Goal: Information Seeking & Learning: Learn about a topic

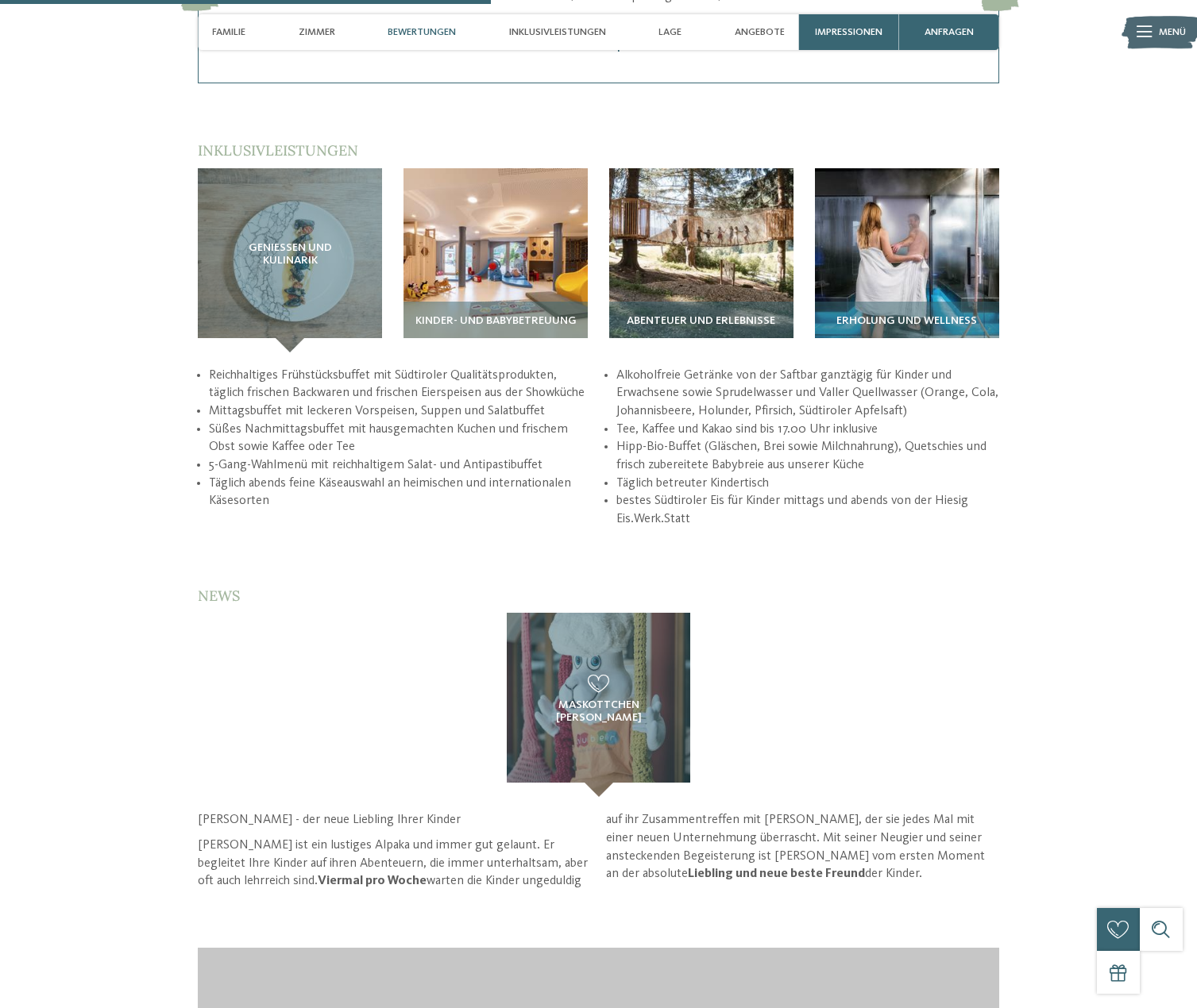
scroll to position [2382, 0]
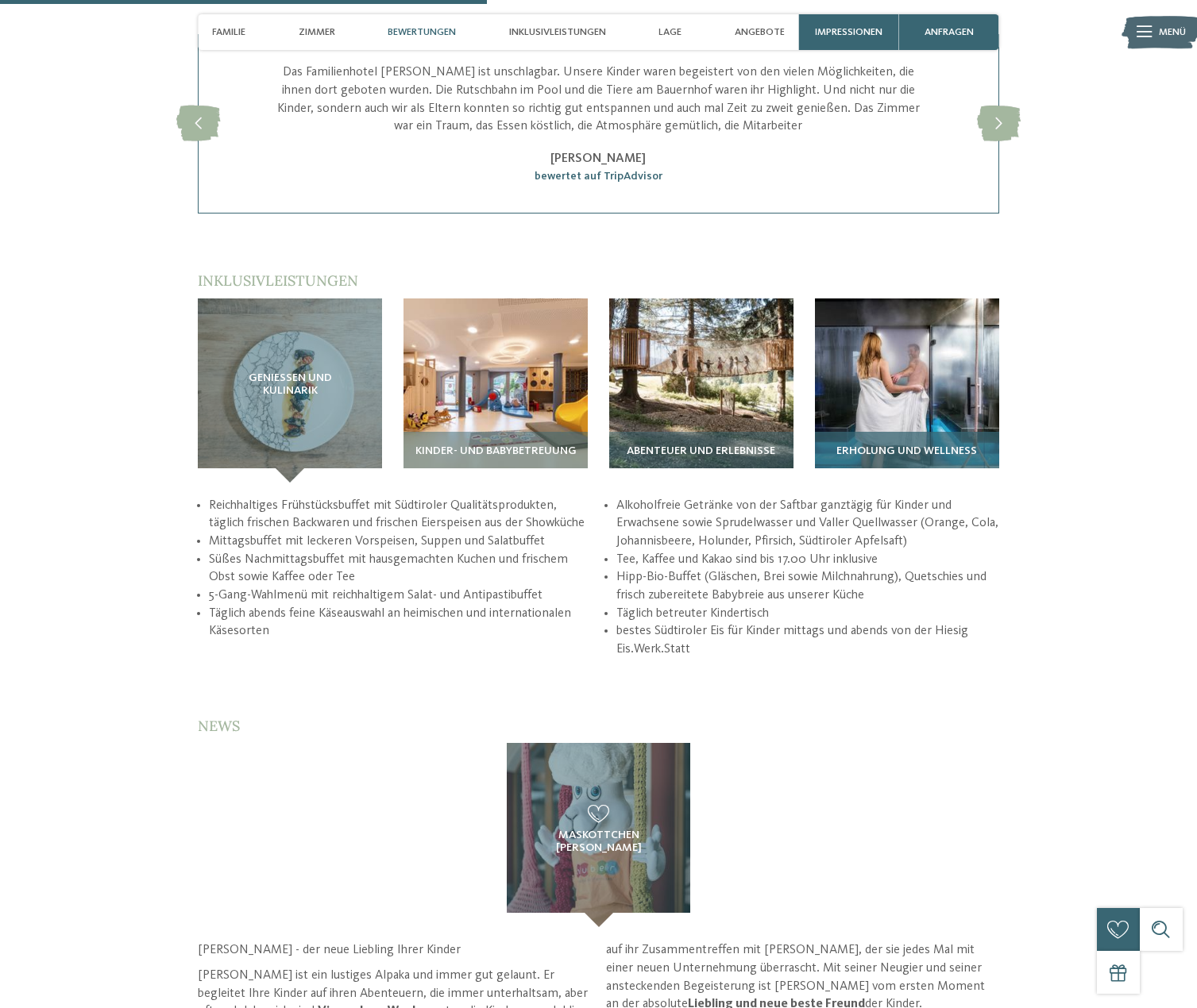
click at [873, 445] on span "Erholung und Wellness" at bounding box center [906, 451] width 141 height 12
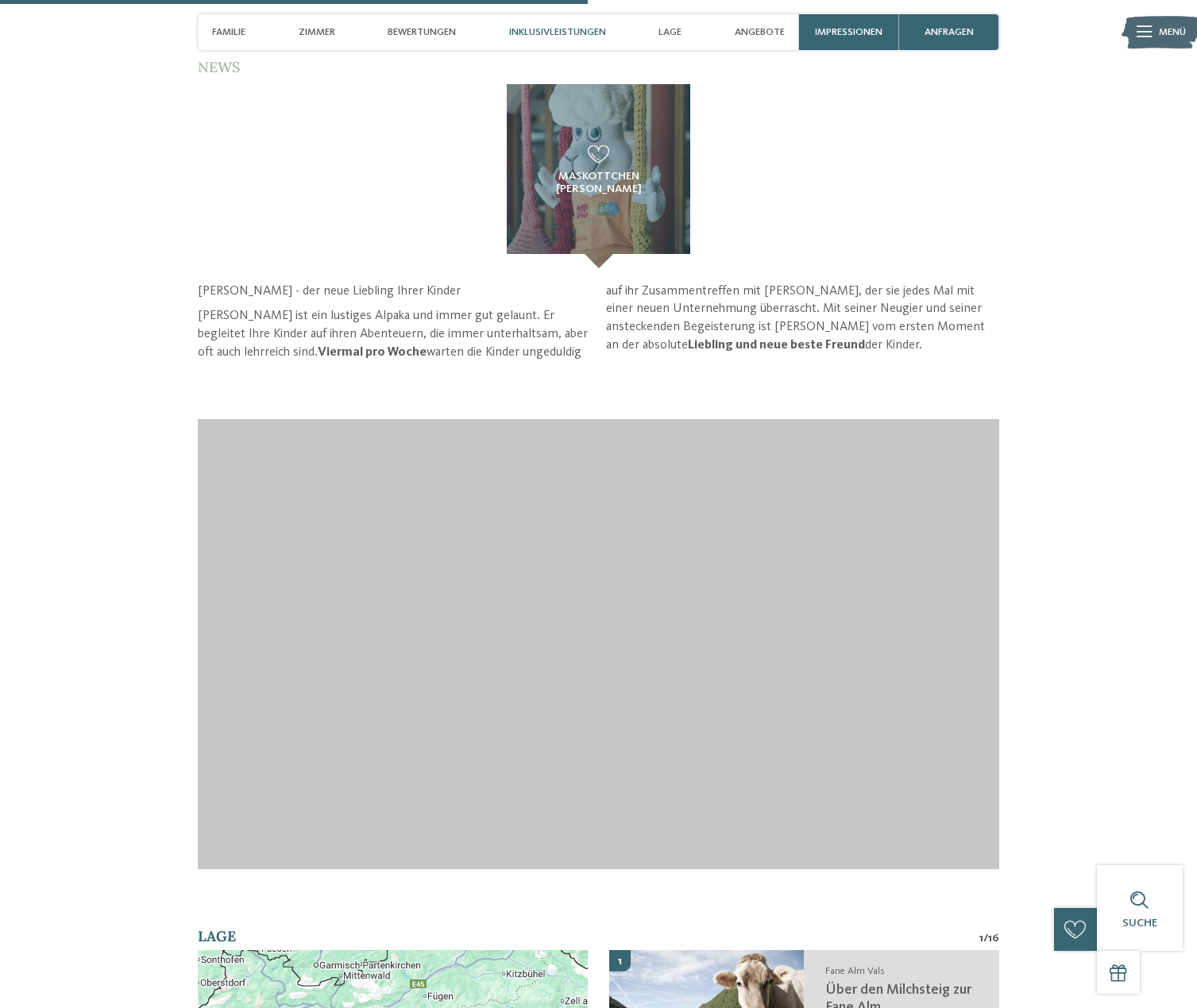
scroll to position [2858, 0]
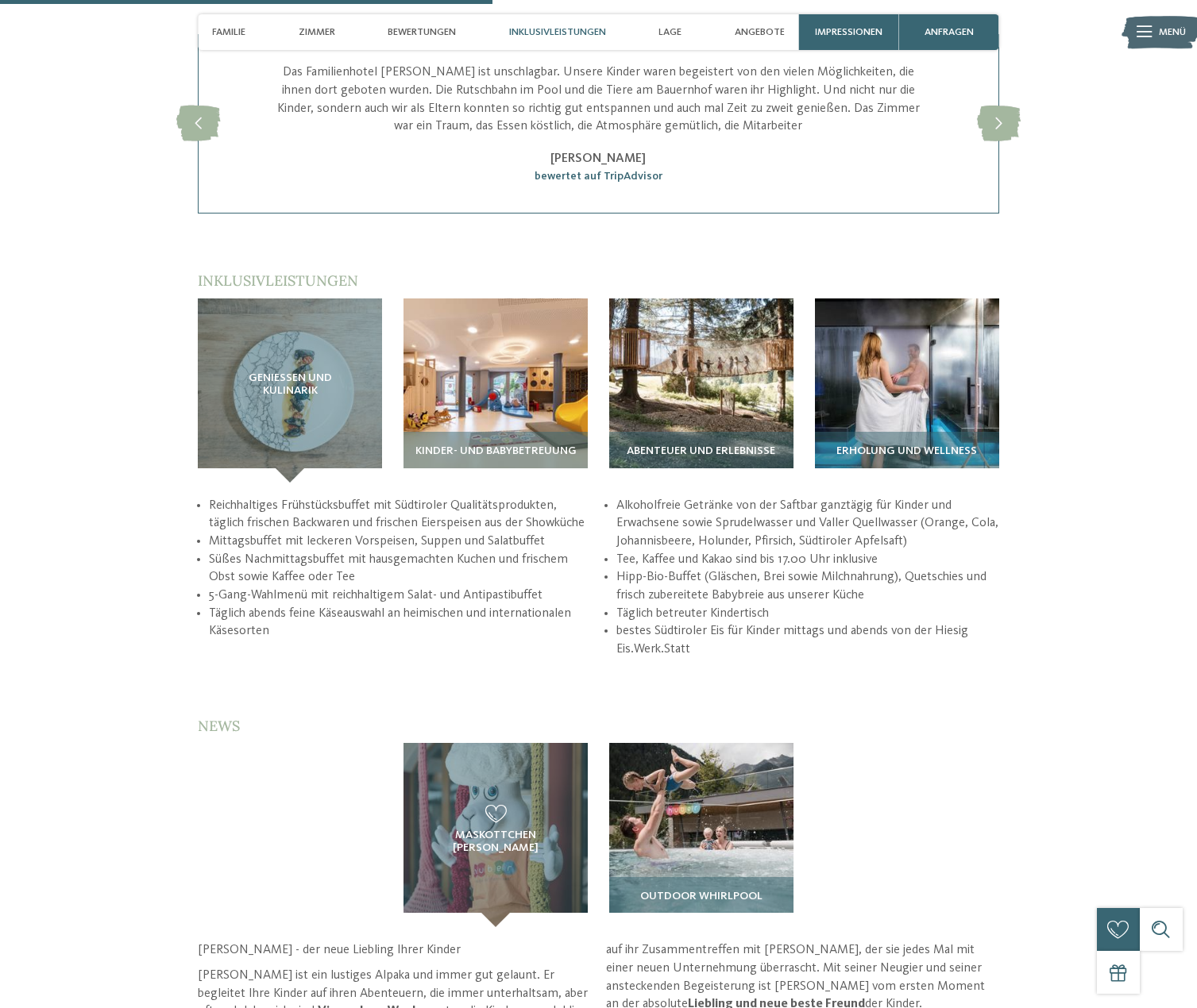
scroll to position [2461, 0]
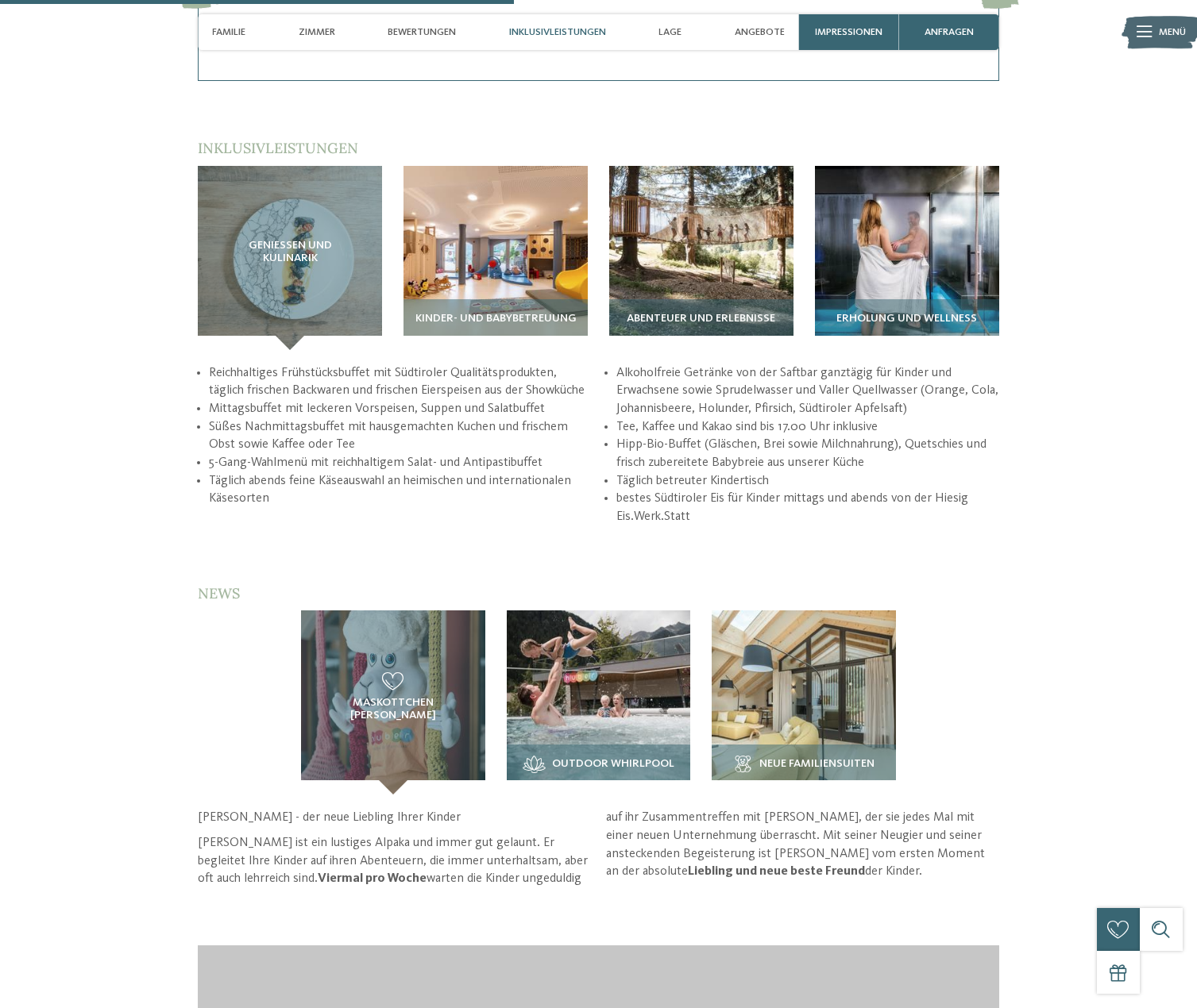
scroll to position [2541, 0]
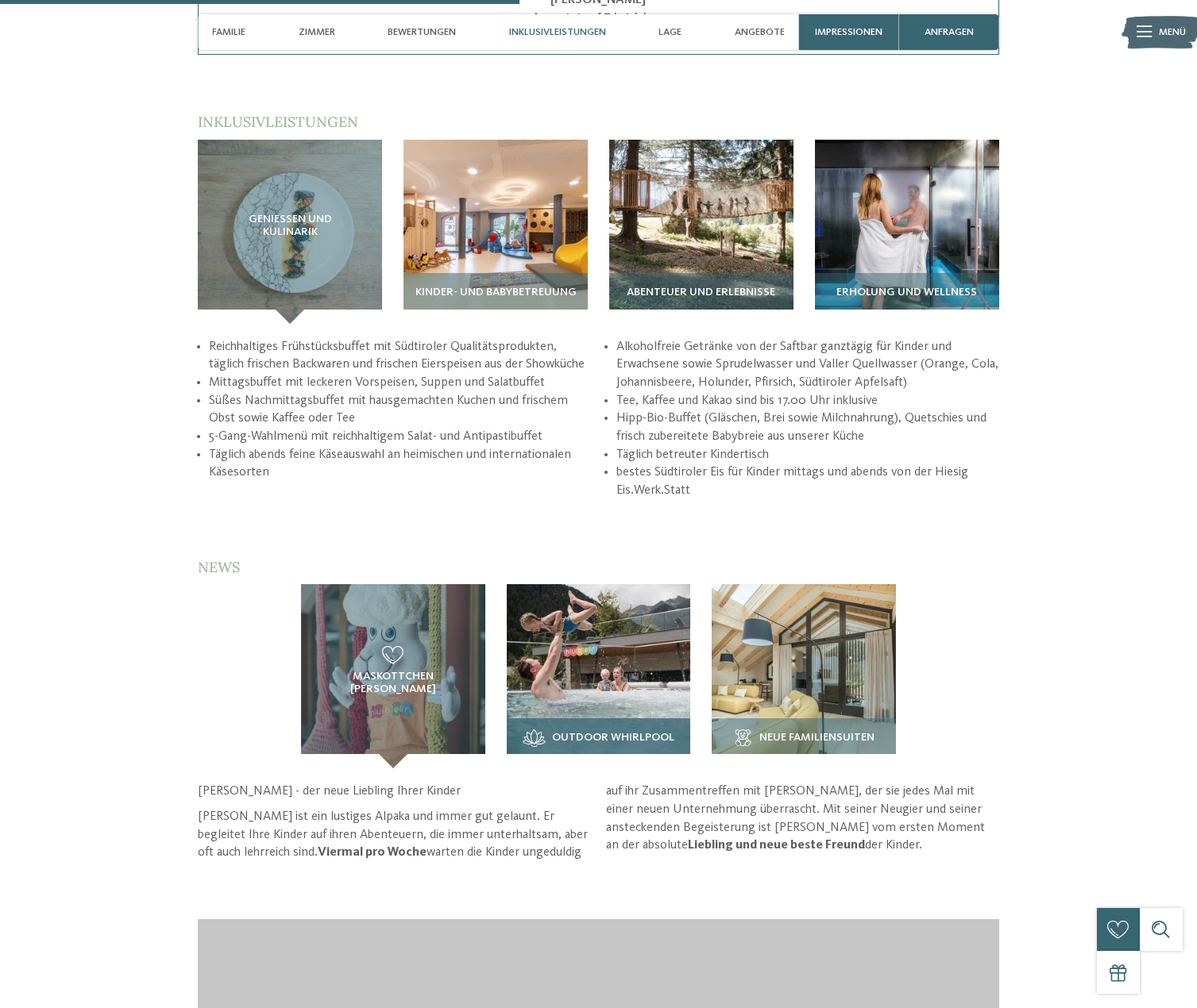
click at [626, 732] on span "Outdoor Whirlpool" at bounding box center [613, 738] width 123 height 12
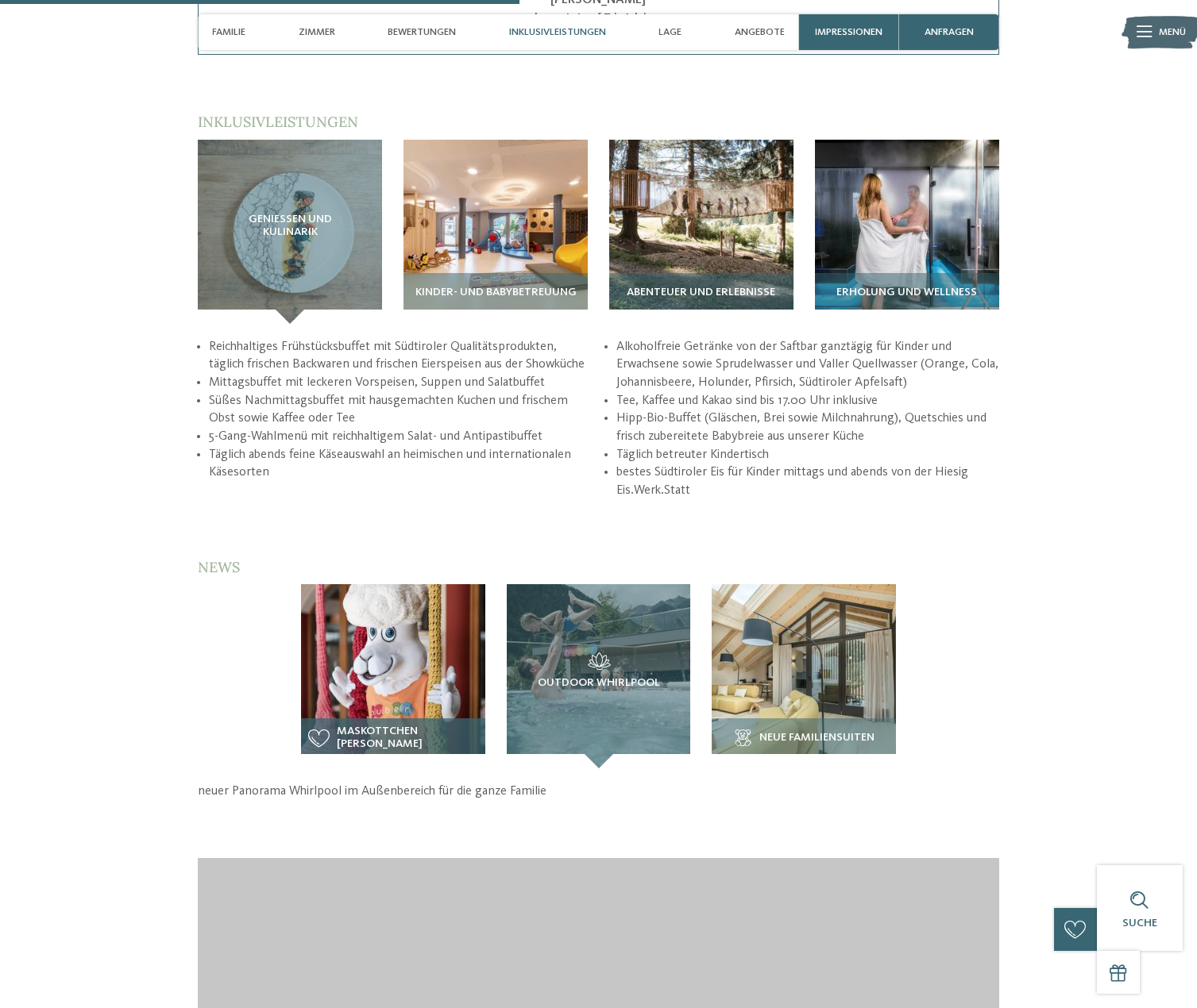
click at [361, 726] on span "Maskottchen Theo Alpaka" at bounding box center [408, 738] width 142 height 26
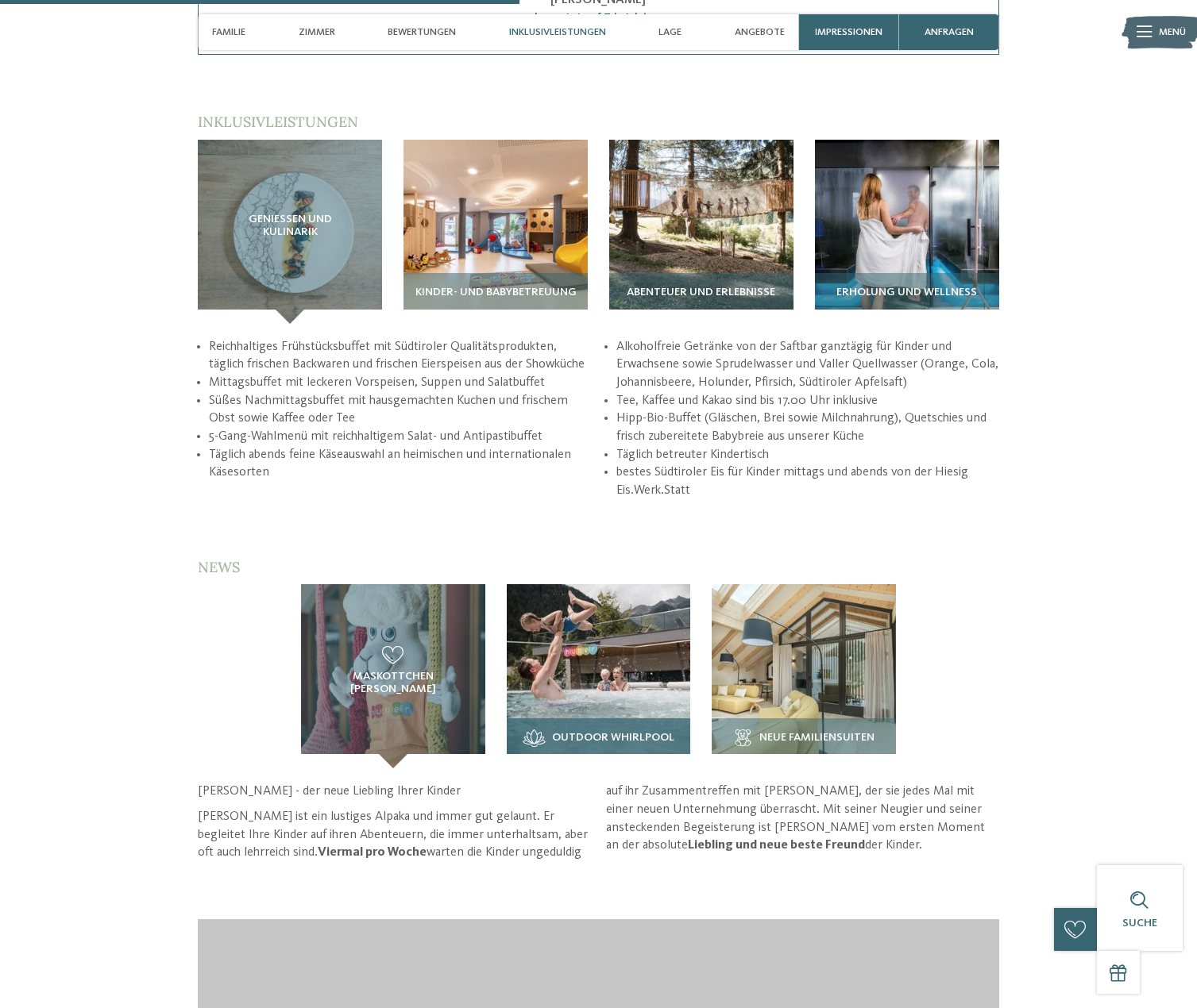
click at [575, 732] on span "Outdoor Whirlpool" at bounding box center [613, 738] width 123 height 12
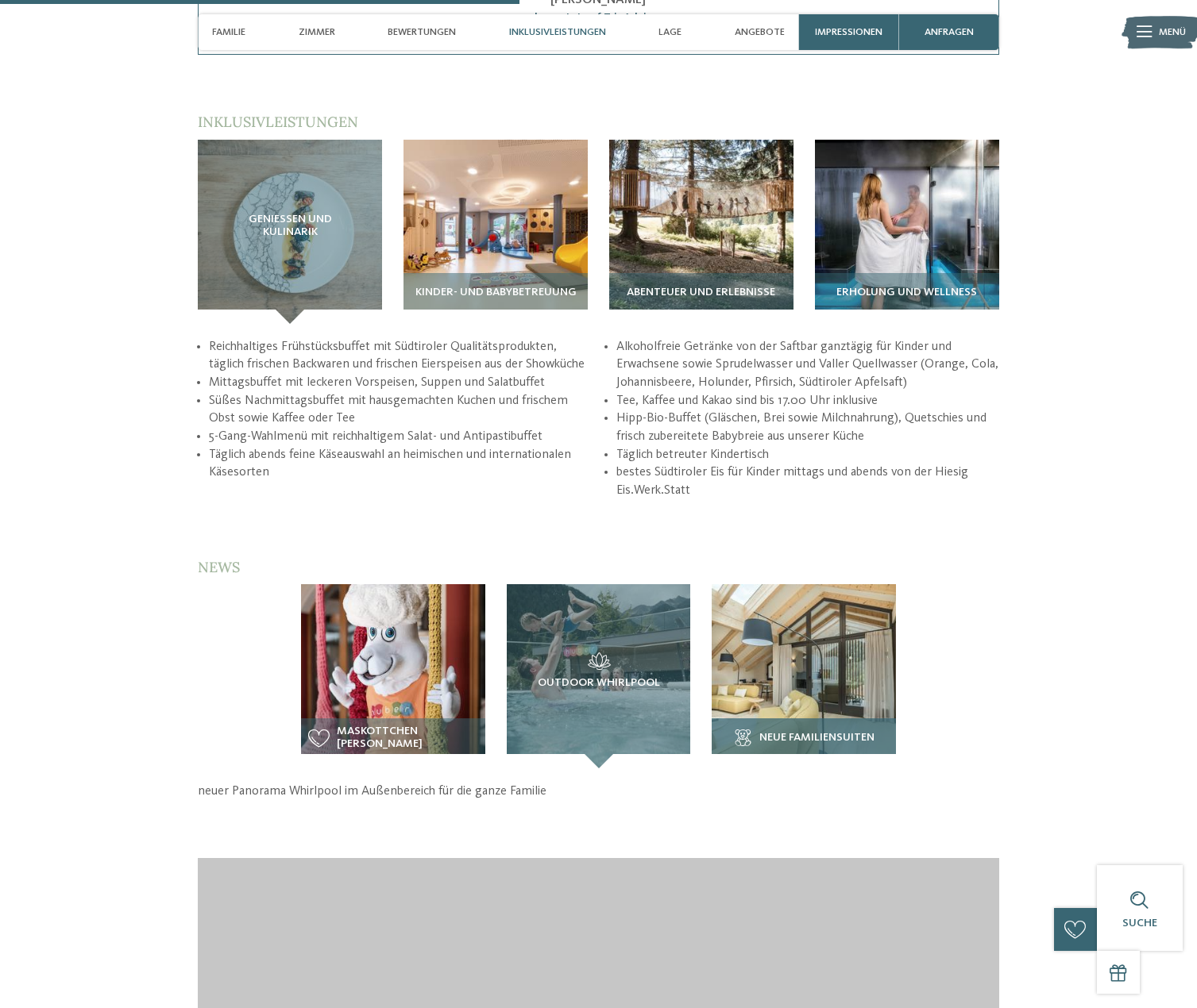
click at [763, 732] on span "neue Familiensuiten" at bounding box center [817, 738] width 115 height 12
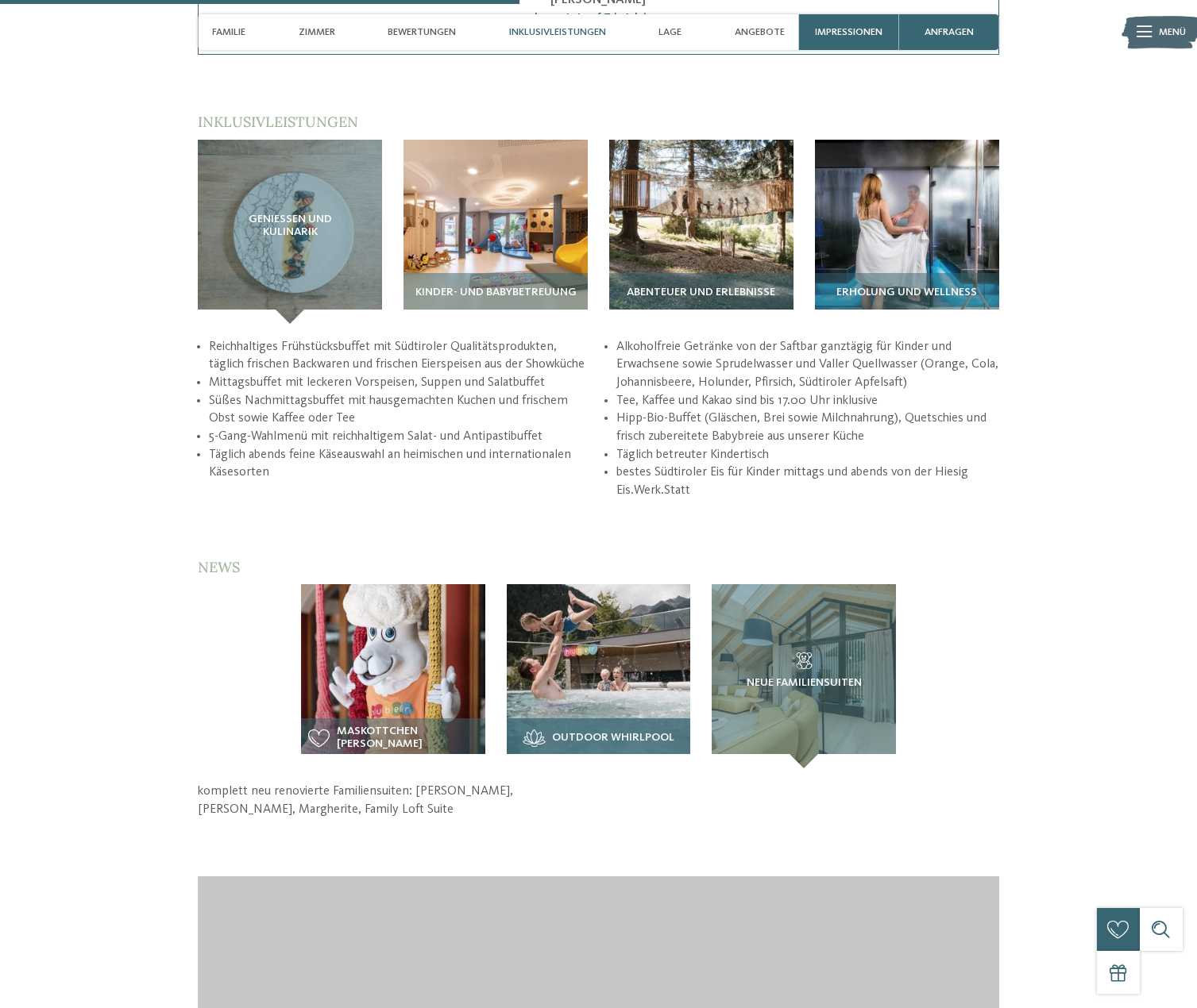
click at [611, 732] on span "Outdoor Whirlpool" at bounding box center [613, 738] width 123 height 12
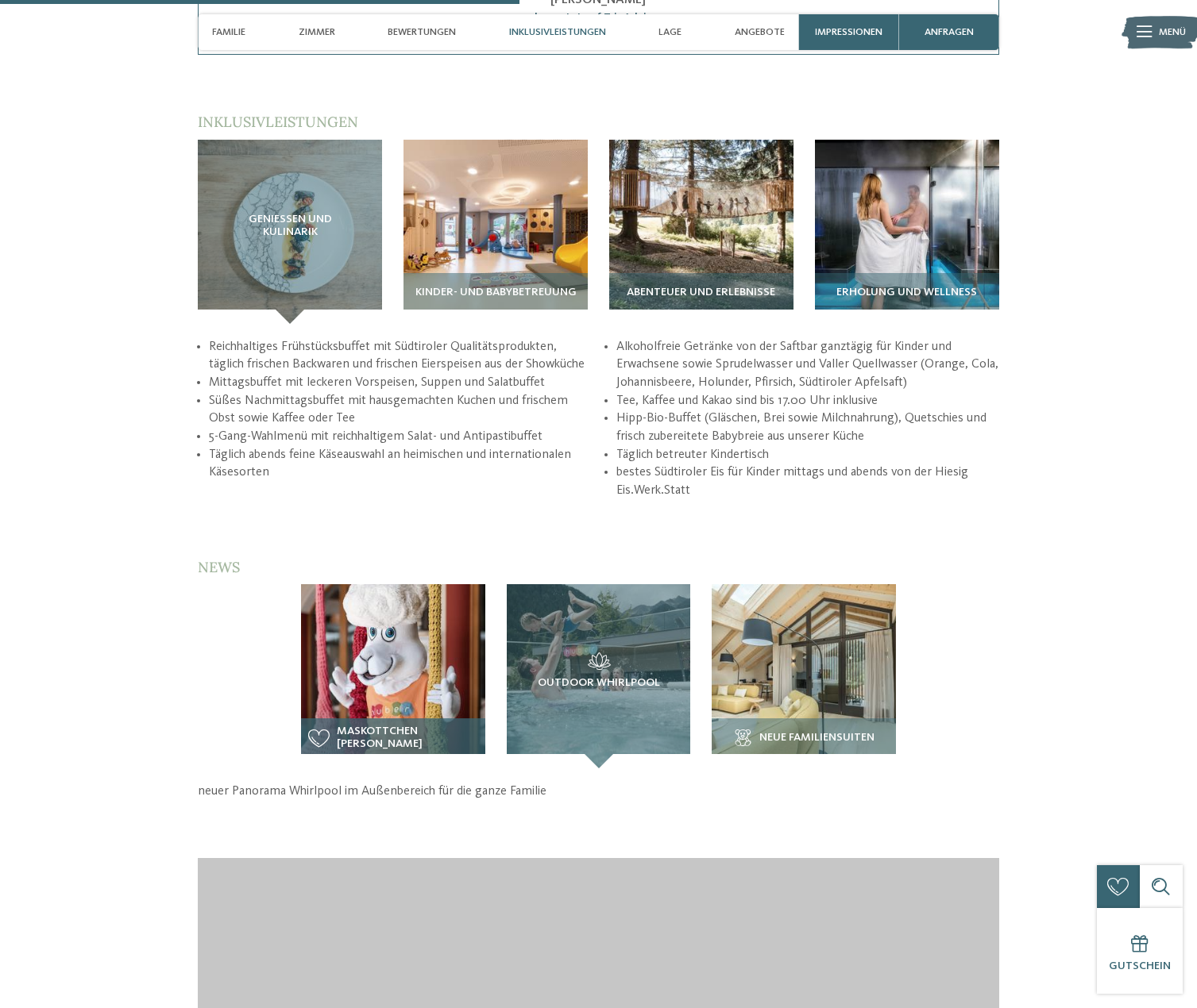
click at [401, 719] on div "Maskottchen Theo Alpaka" at bounding box center [393, 744] width 184 height 50
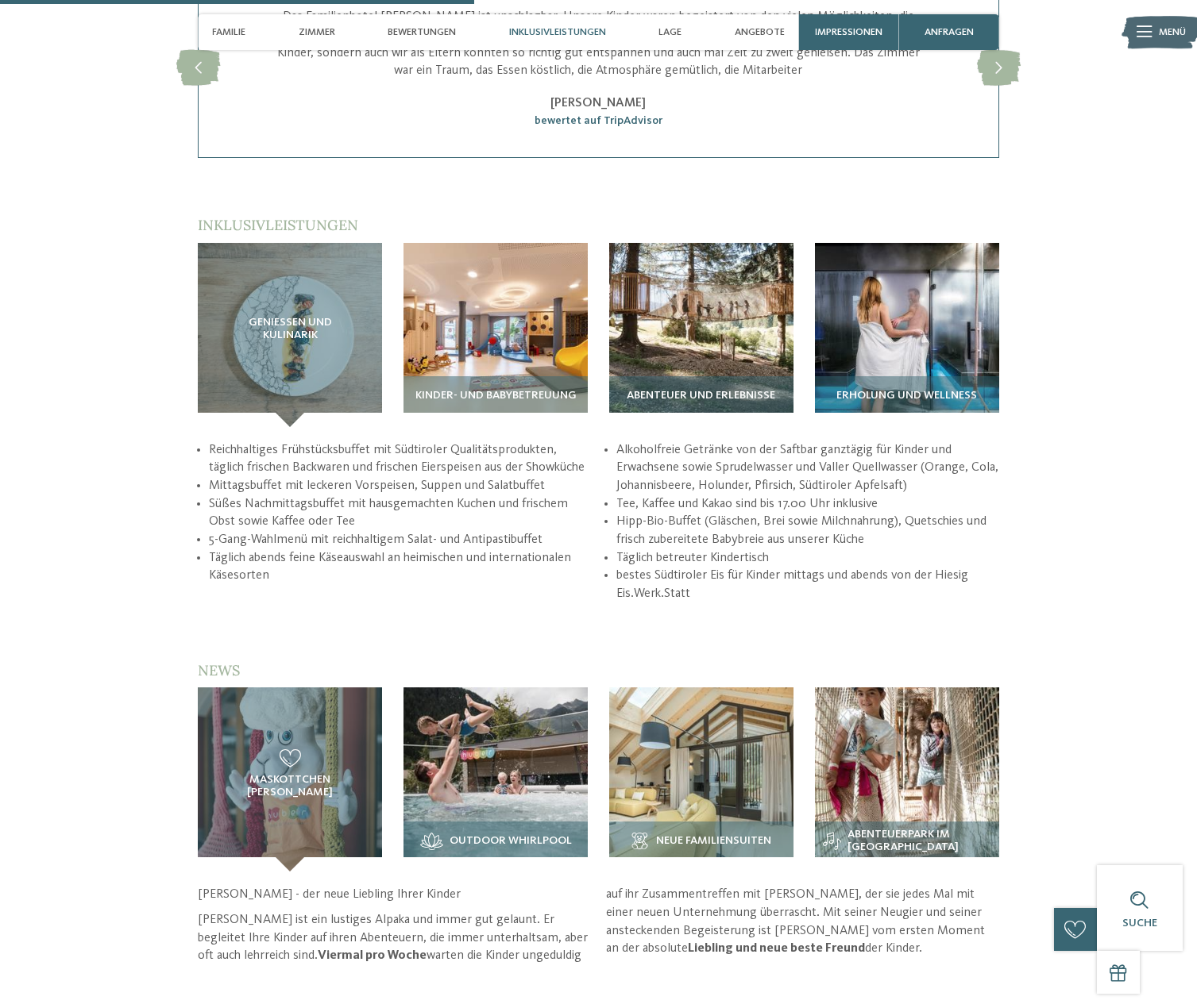
scroll to position [2541, 0]
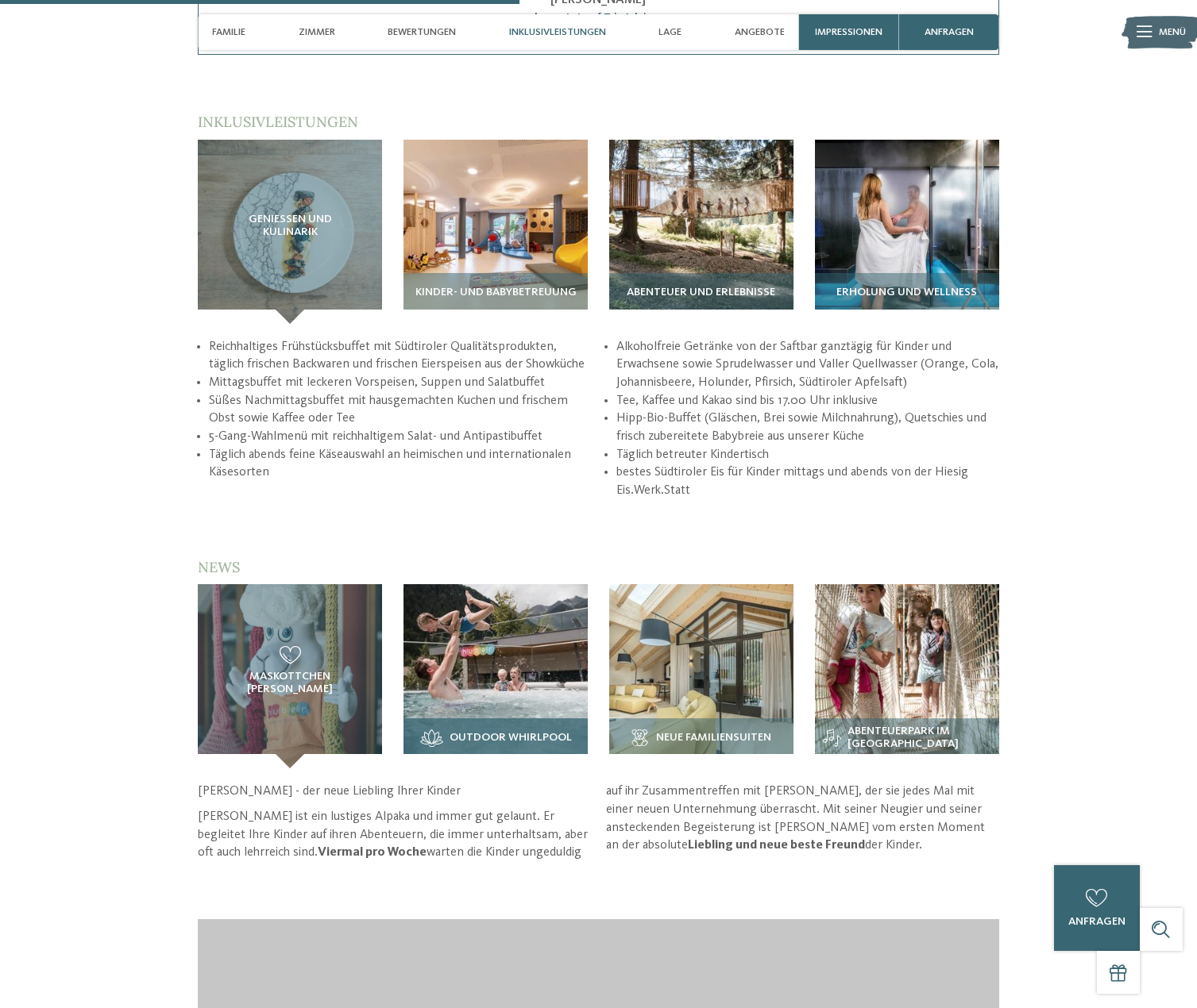
click at [465, 732] on span "Outdoor Whirlpool" at bounding box center [510, 738] width 123 height 12
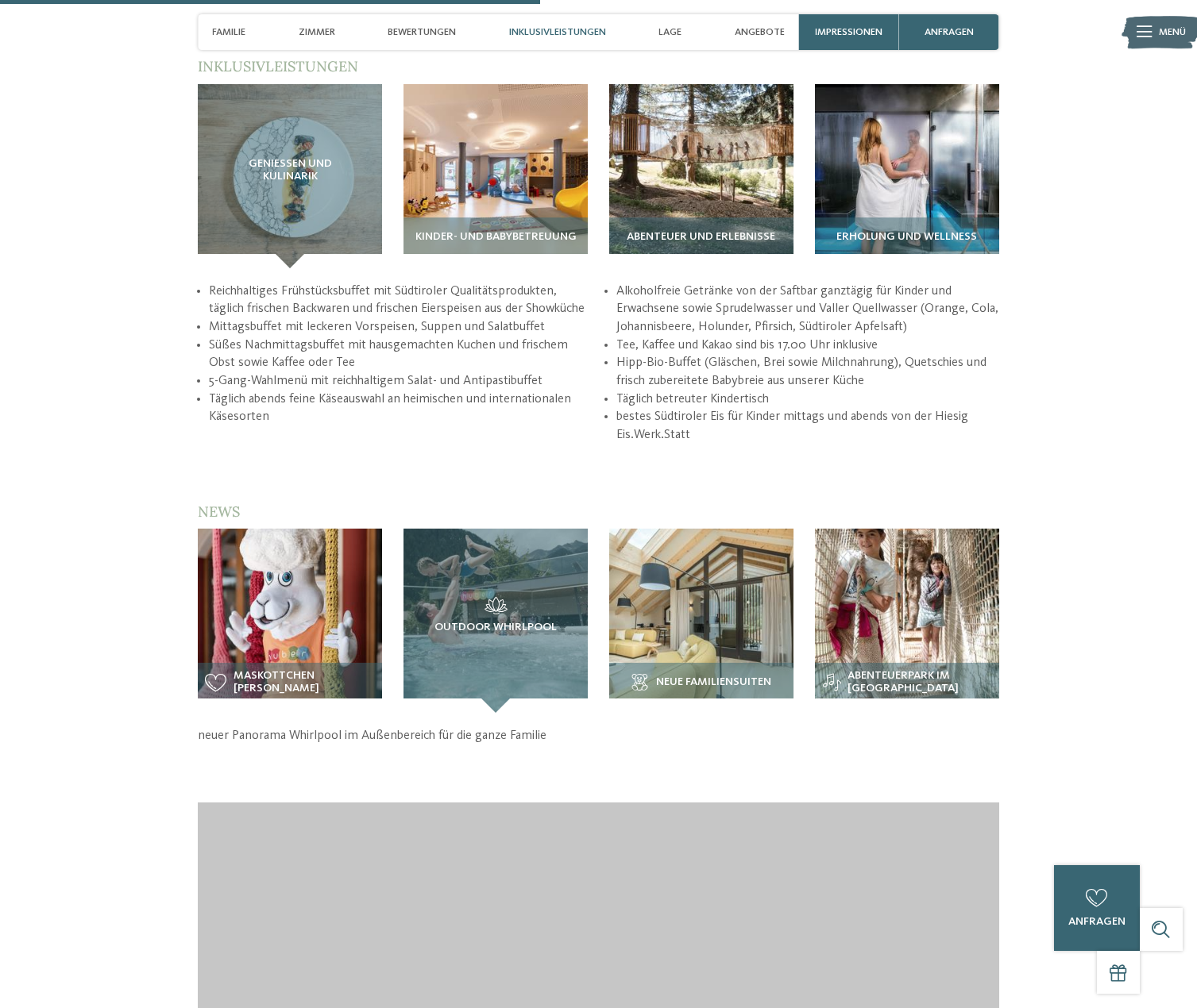
scroll to position [2620, 0]
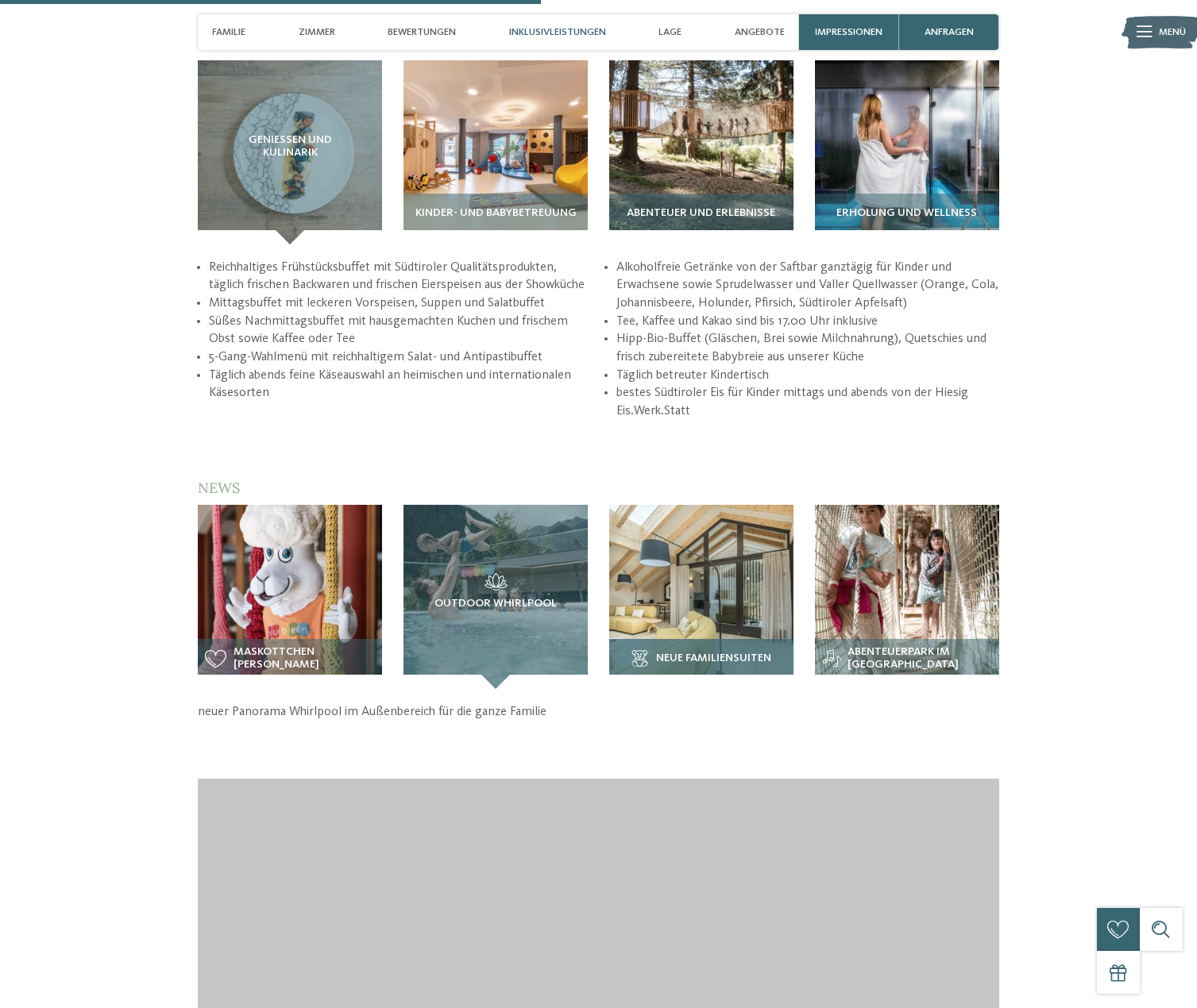
click at [706, 653] on span "neue Familiensuiten" at bounding box center [713, 659] width 115 height 12
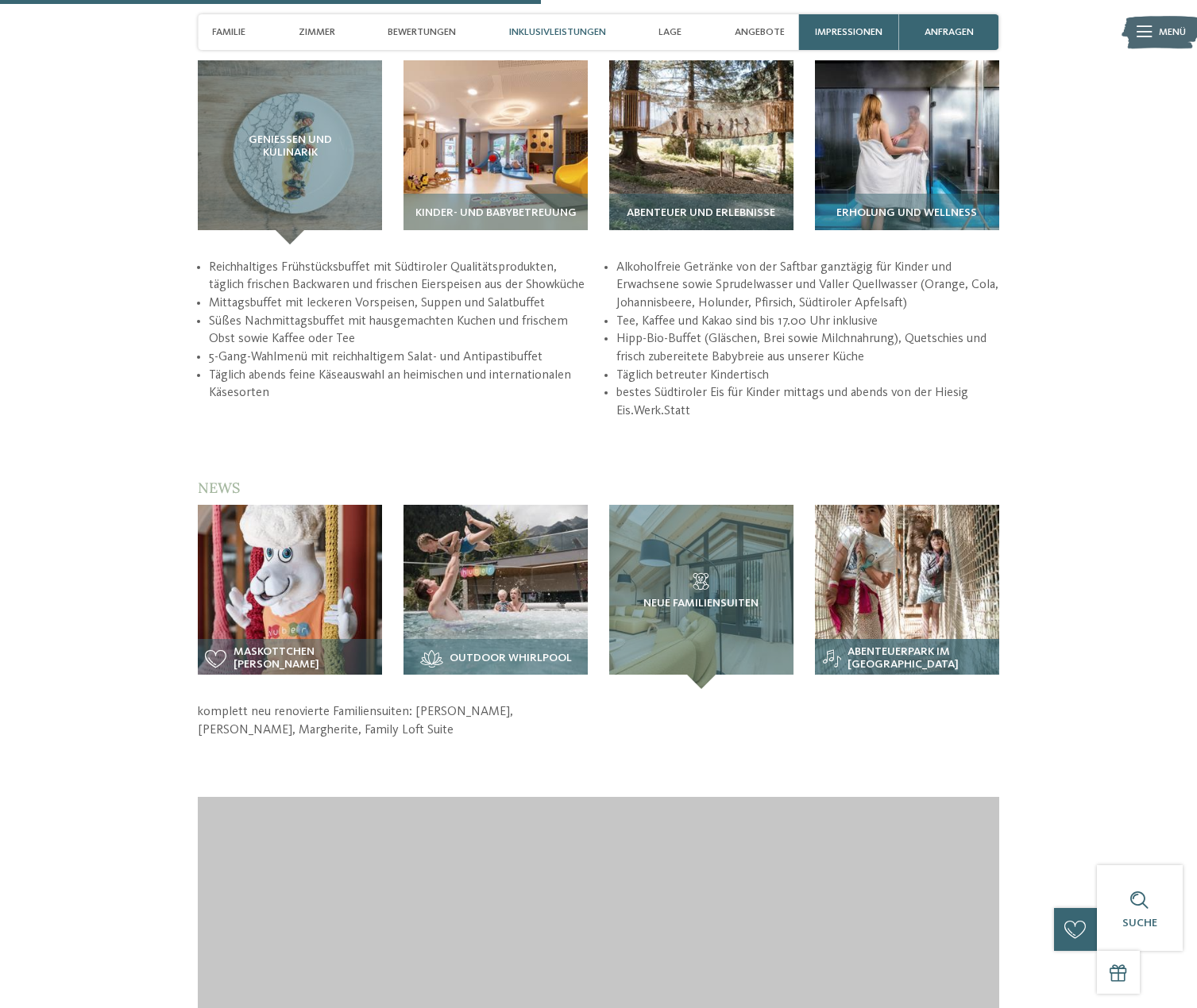
click at [883, 646] on span "Abenteuerpark im [GEOGRAPHIC_DATA]" at bounding box center [919, 659] width 145 height 26
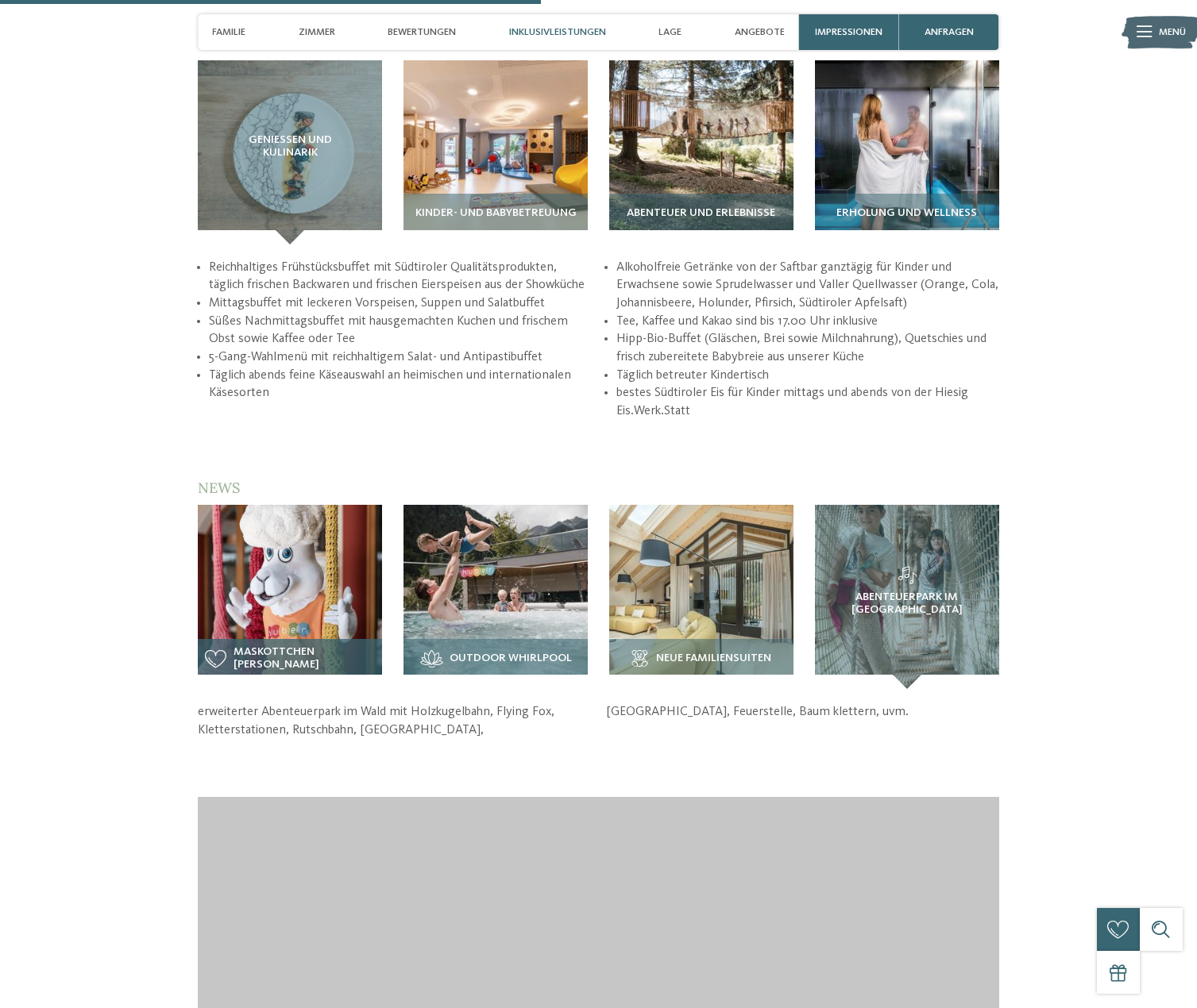
drag, startPoint x: 506, startPoint y: 612, endPoint x: 328, endPoint y: 584, distance: 180.2
click at [504, 653] on span "Outdoor Whirlpool" at bounding box center [510, 659] width 123 height 12
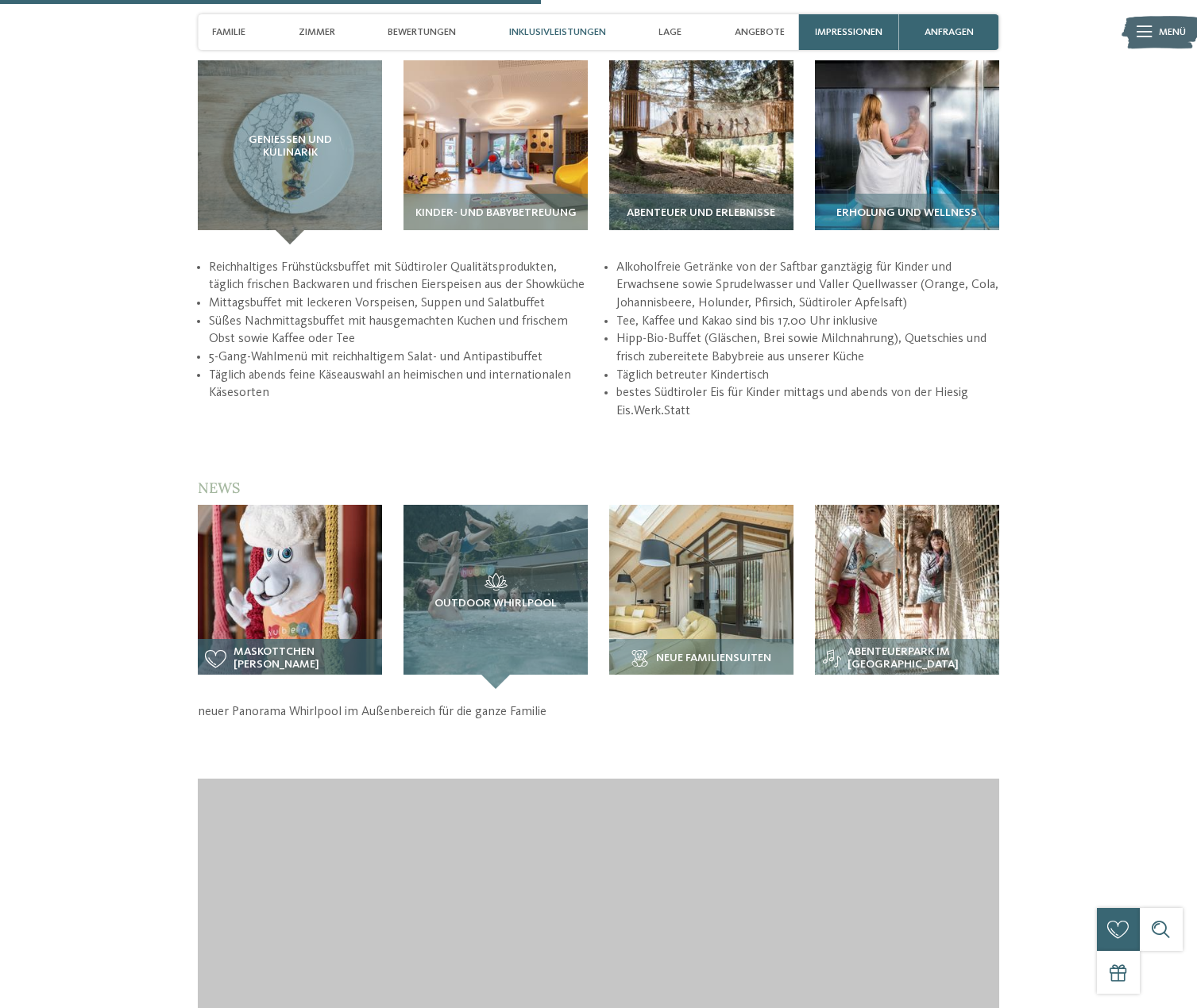
click at [284, 646] on span "Maskottchen Theo Alpaka" at bounding box center [305, 659] width 142 height 26
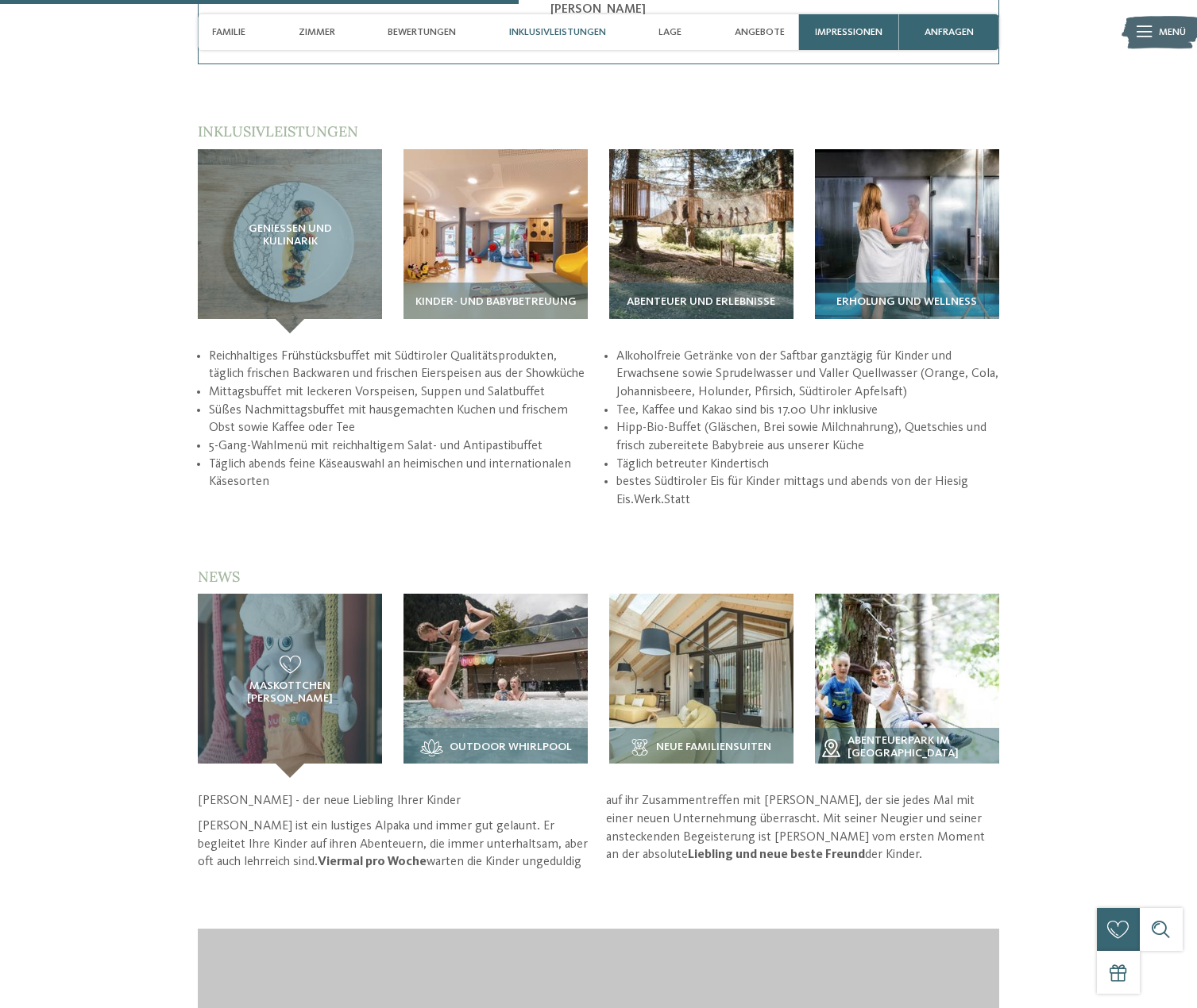
scroll to position [2541, 0]
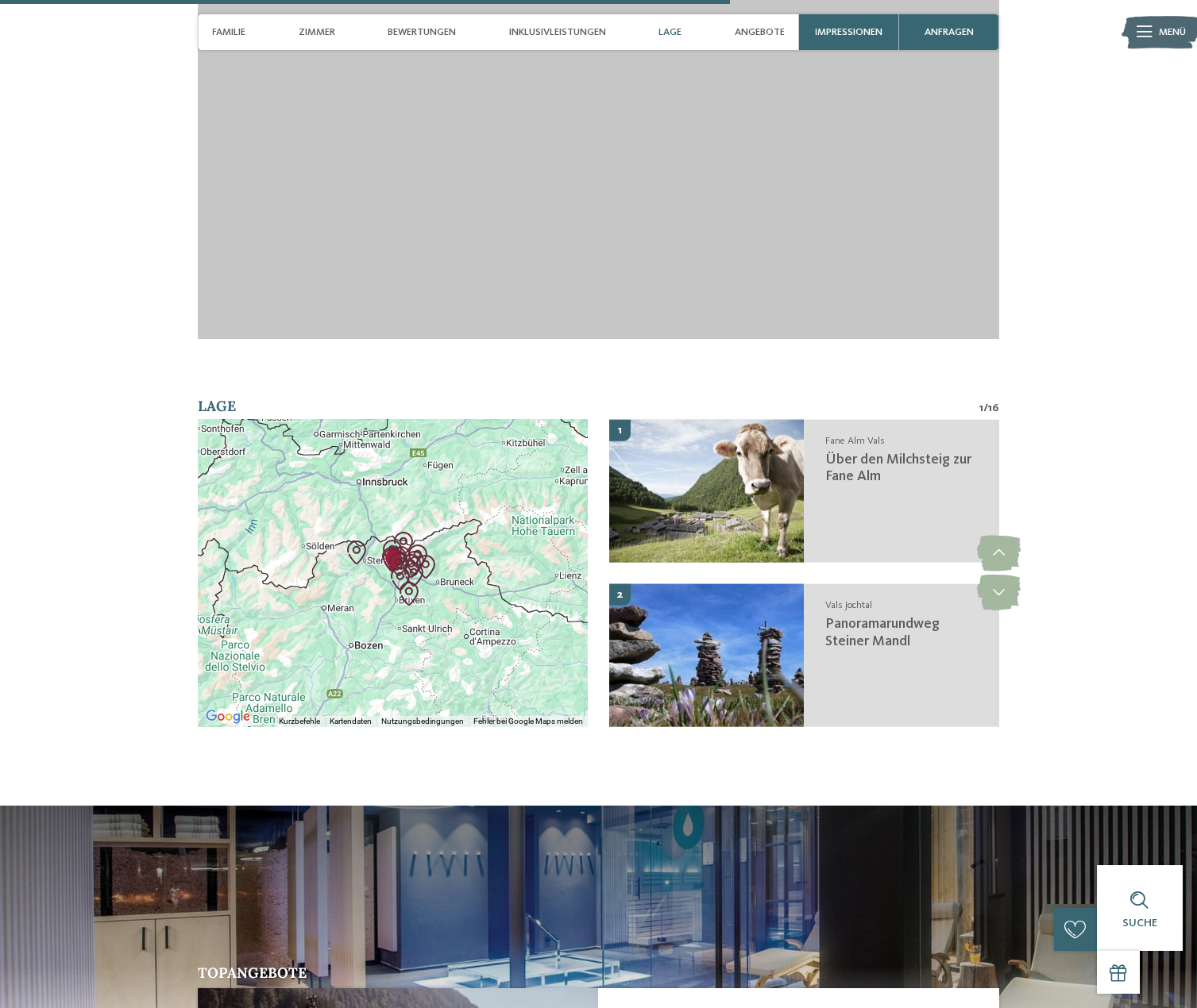
scroll to position [3573, 0]
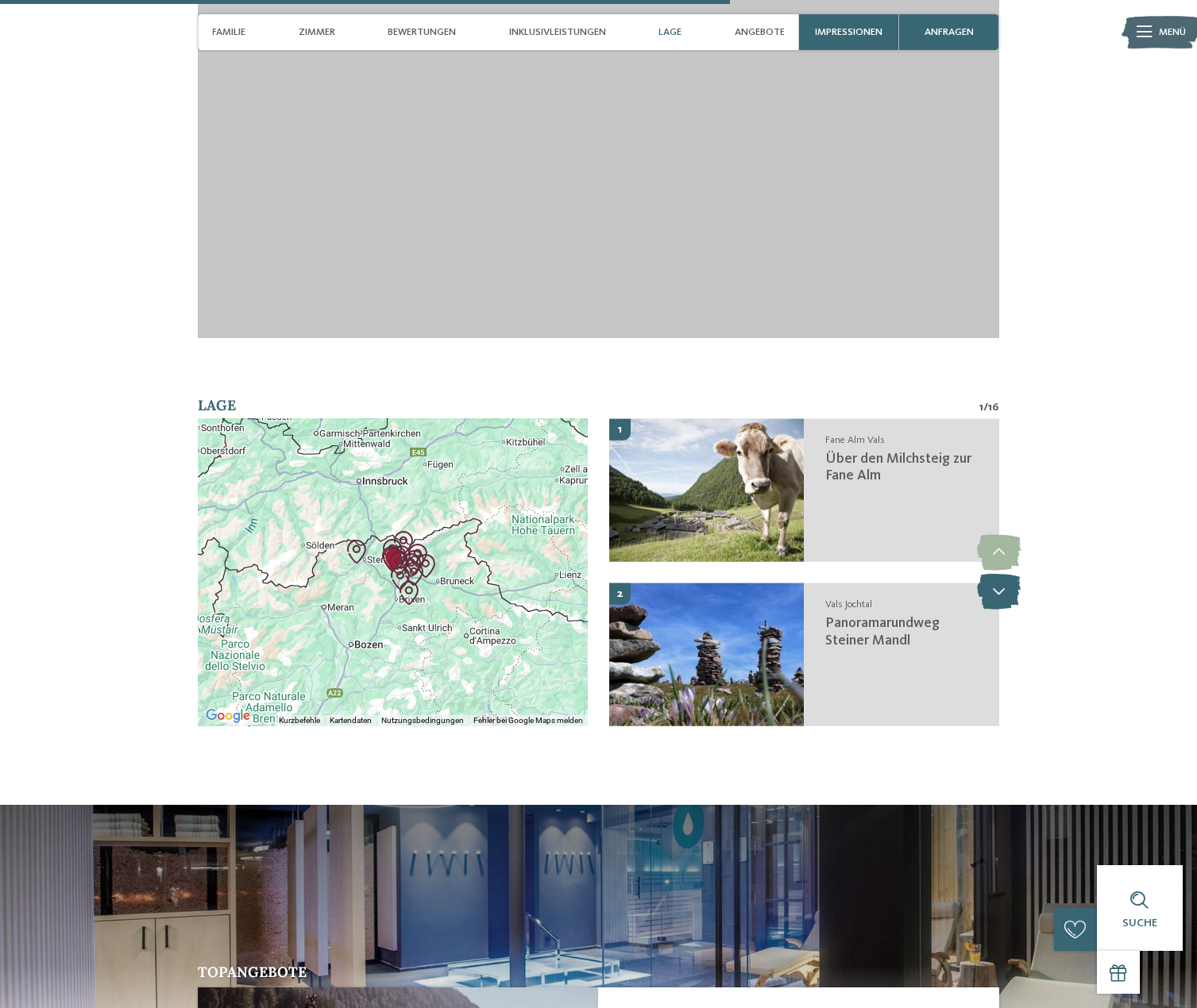
click at [1001, 574] on icon at bounding box center [999, 592] width 44 height 35
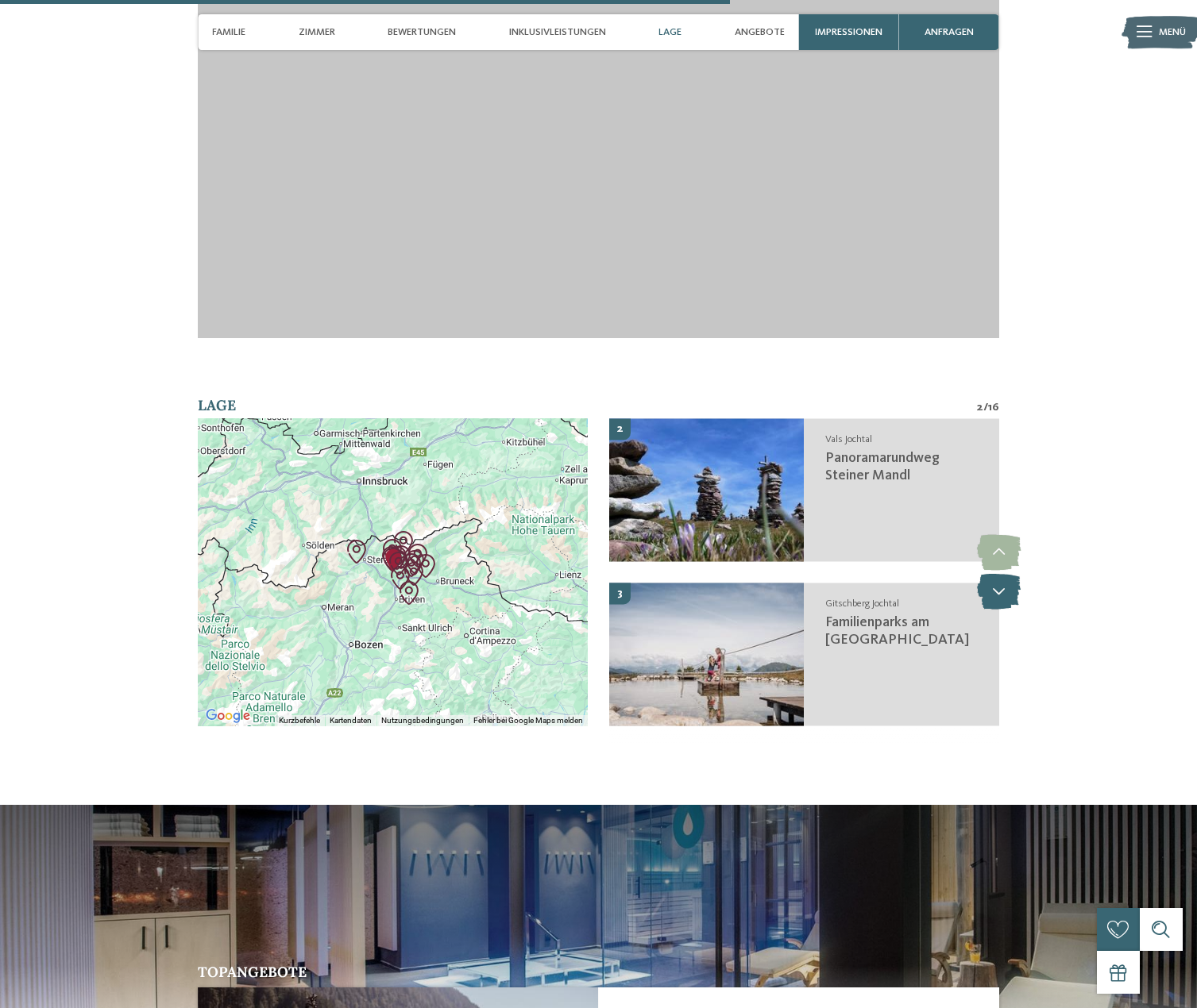
click at [1001, 574] on icon at bounding box center [999, 592] width 44 height 35
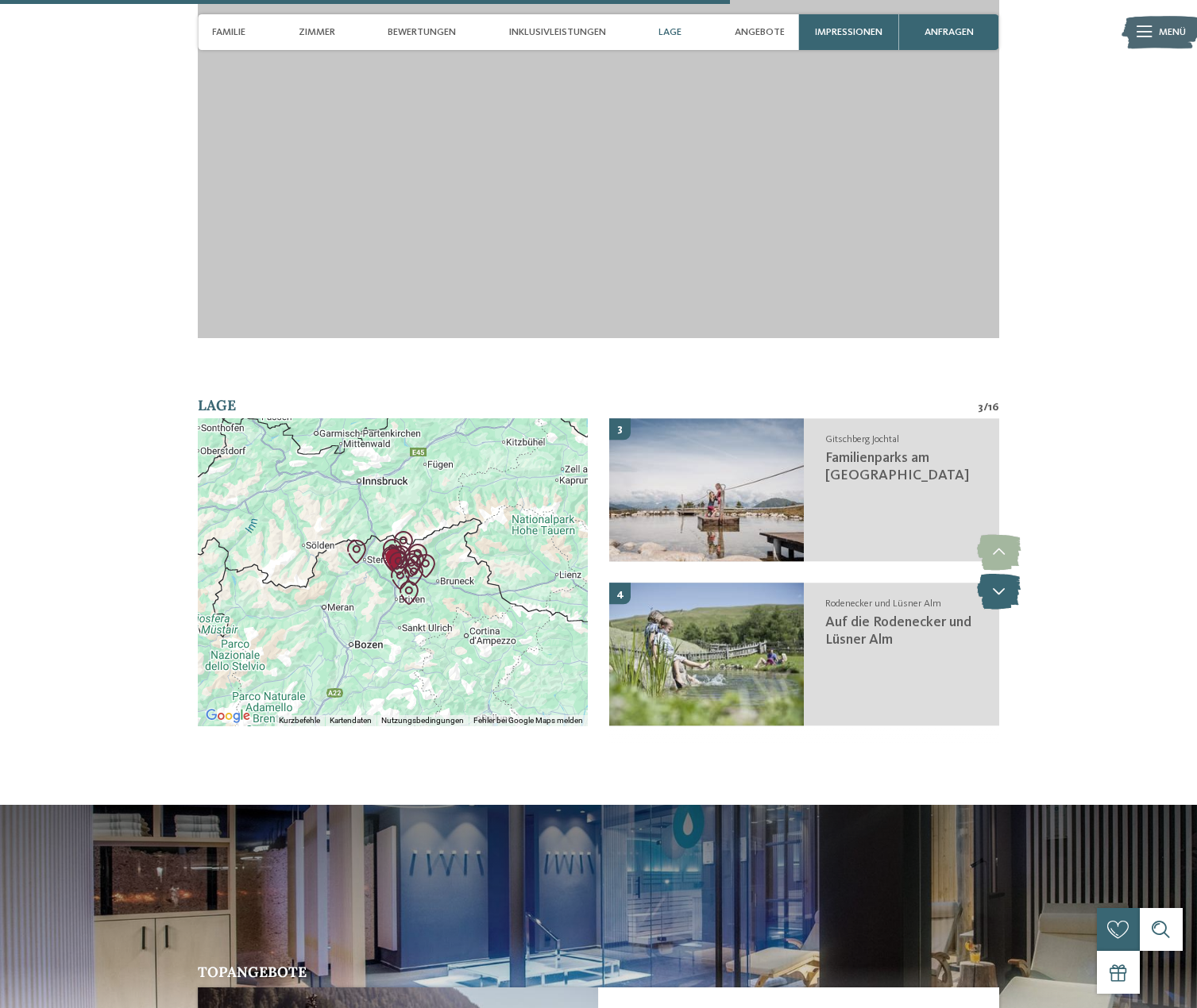
click at [1001, 574] on icon at bounding box center [999, 592] width 44 height 35
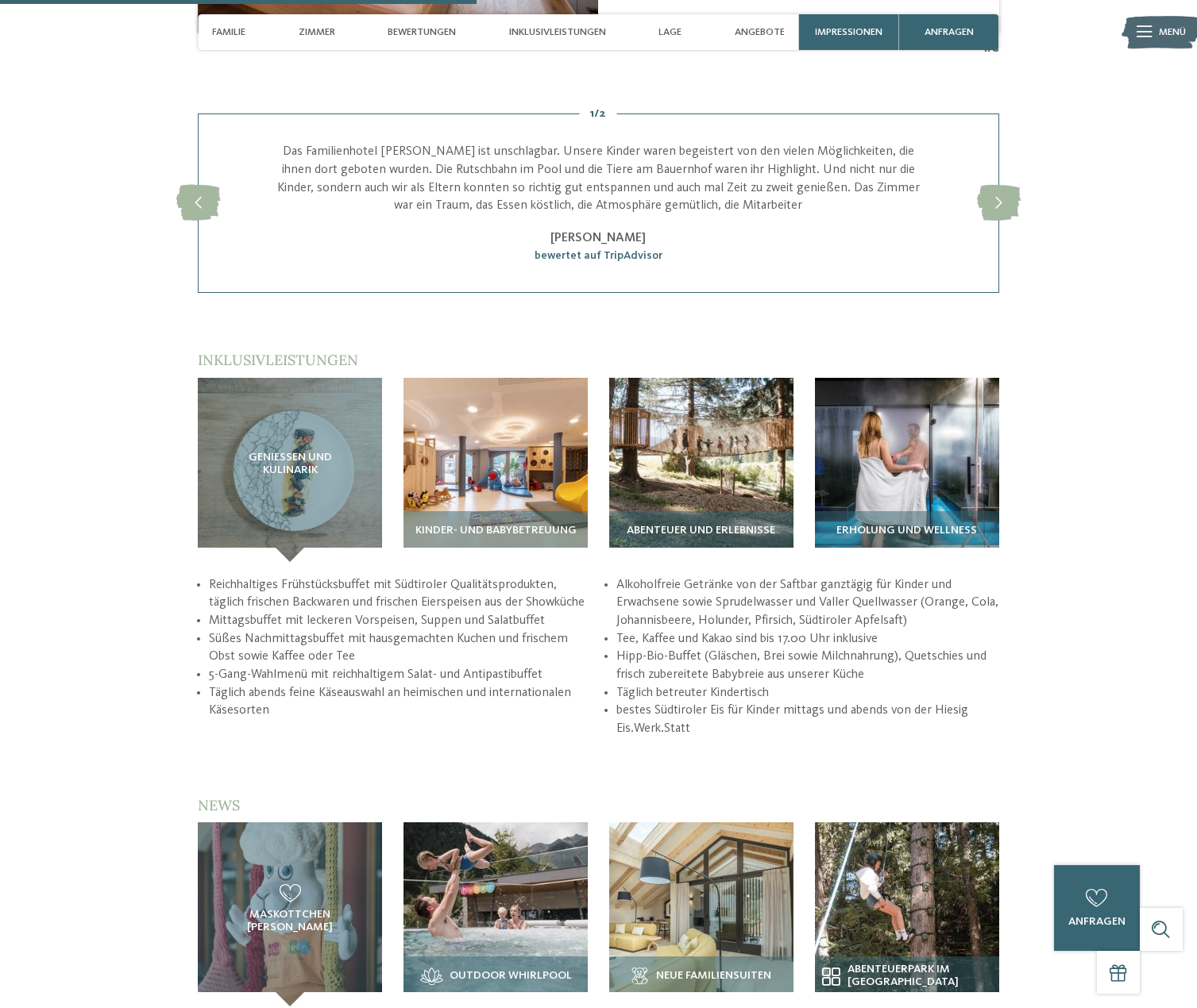
scroll to position [2382, 0]
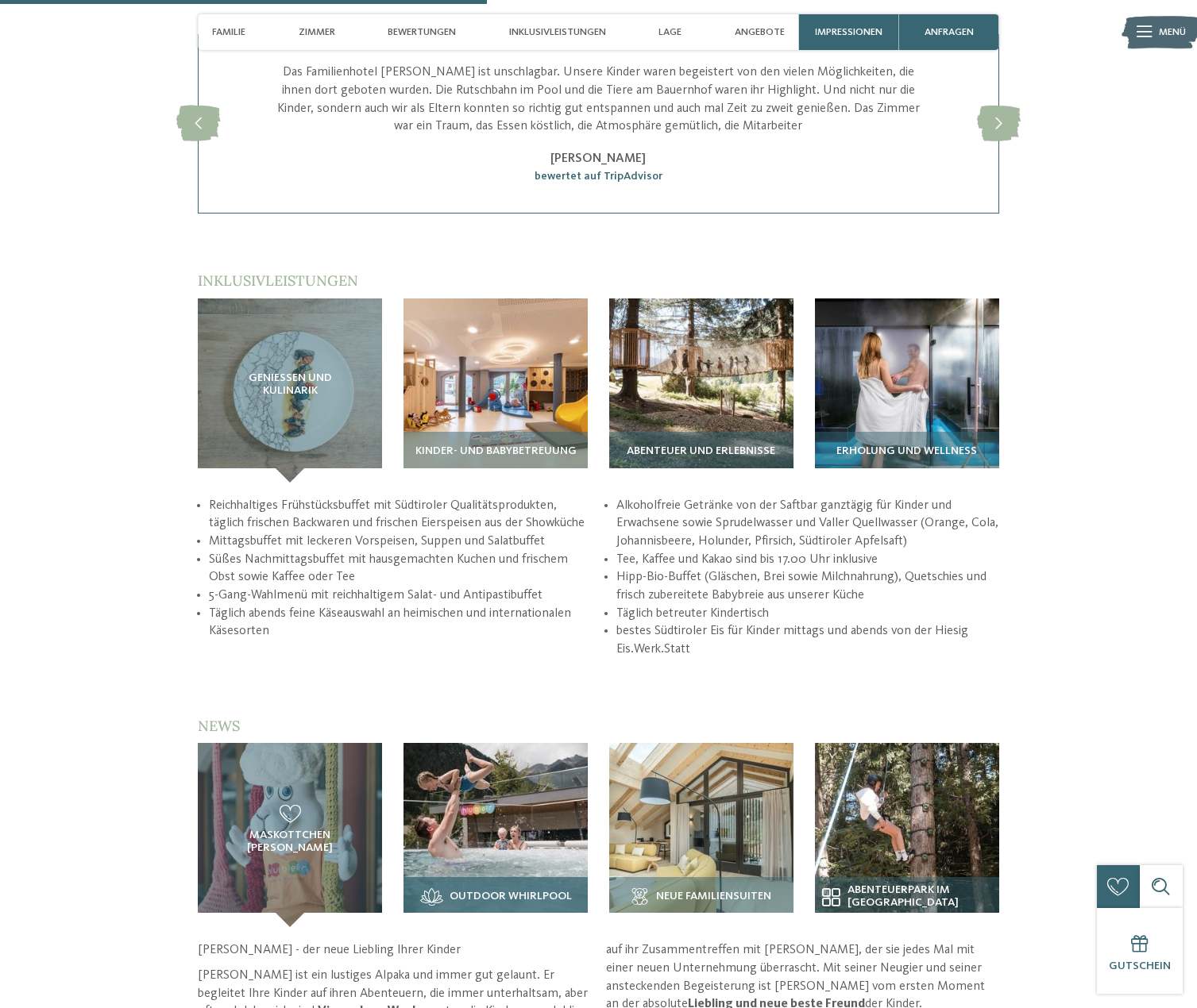
click at [536, 878] on div "Outdoor Whirlpool" at bounding box center [495, 903] width 184 height 50
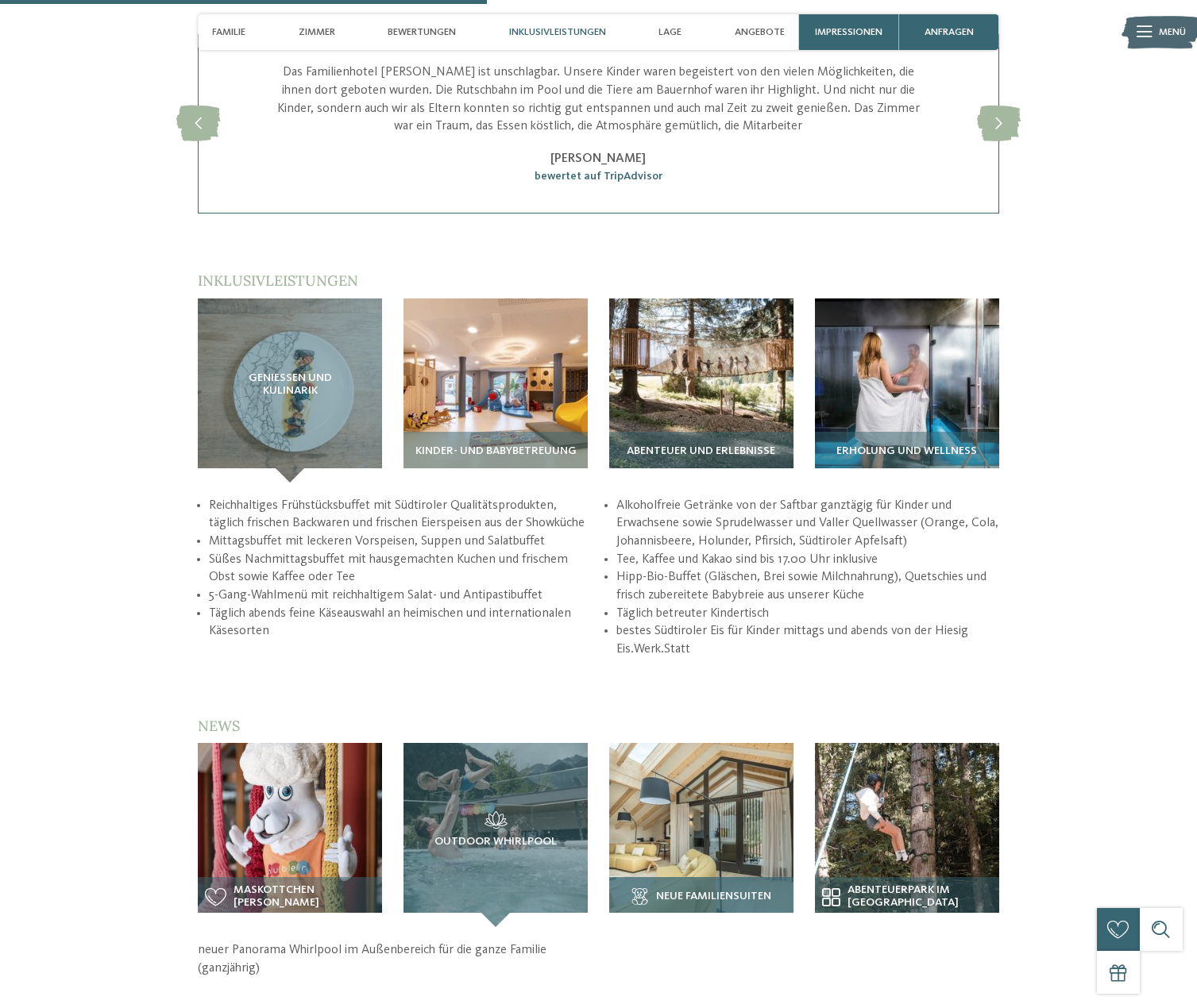
click at [645, 888] on icon at bounding box center [640, 897] width 18 height 18
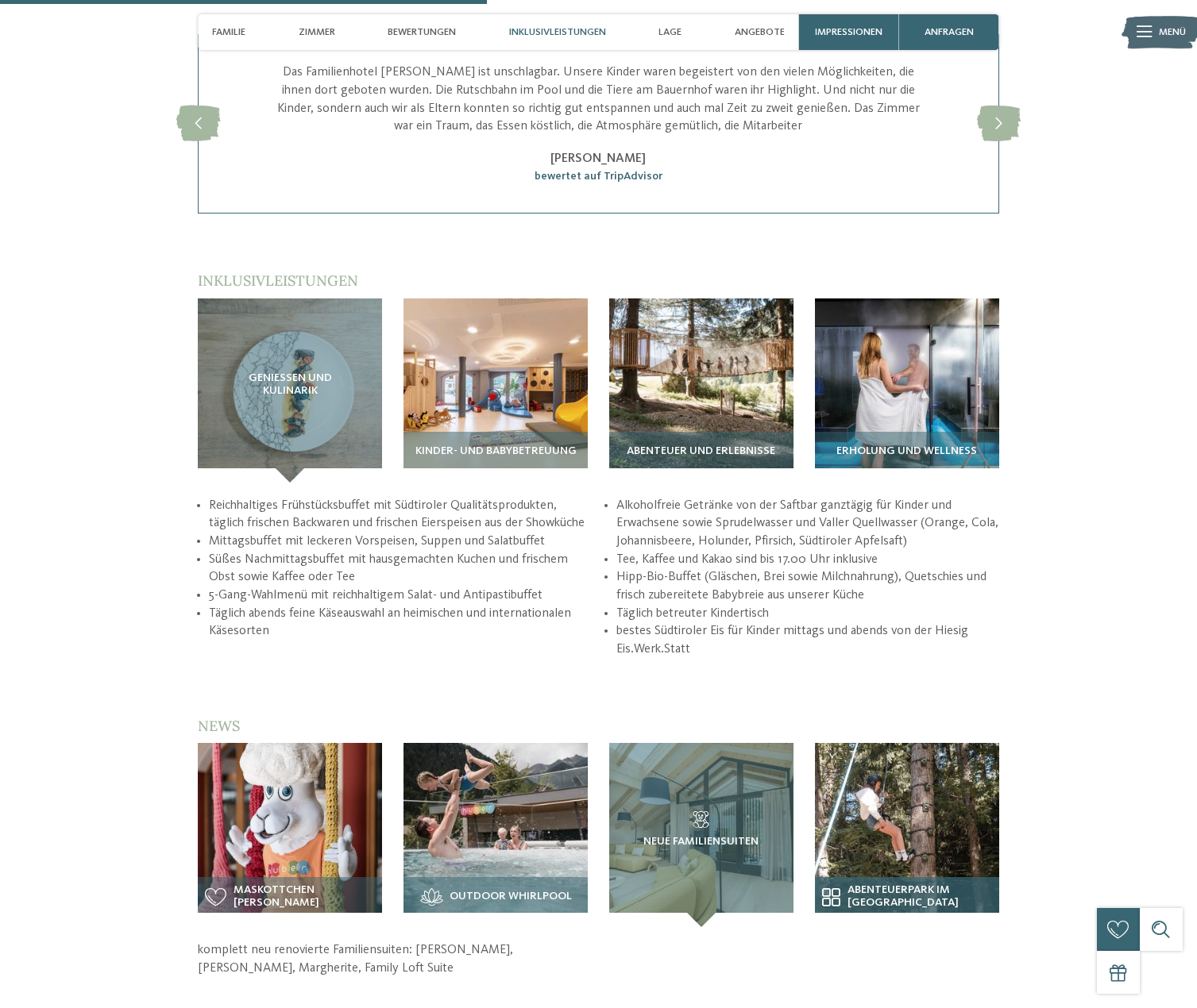
click at [870, 885] on h3 "Abenteuerpark im Wald" at bounding box center [908, 897] width 170 height 26
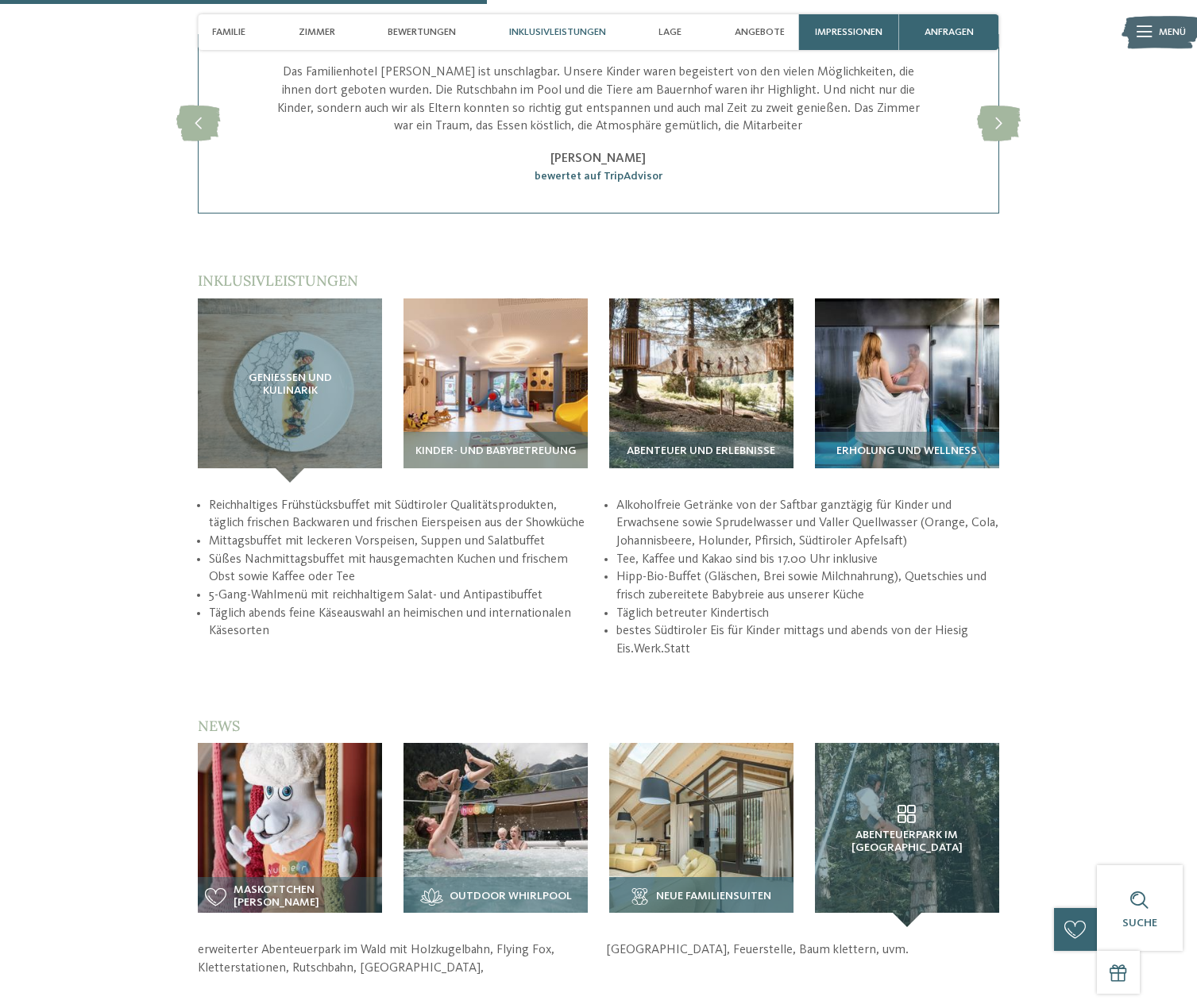
click at [726, 891] on span "neue Familiensuiten" at bounding box center [713, 897] width 115 height 12
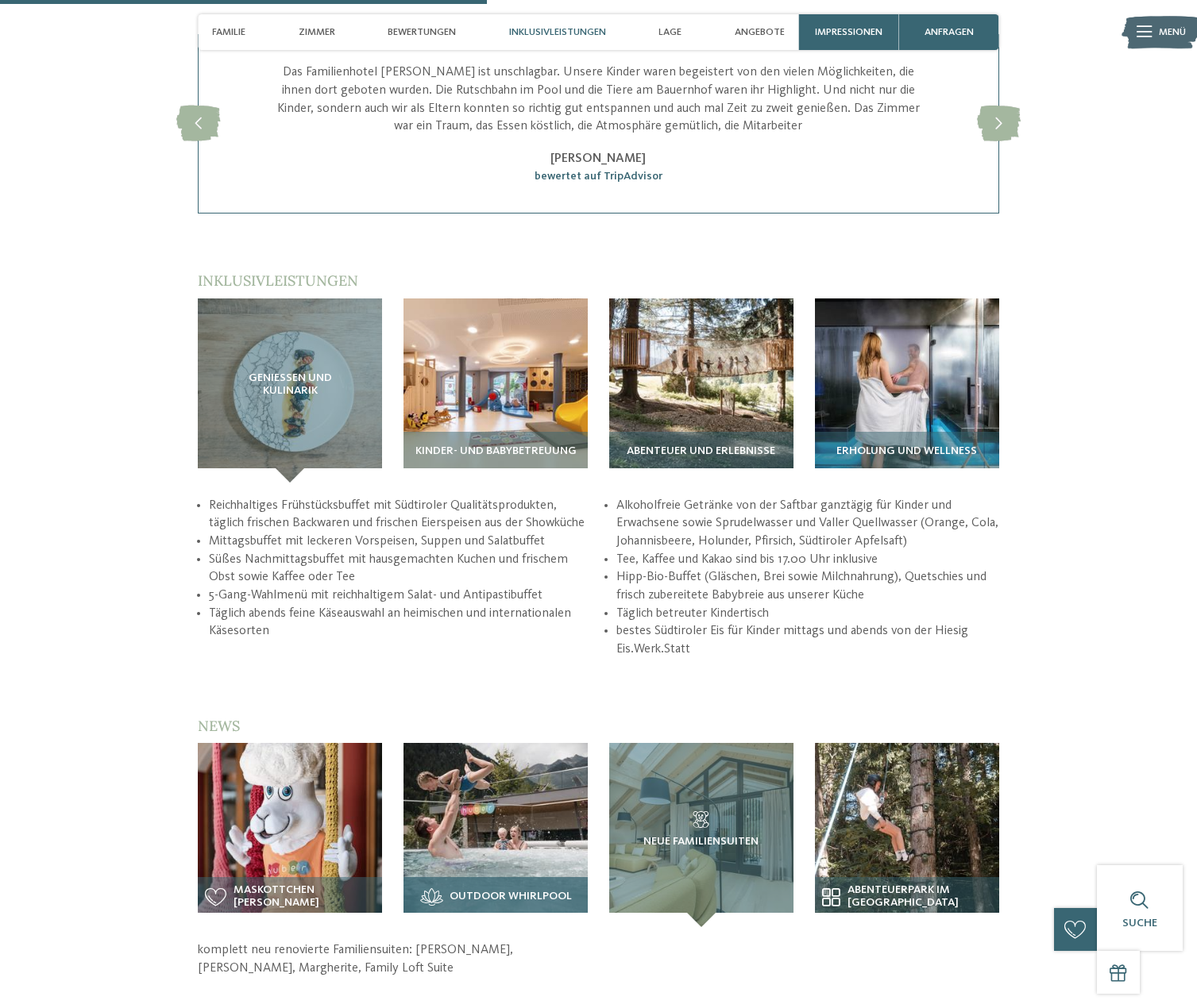
click at [533, 891] on span "Outdoor Whirlpool" at bounding box center [510, 897] width 123 height 12
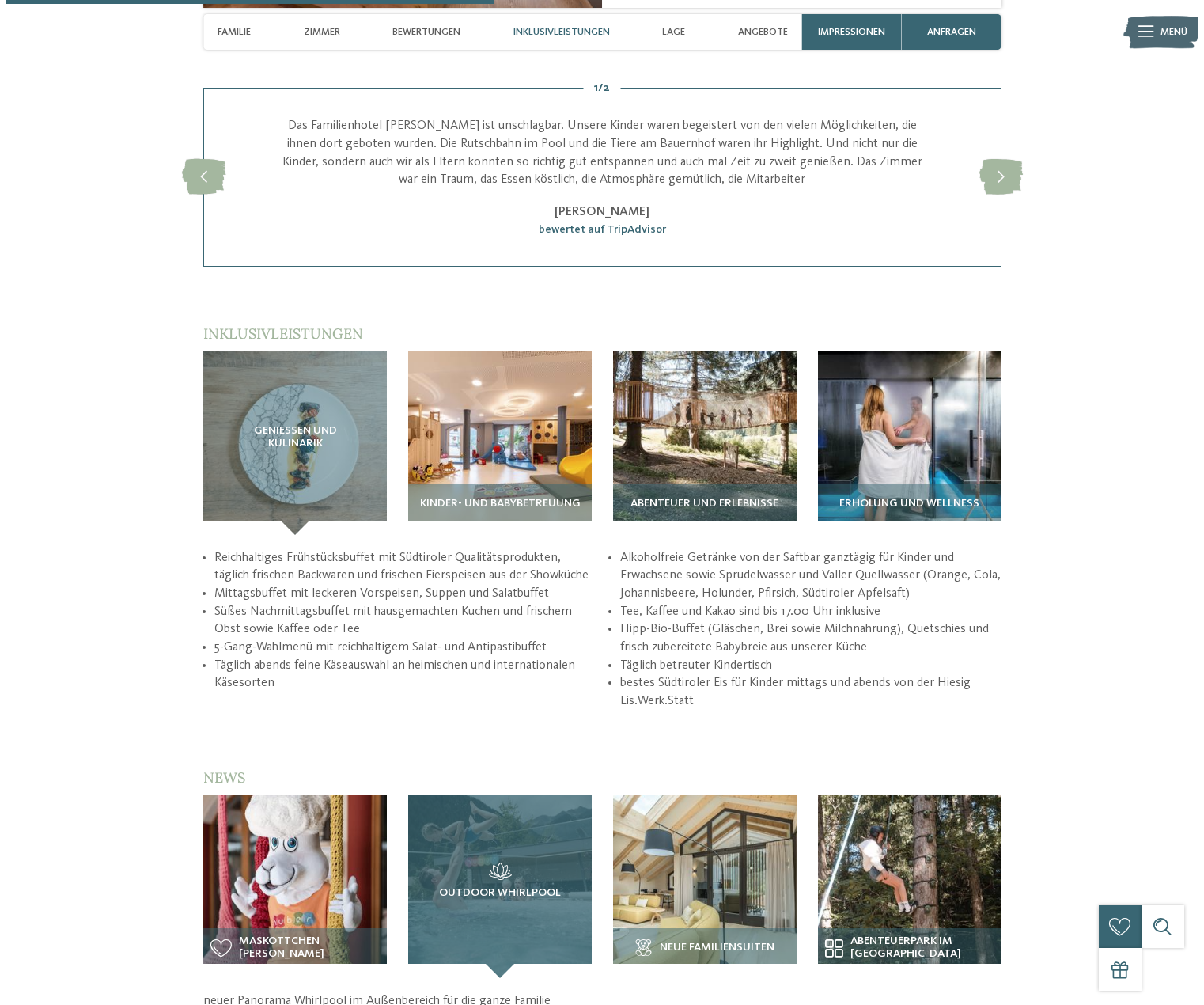
scroll to position [2296, 0]
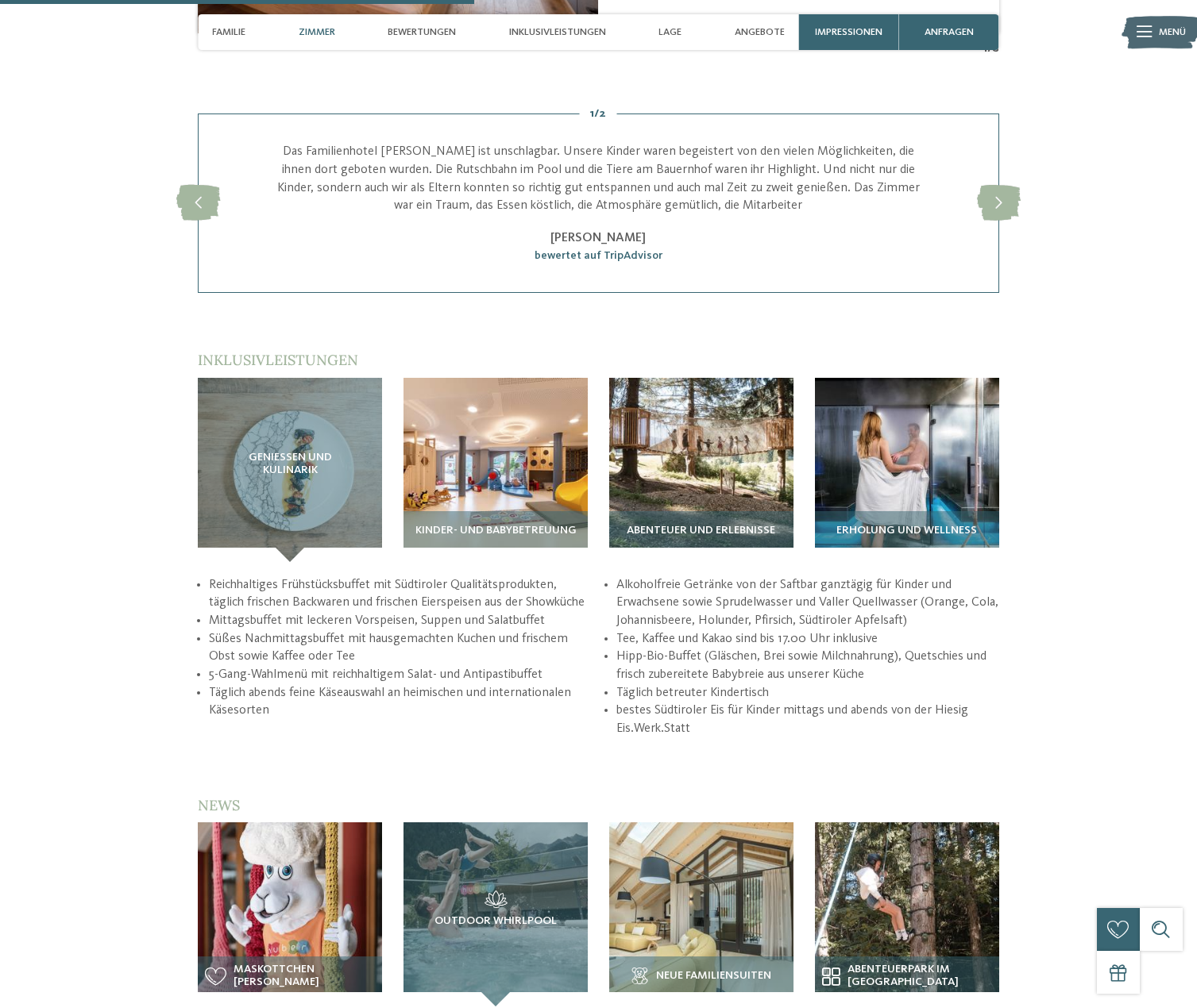
click at [1140, 31] on icon at bounding box center [1144, 32] width 15 height 11
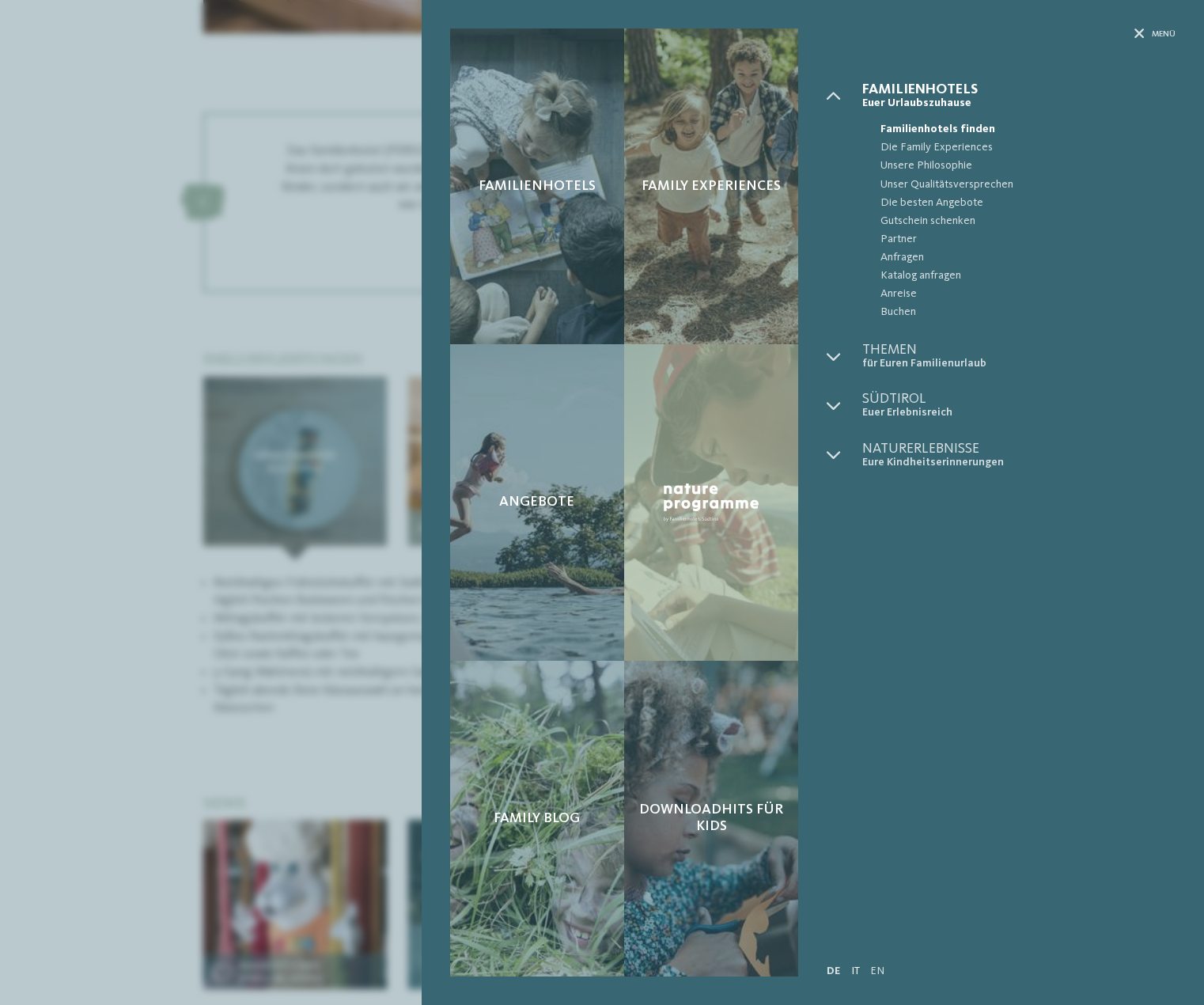
click at [855, 970] on link "IT" at bounding box center [856, 972] width 9 height 11
click at [854, 969] on link "IT" at bounding box center [856, 972] width 9 height 11
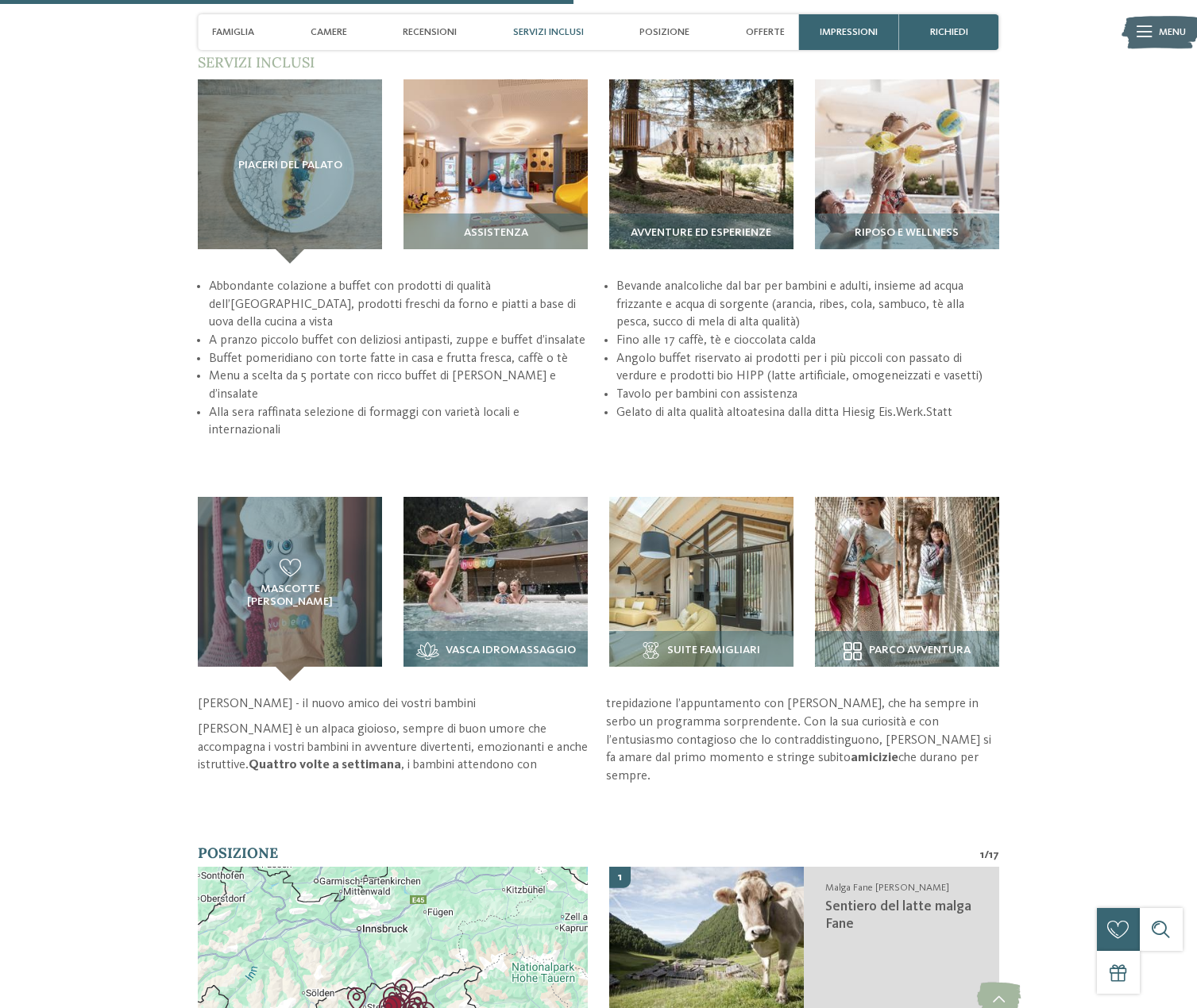
scroll to position [2541, 0]
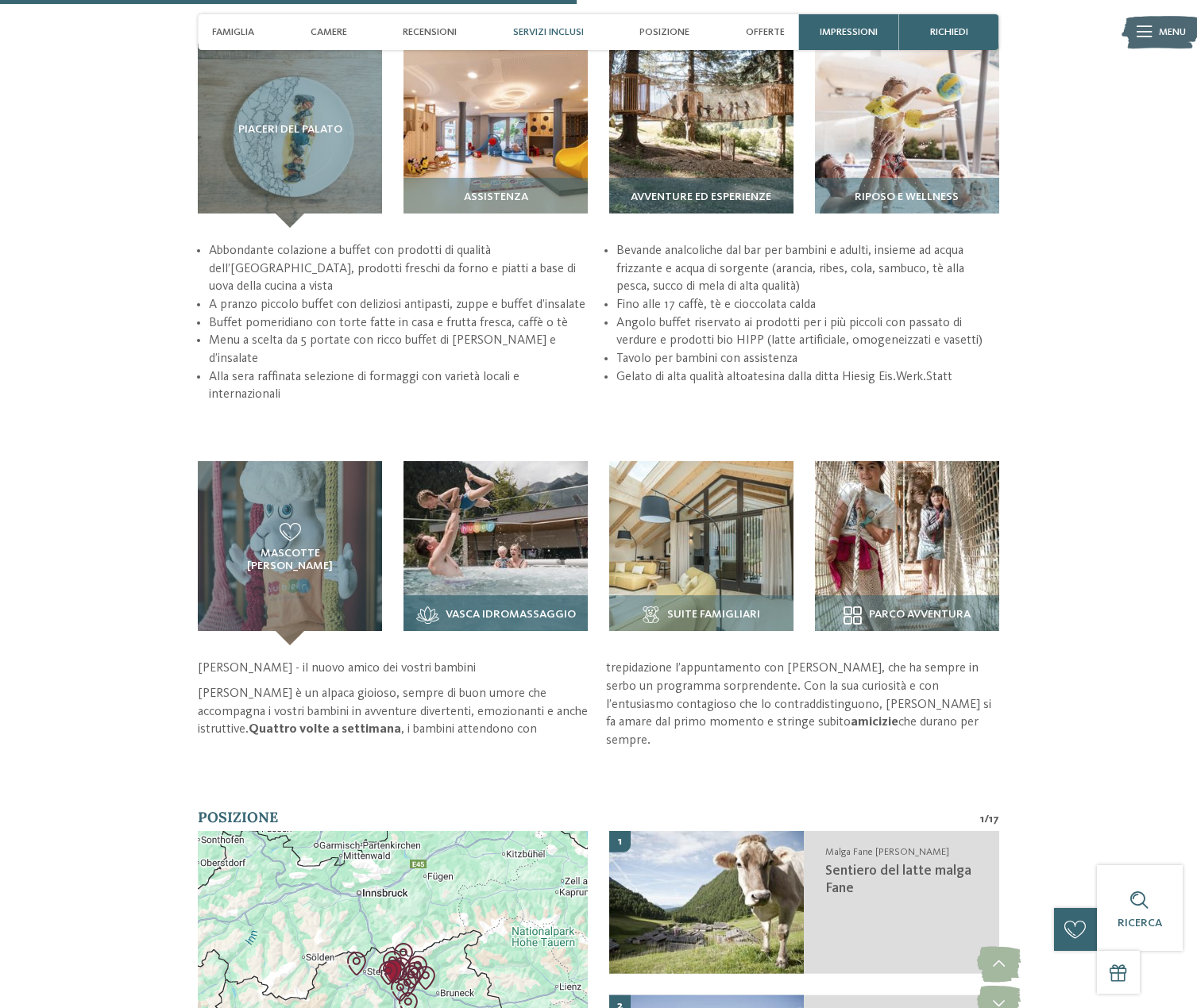
click at [459, 609] on span "Vasca idromassaggio" at bounding box center [510, 615] width 130 height 12
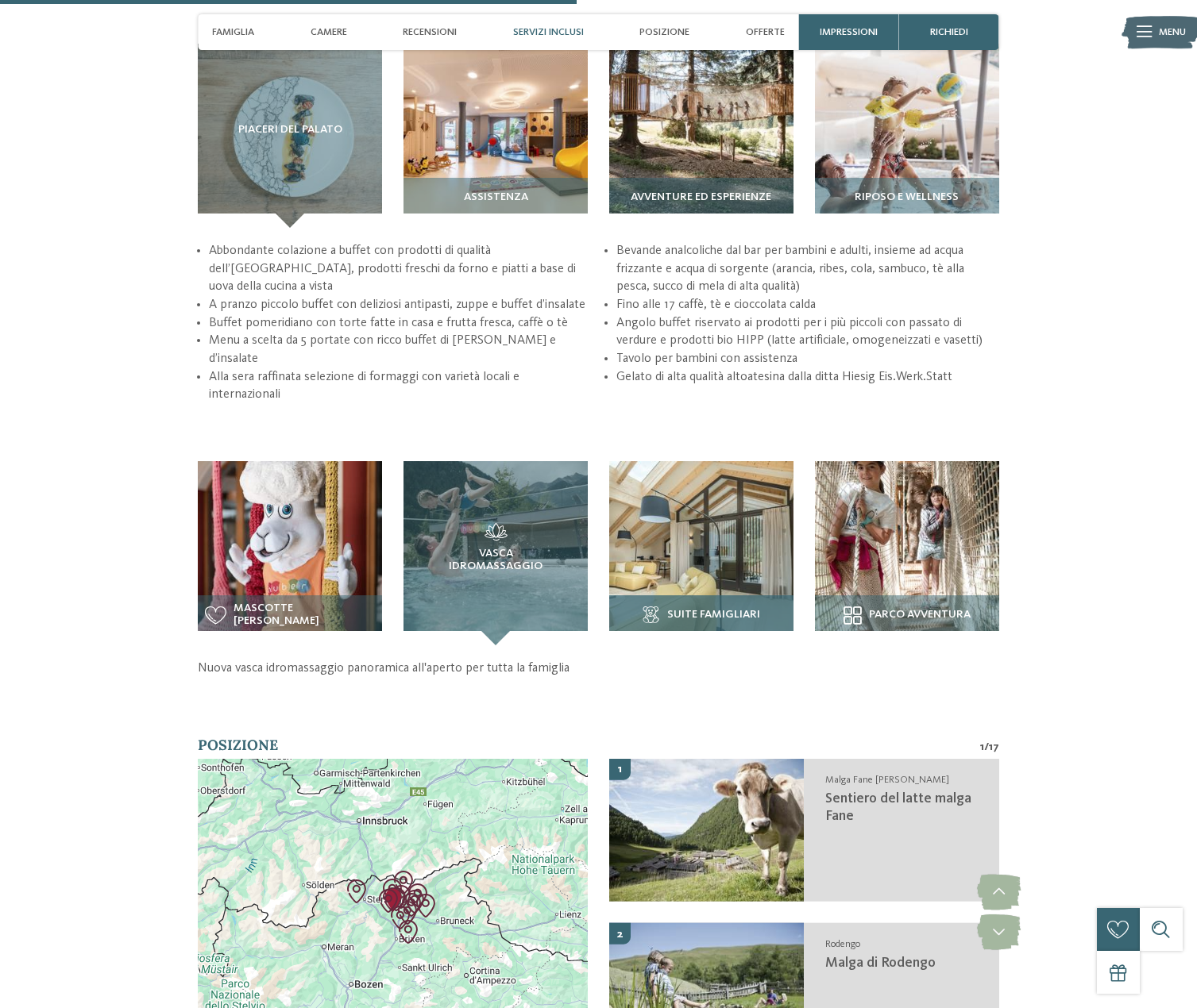
click at [685, 609] on span "Suite famigliari" at bounding box center [713, 615] width 93 height 12
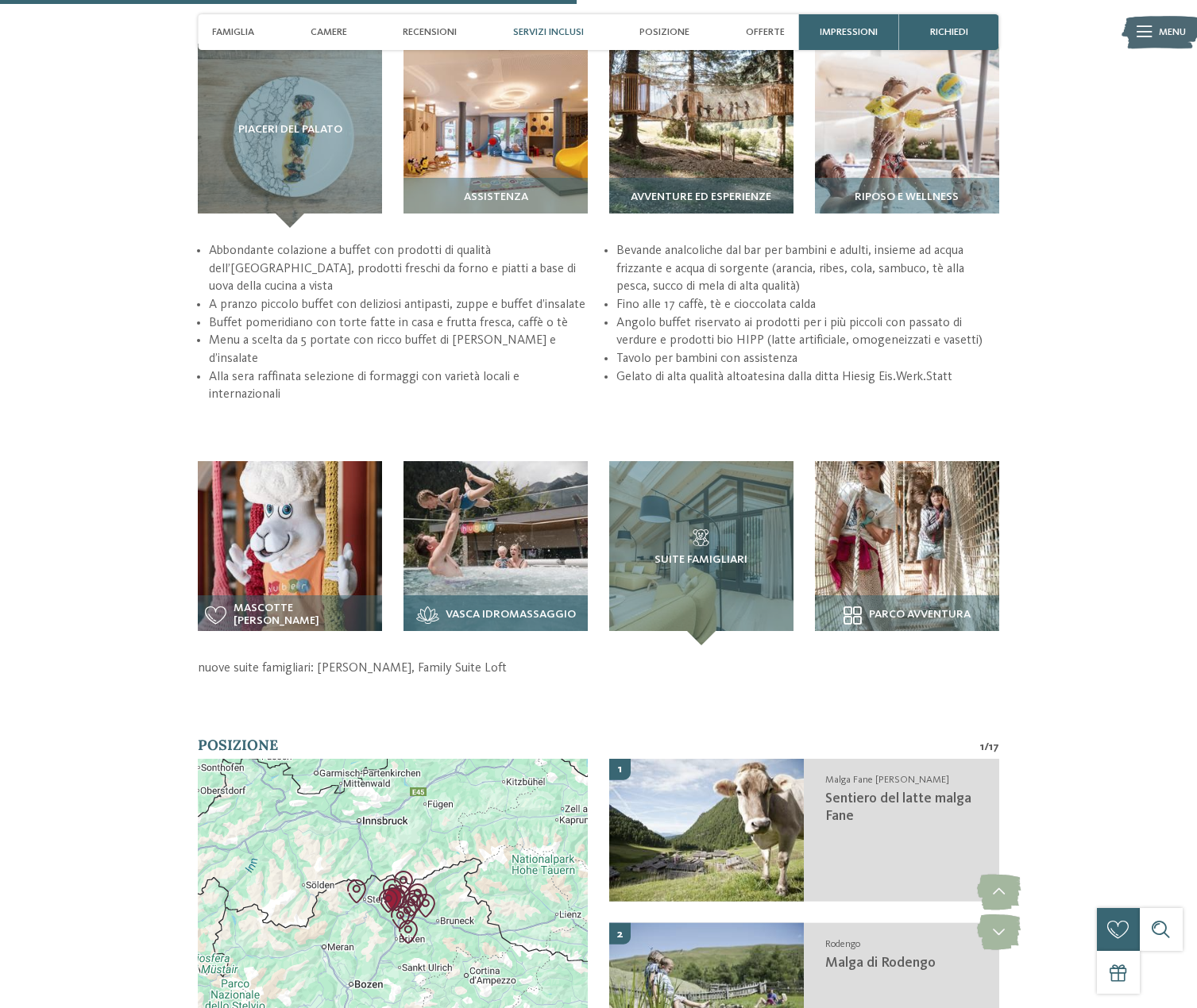
click at [537, 609] on span "Vasca idromassaggio" at bounding box center [510, 615] width 130 height 12
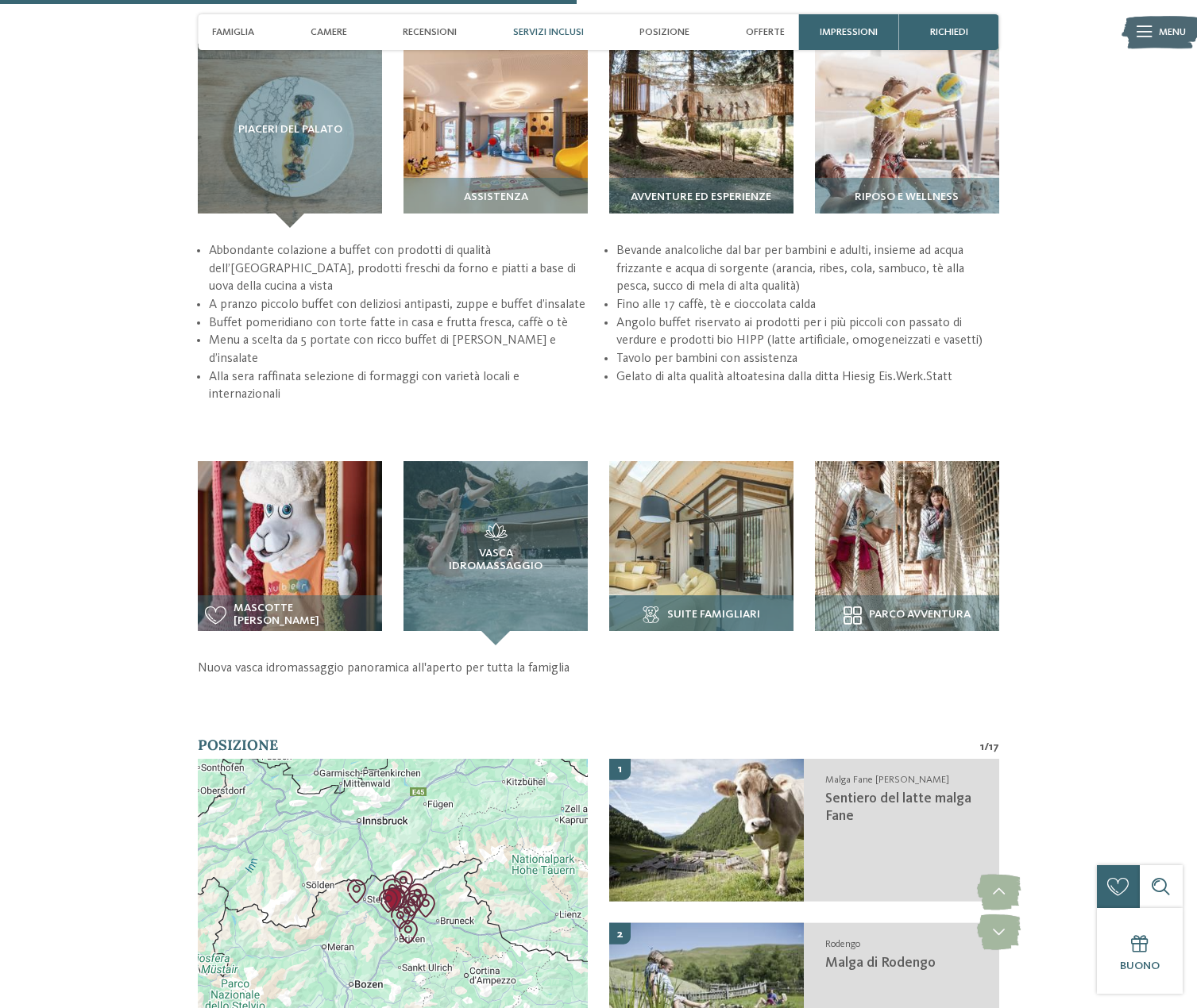
click at [699, 609] on span "Suite famigliari" at bounding box center [713, 615] width 93 height 12
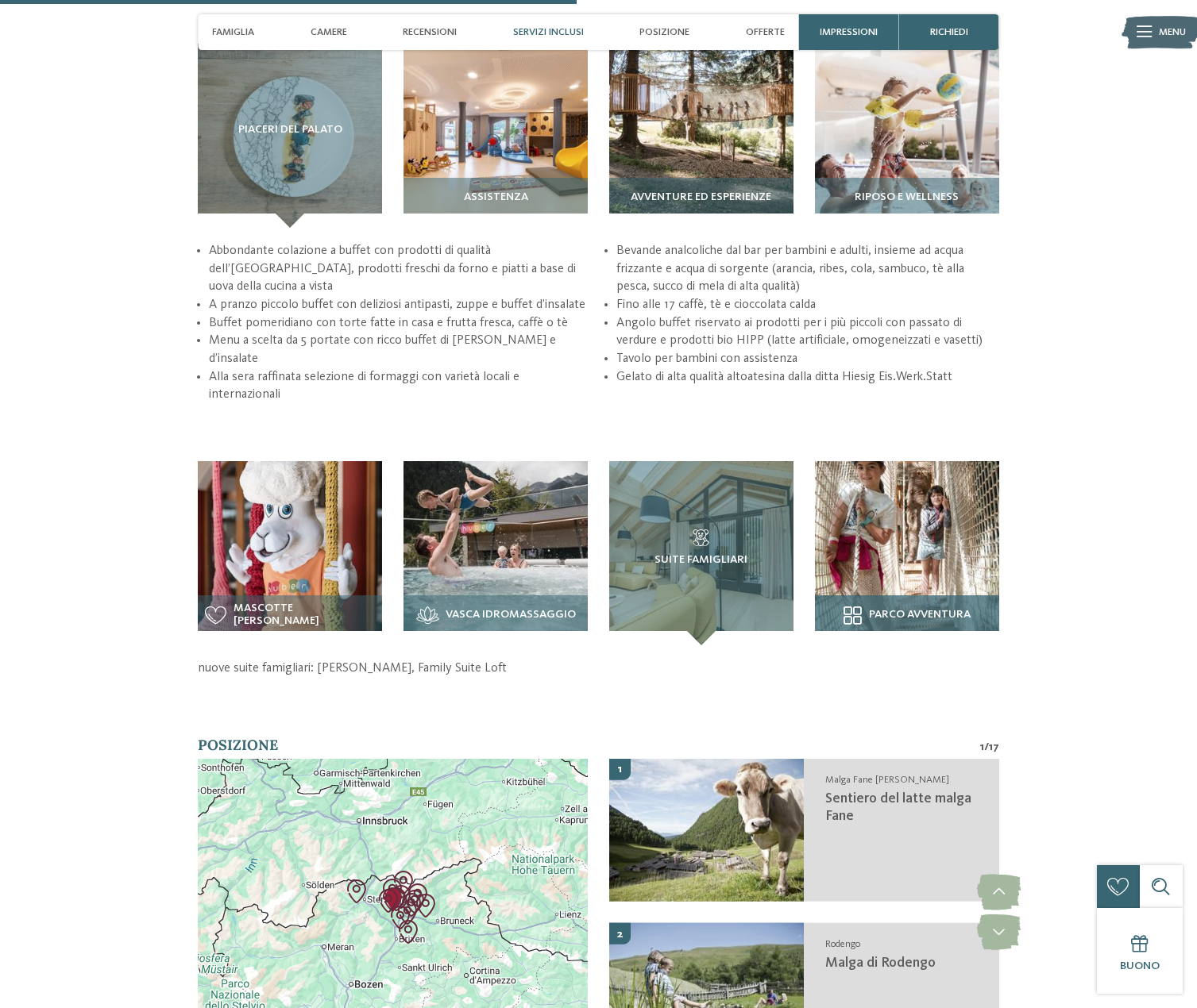
click at [916, 609] on span "Parco avventura" at bounding box center [919, 615] width 102 height 12
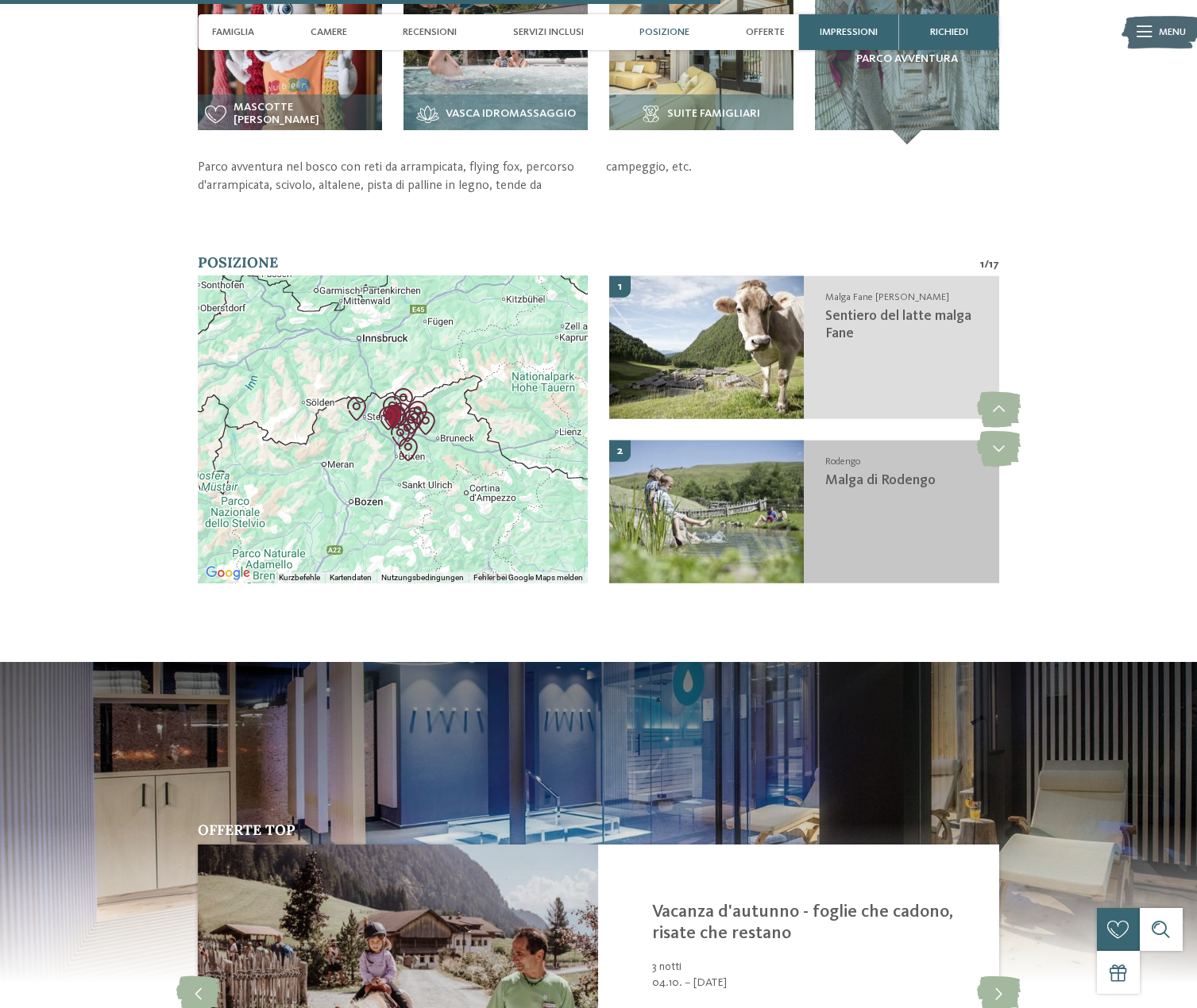
scroll to position [3017, 0]
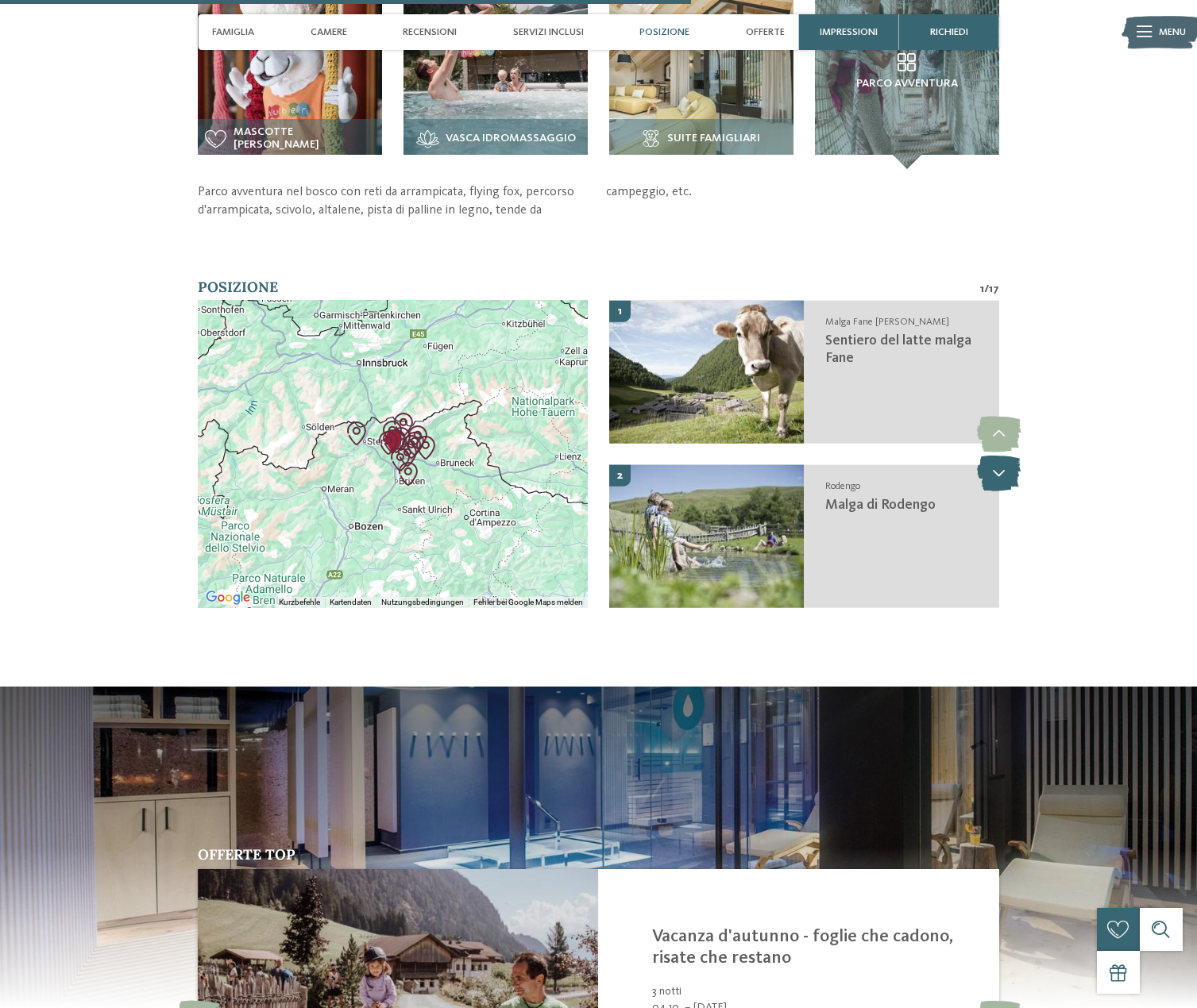
click at [998, 464] on icon at bounding box center [999, 473] width 44 height 35
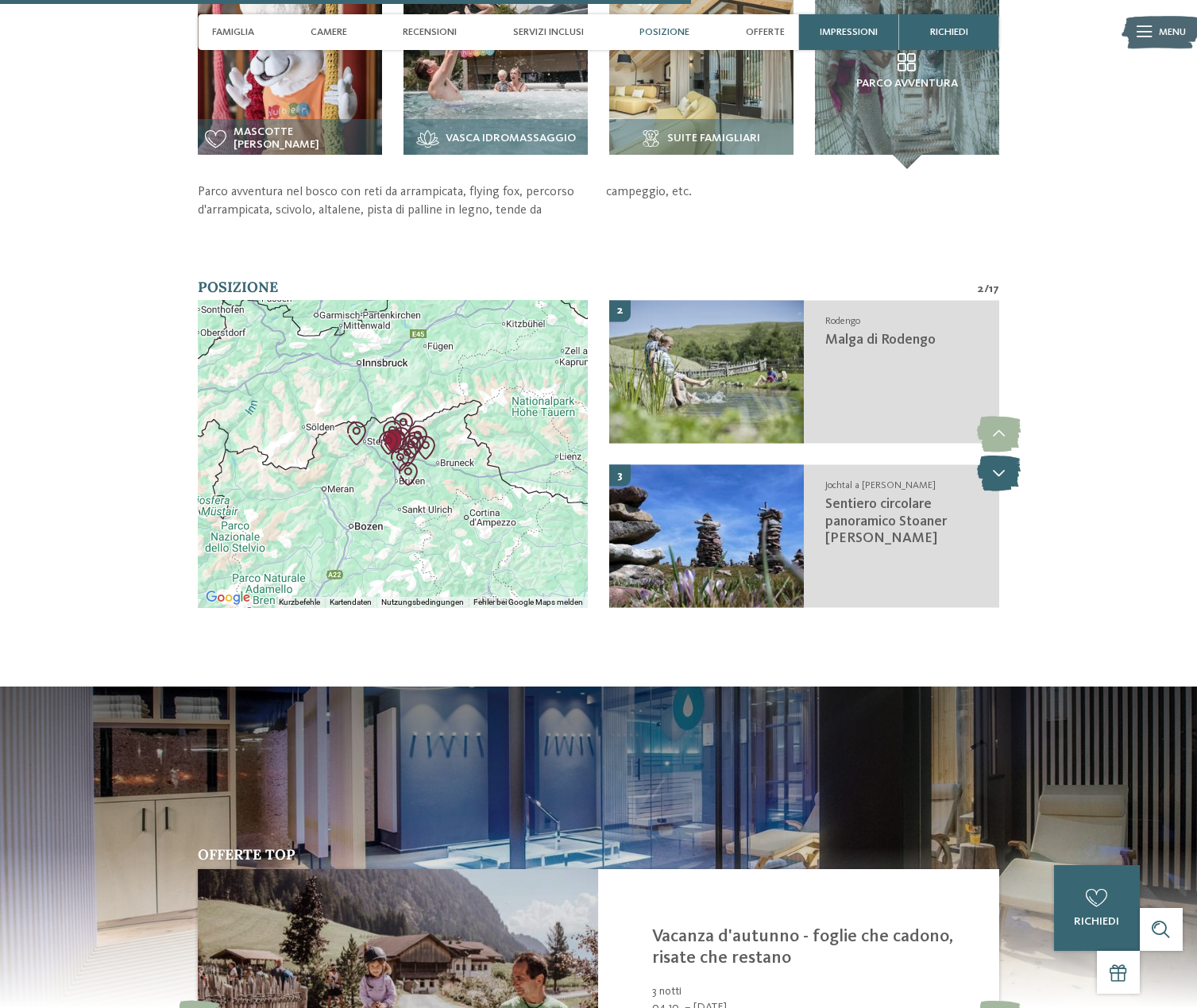
click at [998, 464] on icon at bounding box center [999, 473] width 44 height 35
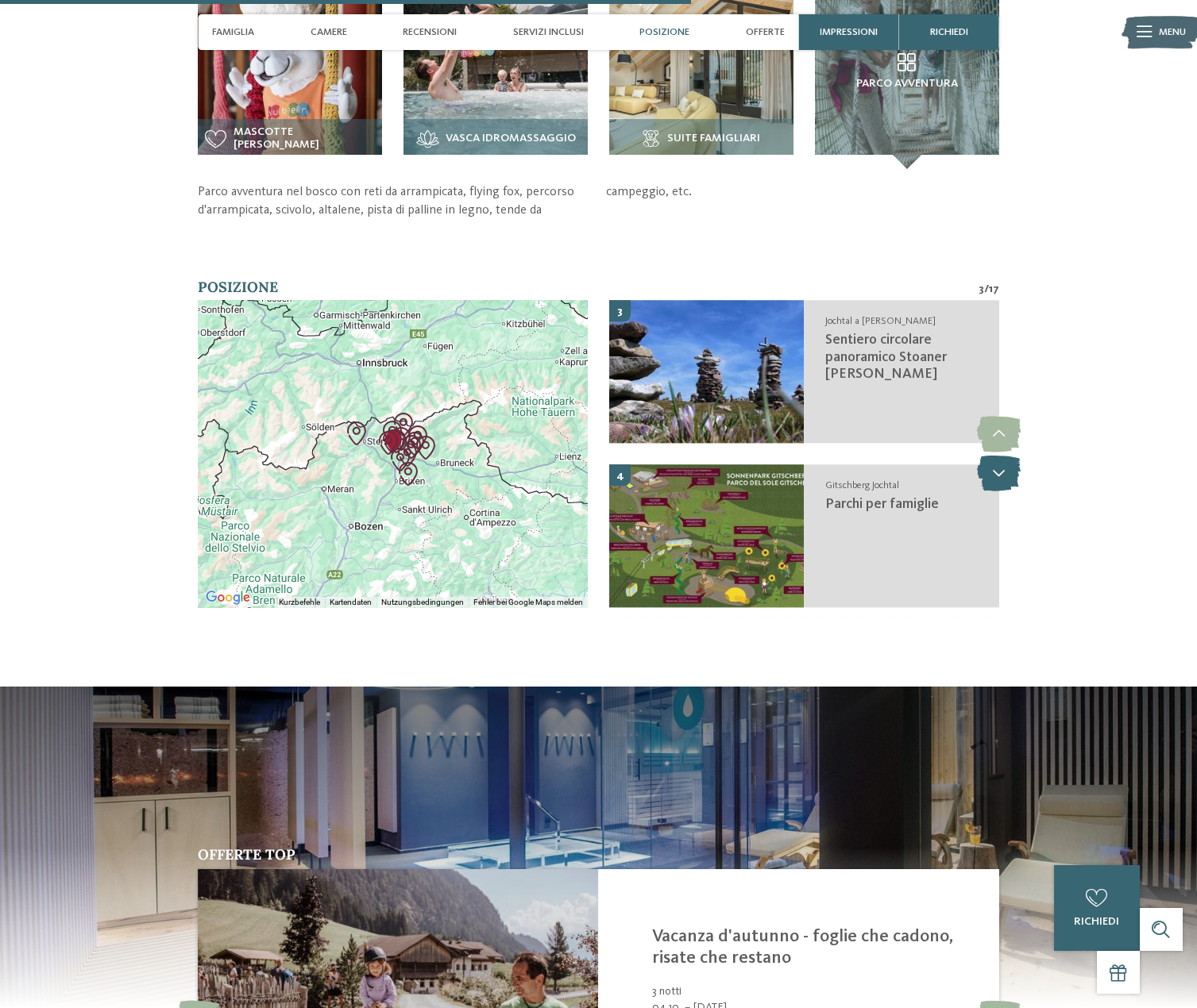
click at [998, 464] on icon at bounding box center [999, 473] width 44 height 35
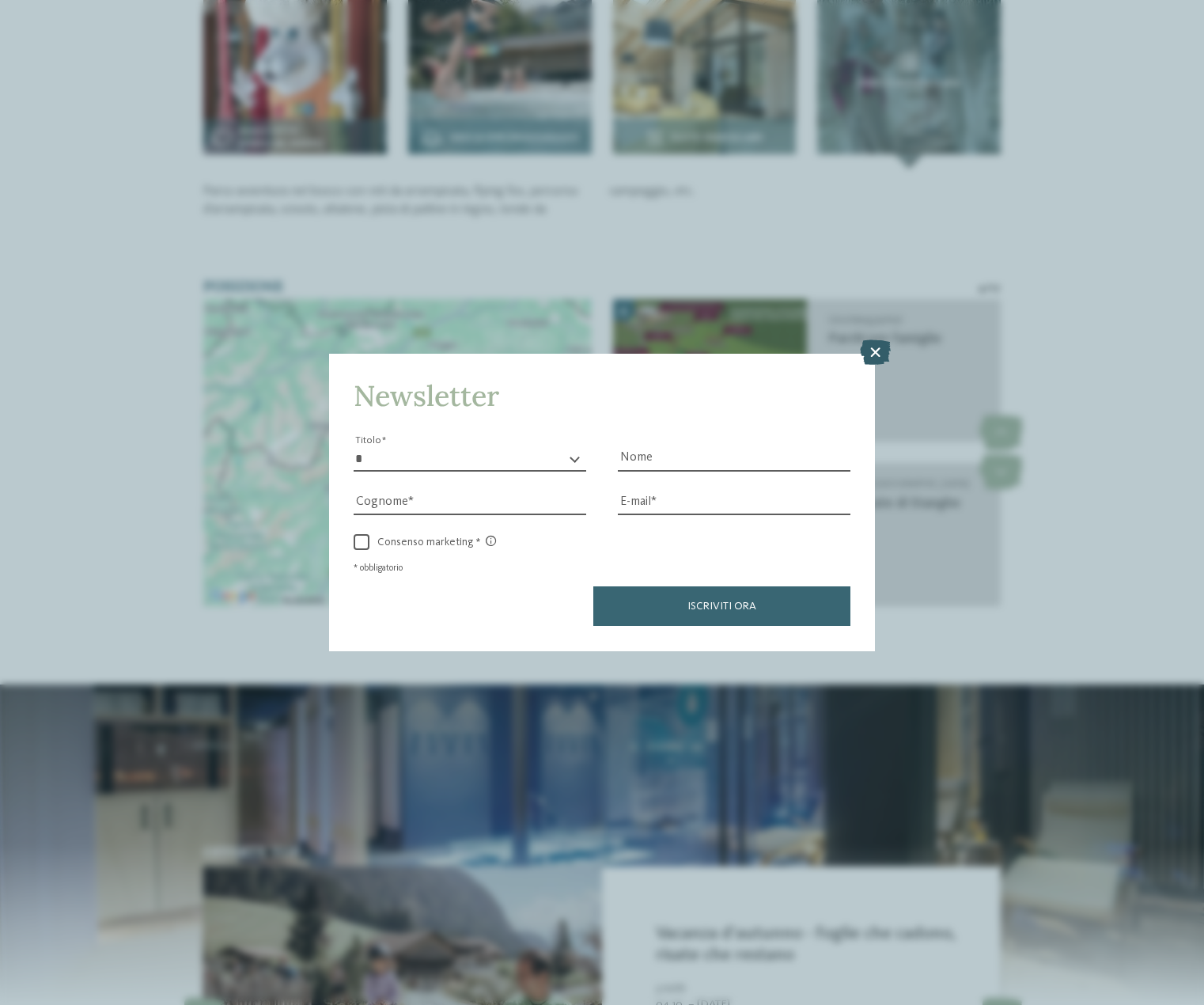
click at [872, 347] on icon at bounding box center [876, 353] width 31 height 26
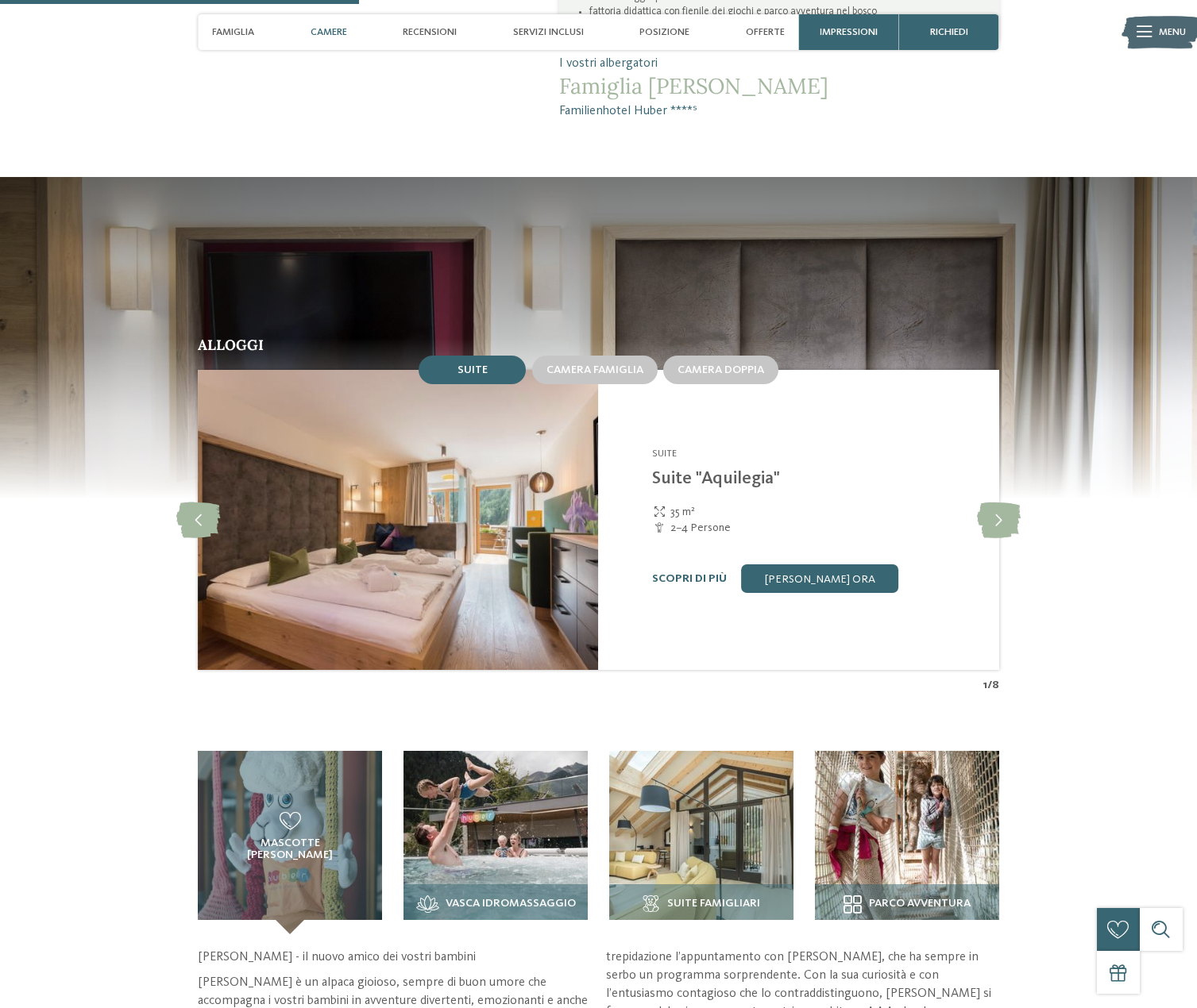
scroll to position [1985, 0]
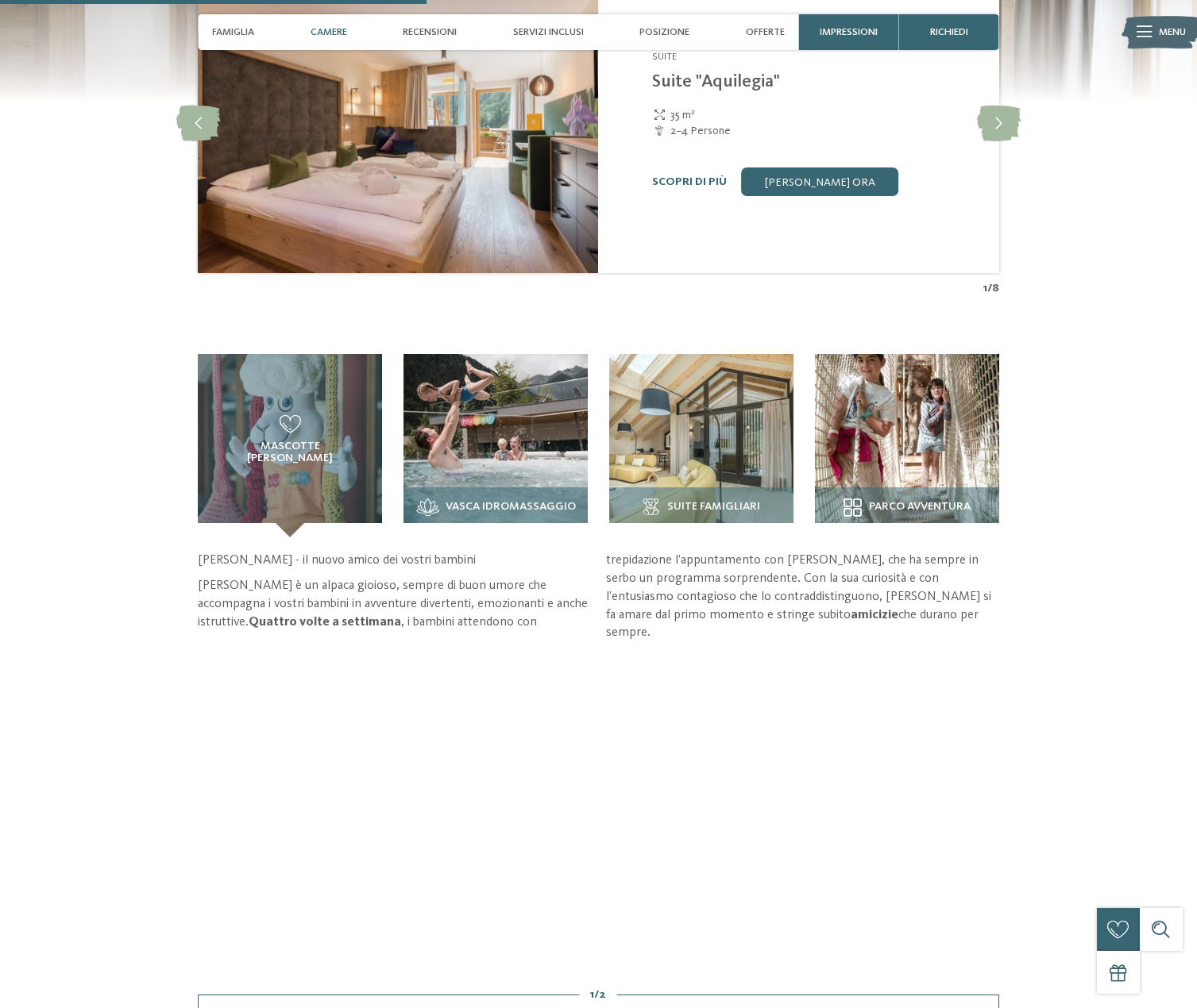
click at [987, 683] on div "torna alla panoramica degli alberghi Famiglia Stolz" at bounding box center [598, 957] width 1197 height 5742
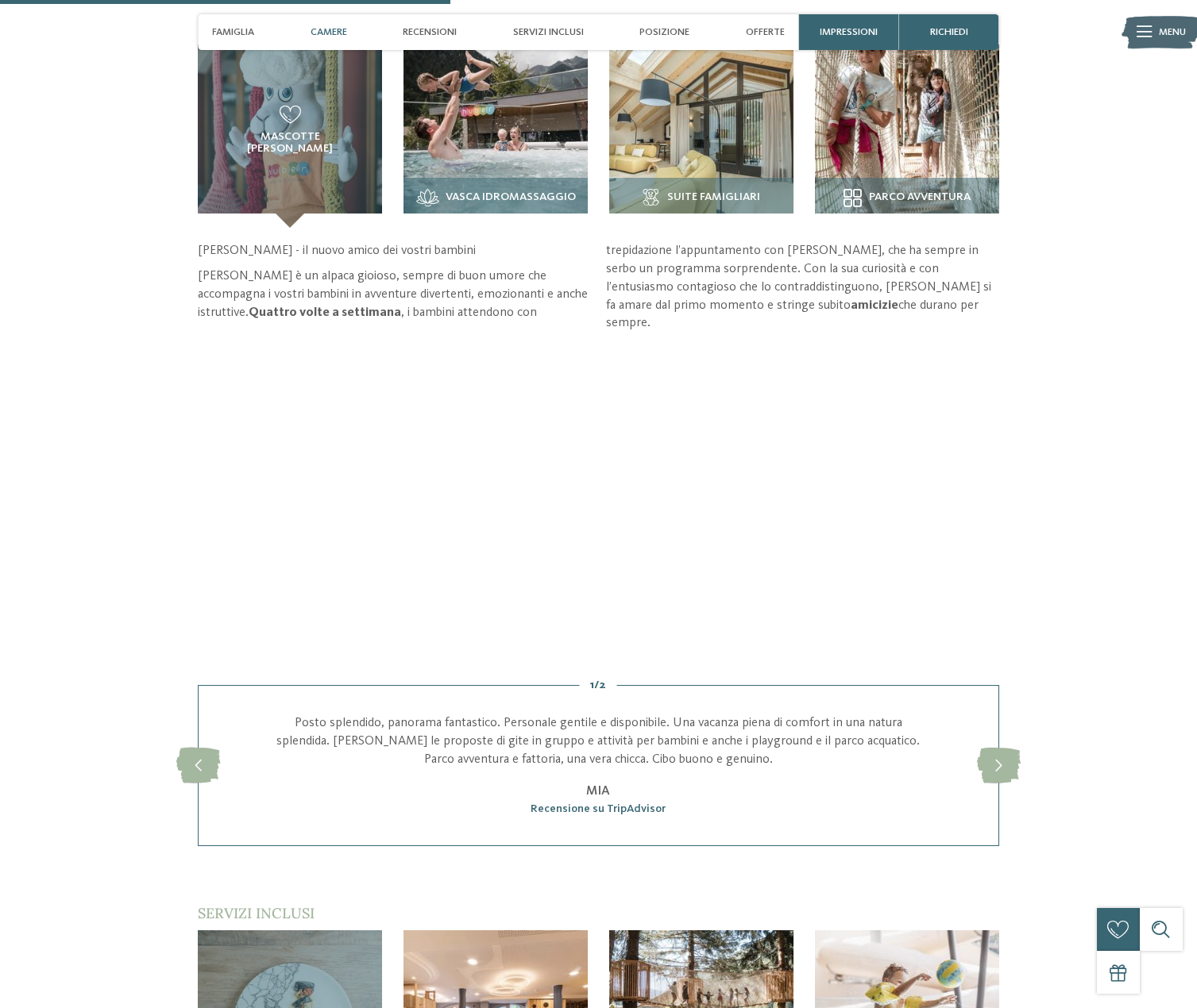
scroll to position [2303, 0]
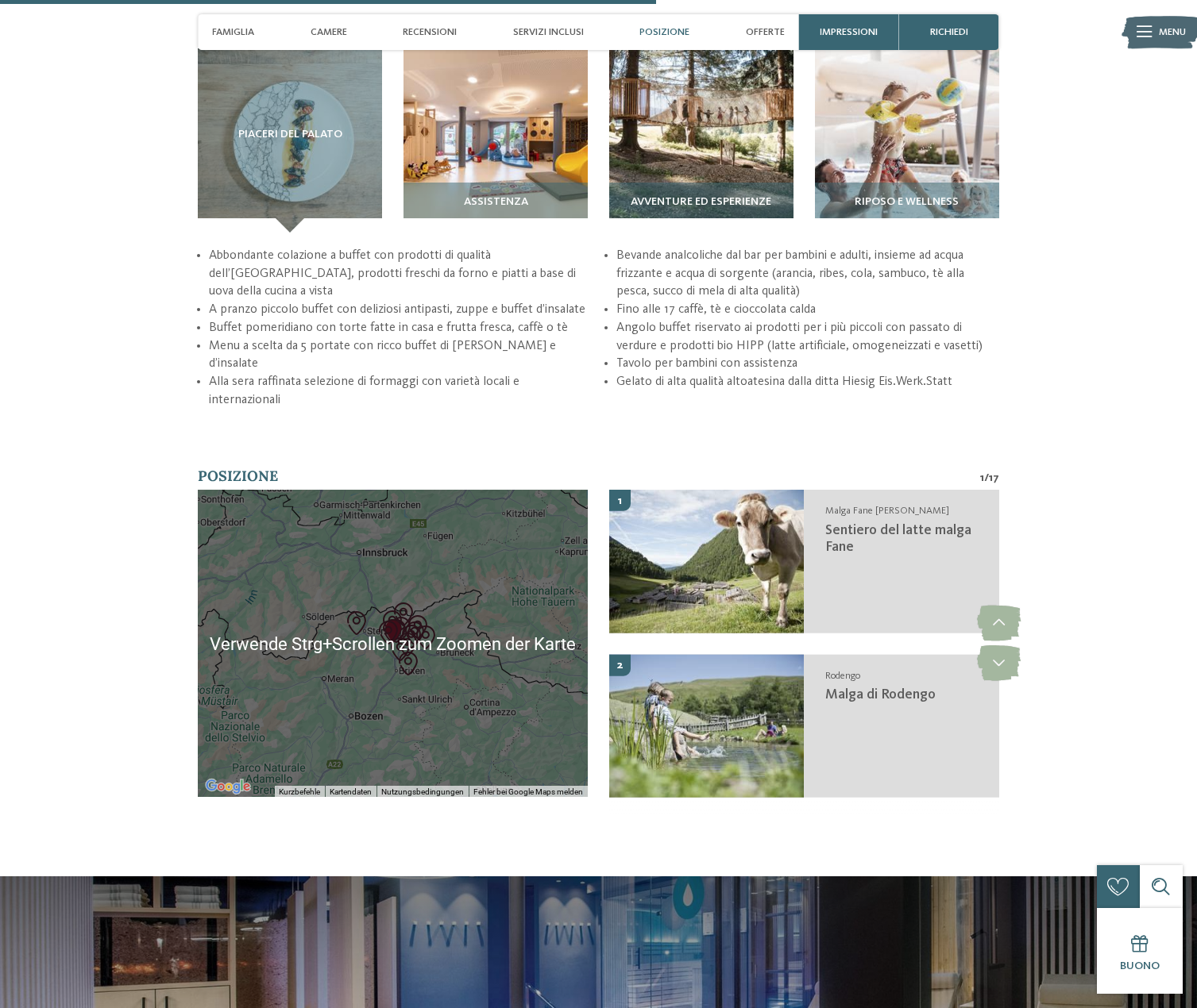
scroll to position [3494, 0]
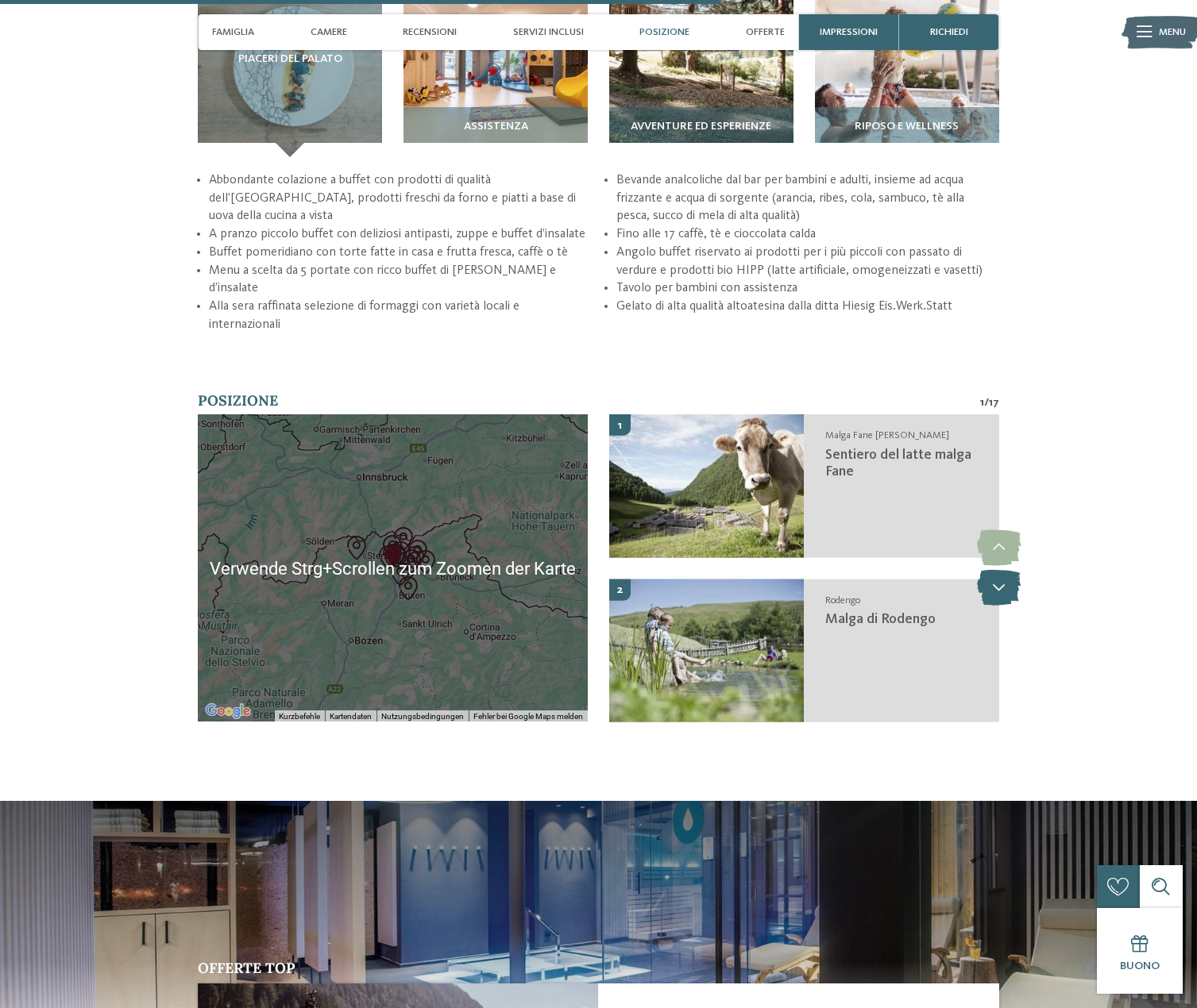
click at [985, 571] on icon at bounding box center [999, 588] width 44 height 35
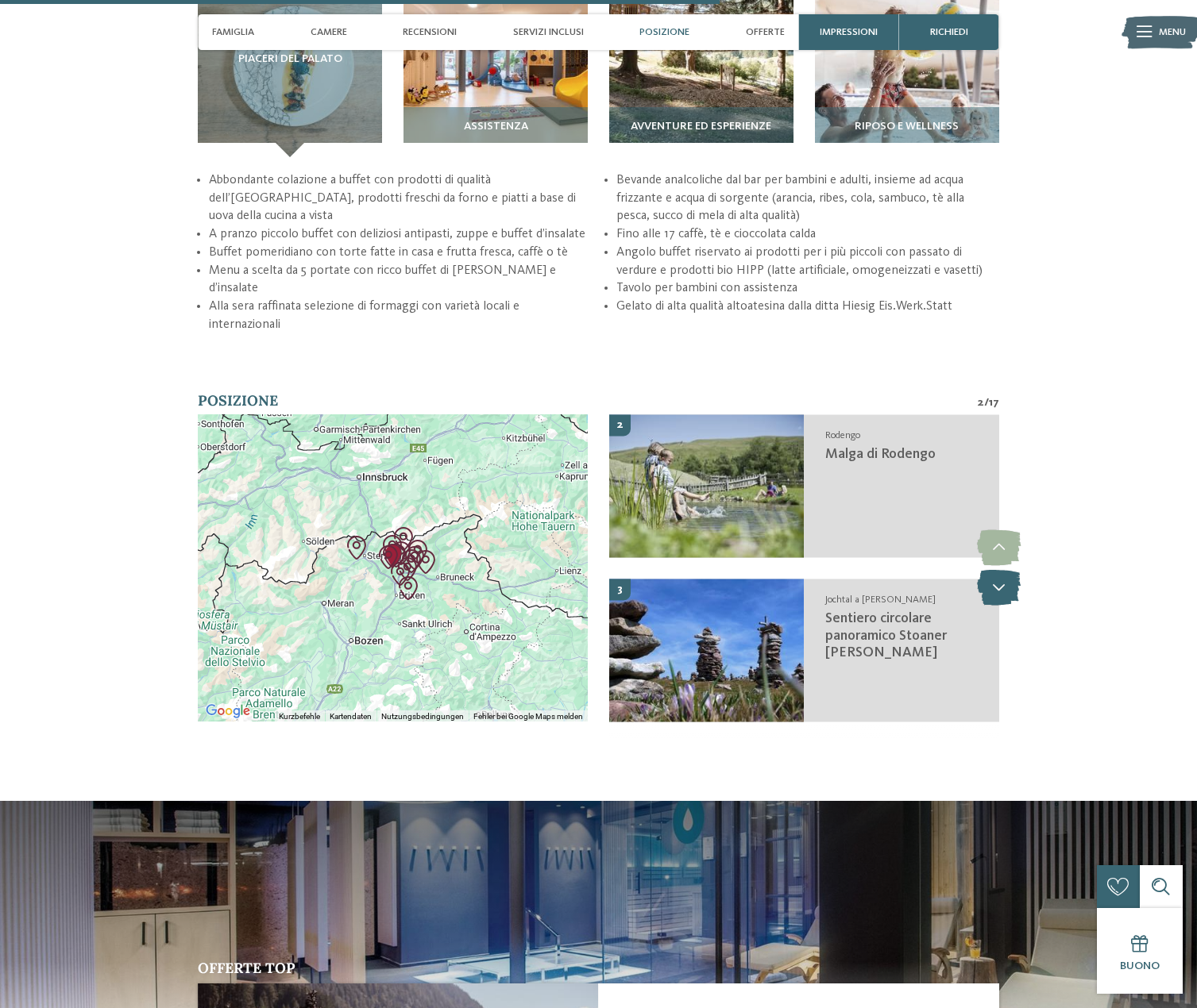
click at [985, 571] on icon at bounding box center [999, 588] width 44 height 35
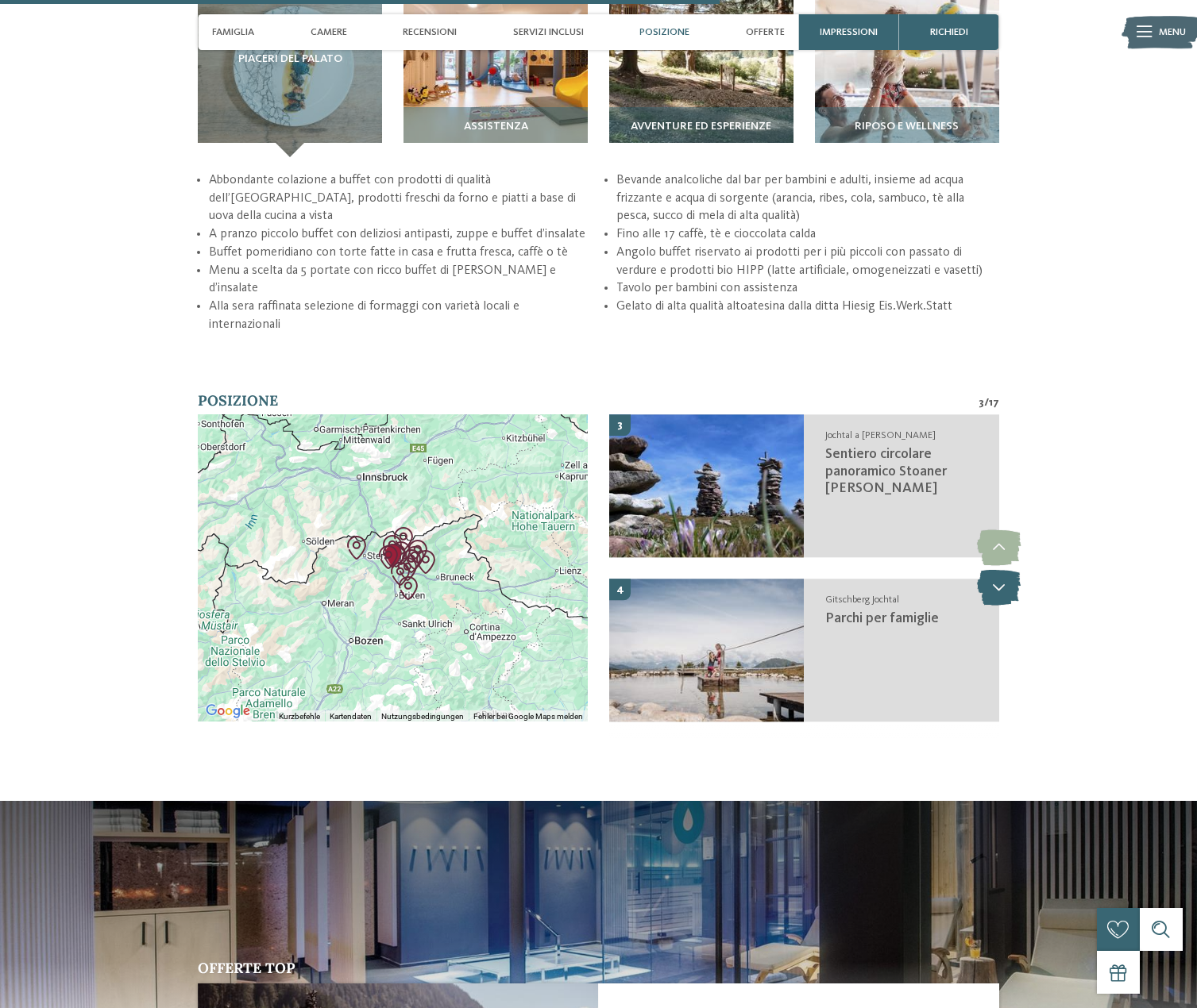
click at [985, 571] on icon at bounding box center [999, 588] width 44 height 35
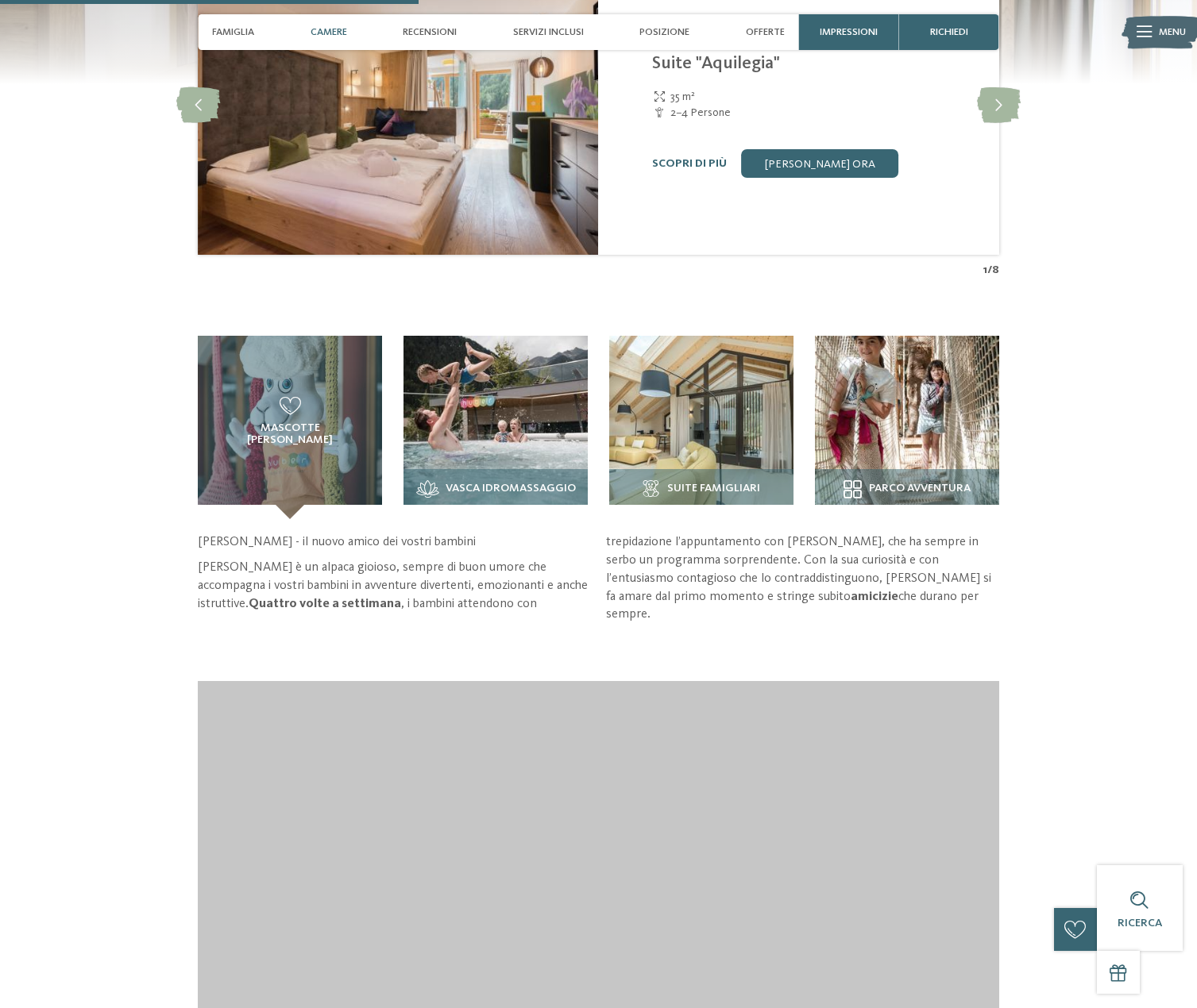
scroll to position [1985, 0]
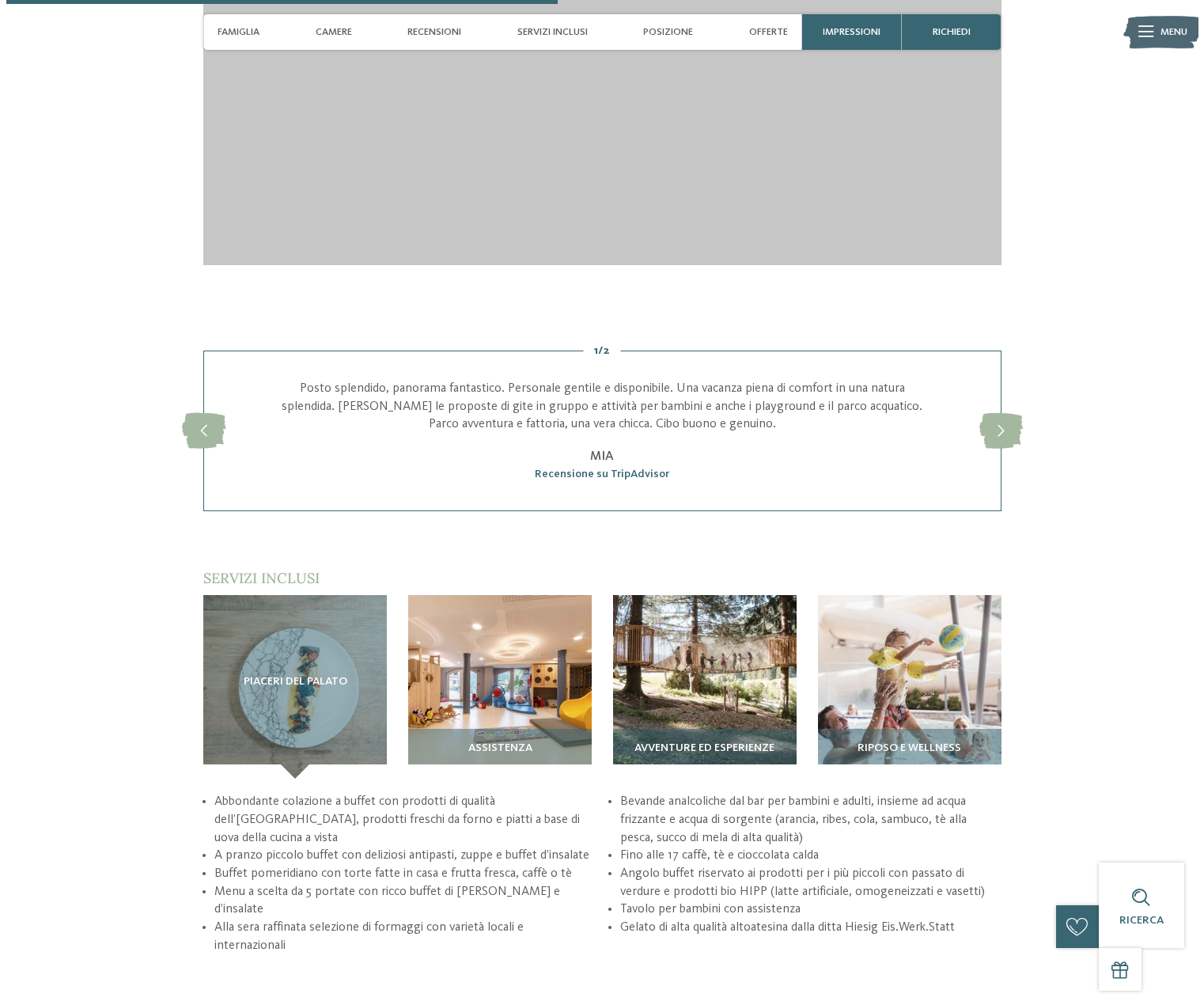
scroll to position [2691, 0]
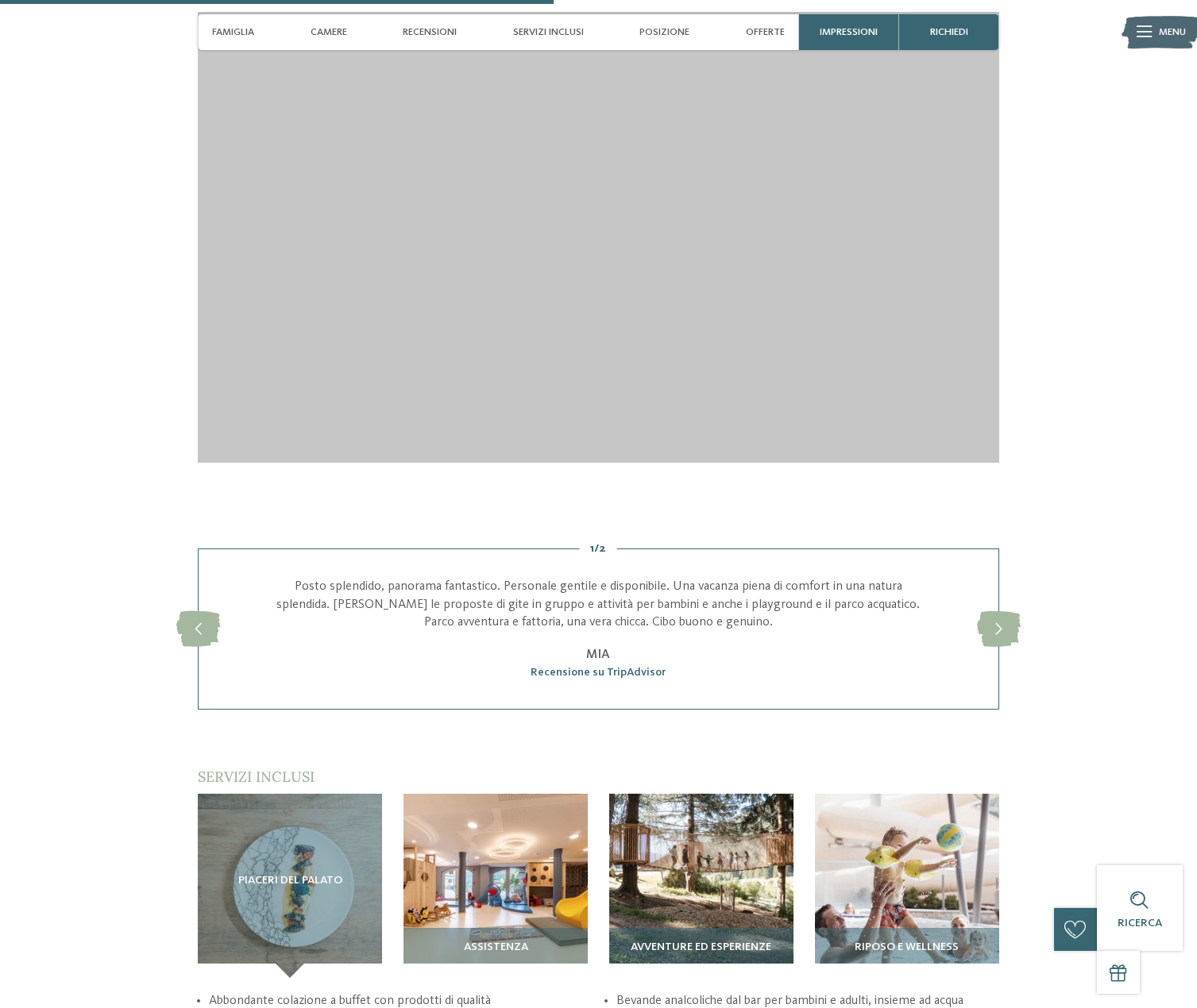
click at [1132, 33] on img at bounding box center [1161, 32] width 79 height 39
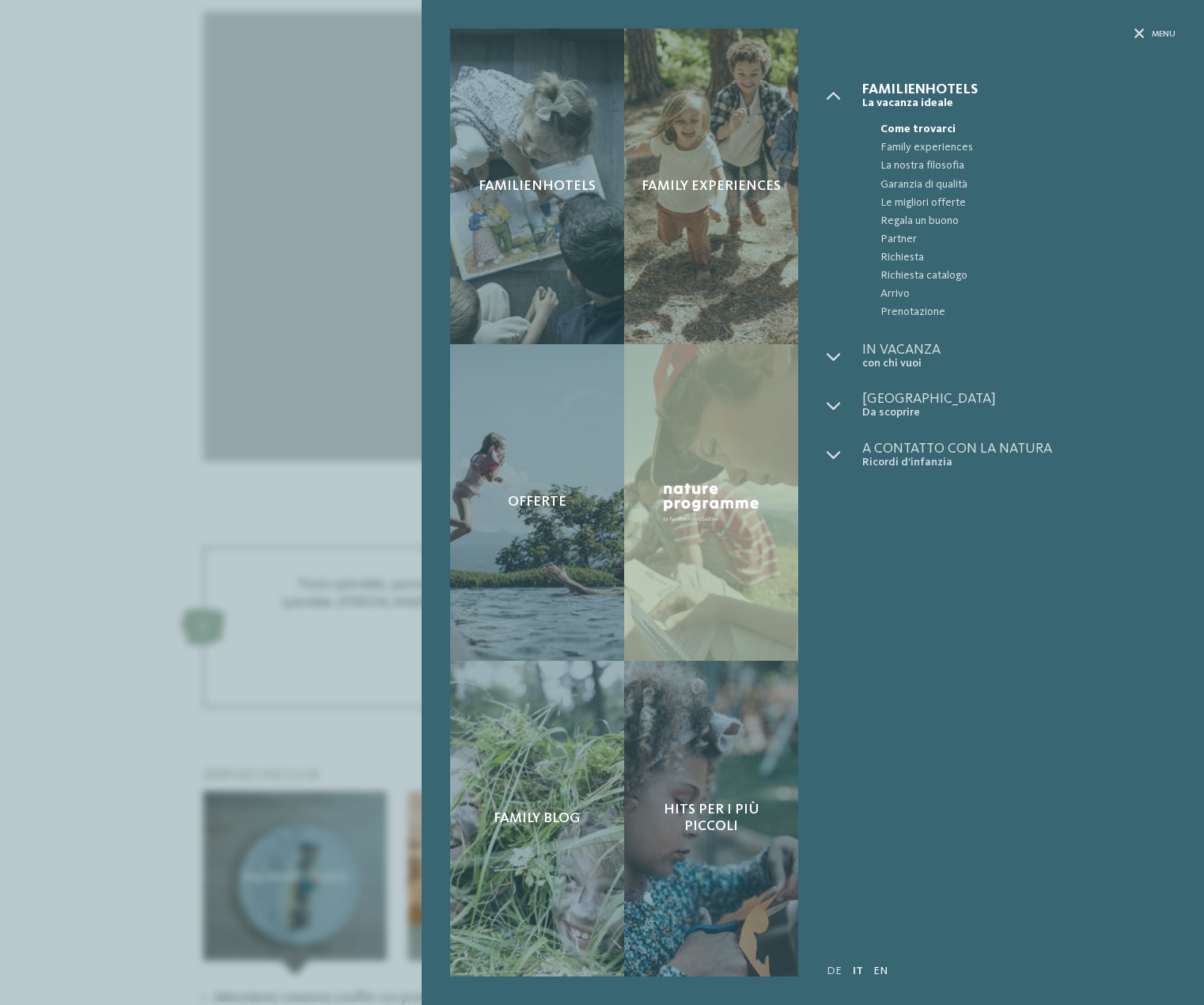
click at [875, 971] on link "EN" at bounding box center [881, 972] width 14 height 11
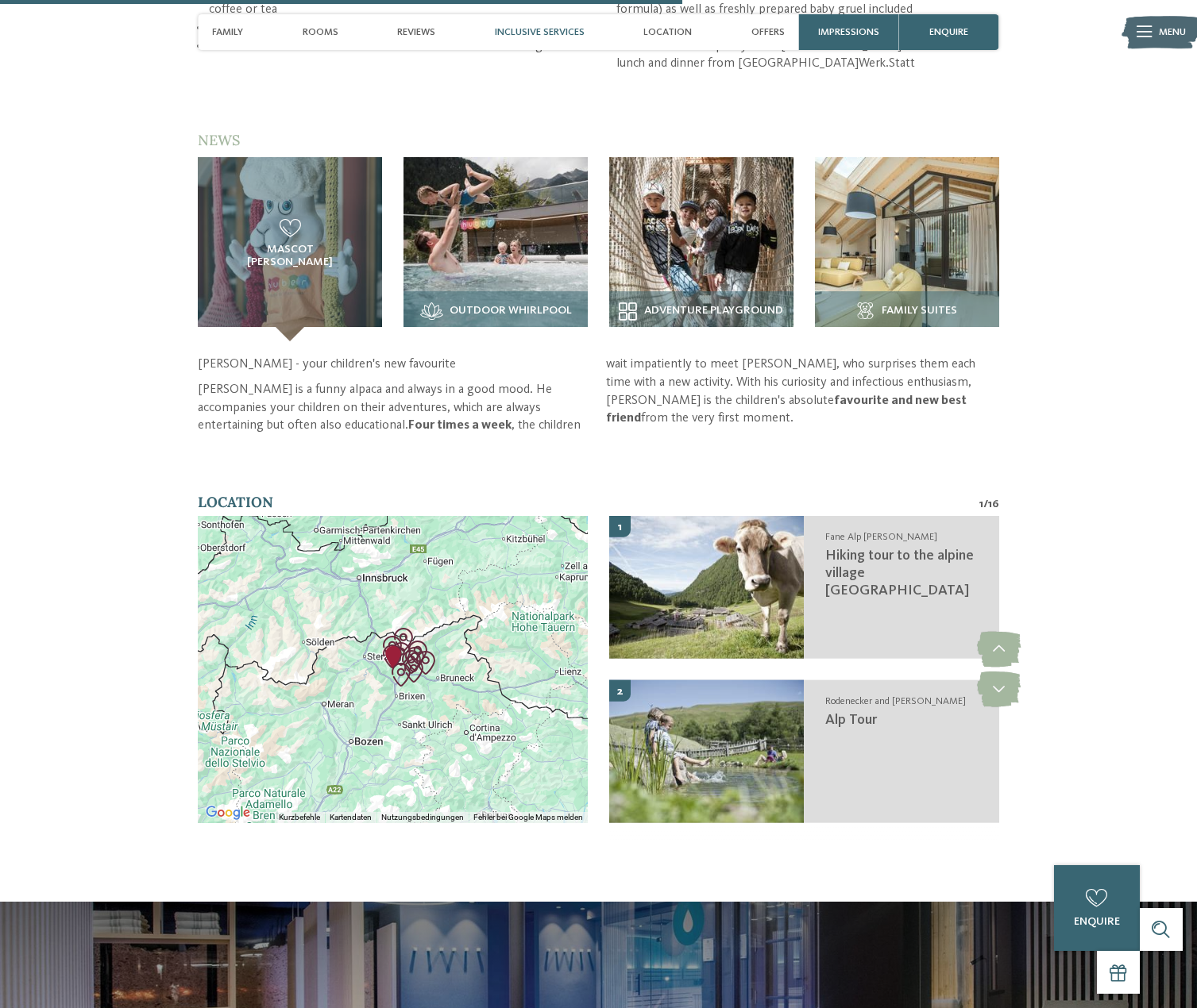
scroll to position [3017, 0]
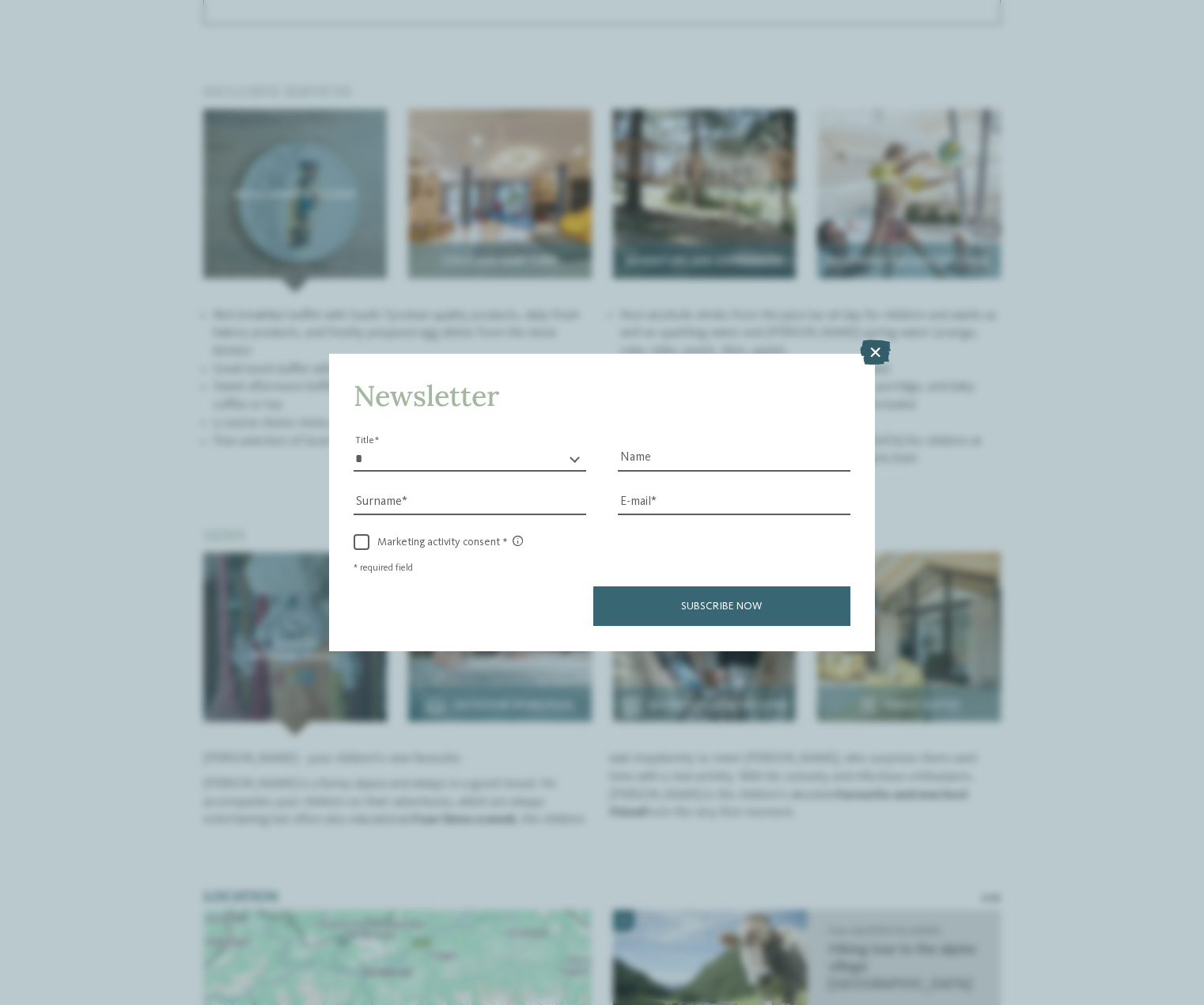
click at [878, 358] on icon at bounding box center [876, 353] width 31 height 26
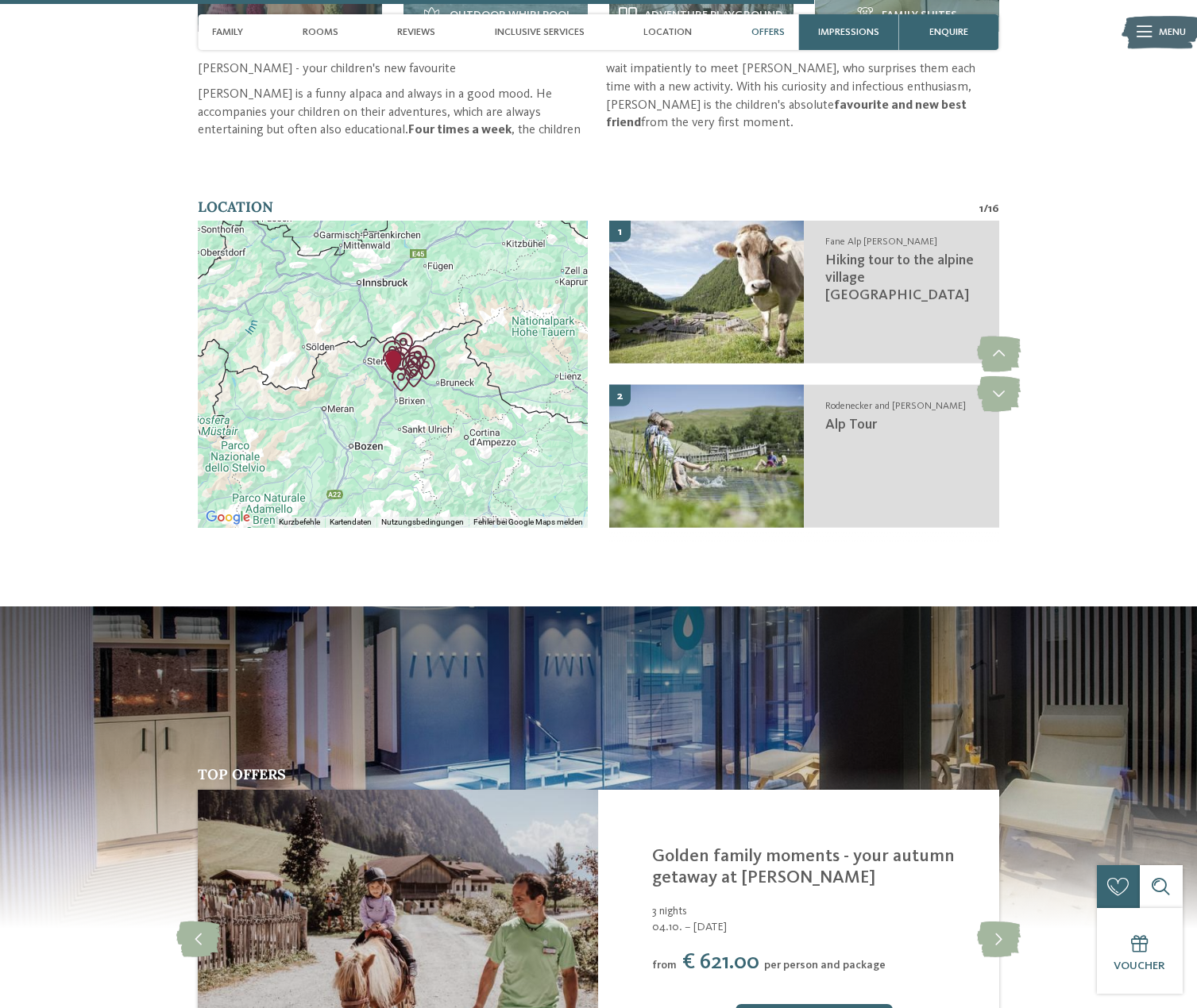
scroll to position [3970, 0]
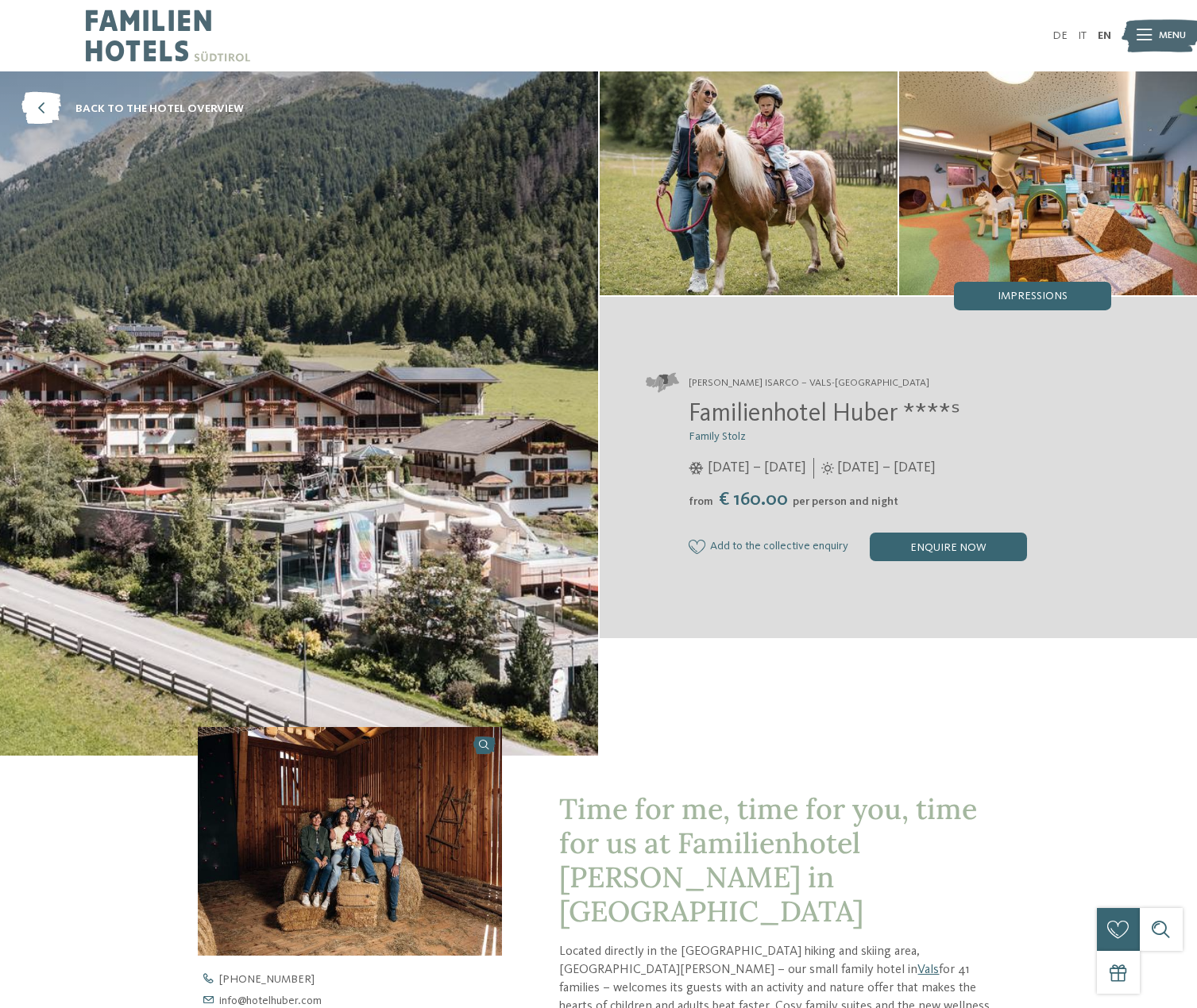
click at [1142, 40] on icon at bounding box center [1144, 36] width 15 height 11
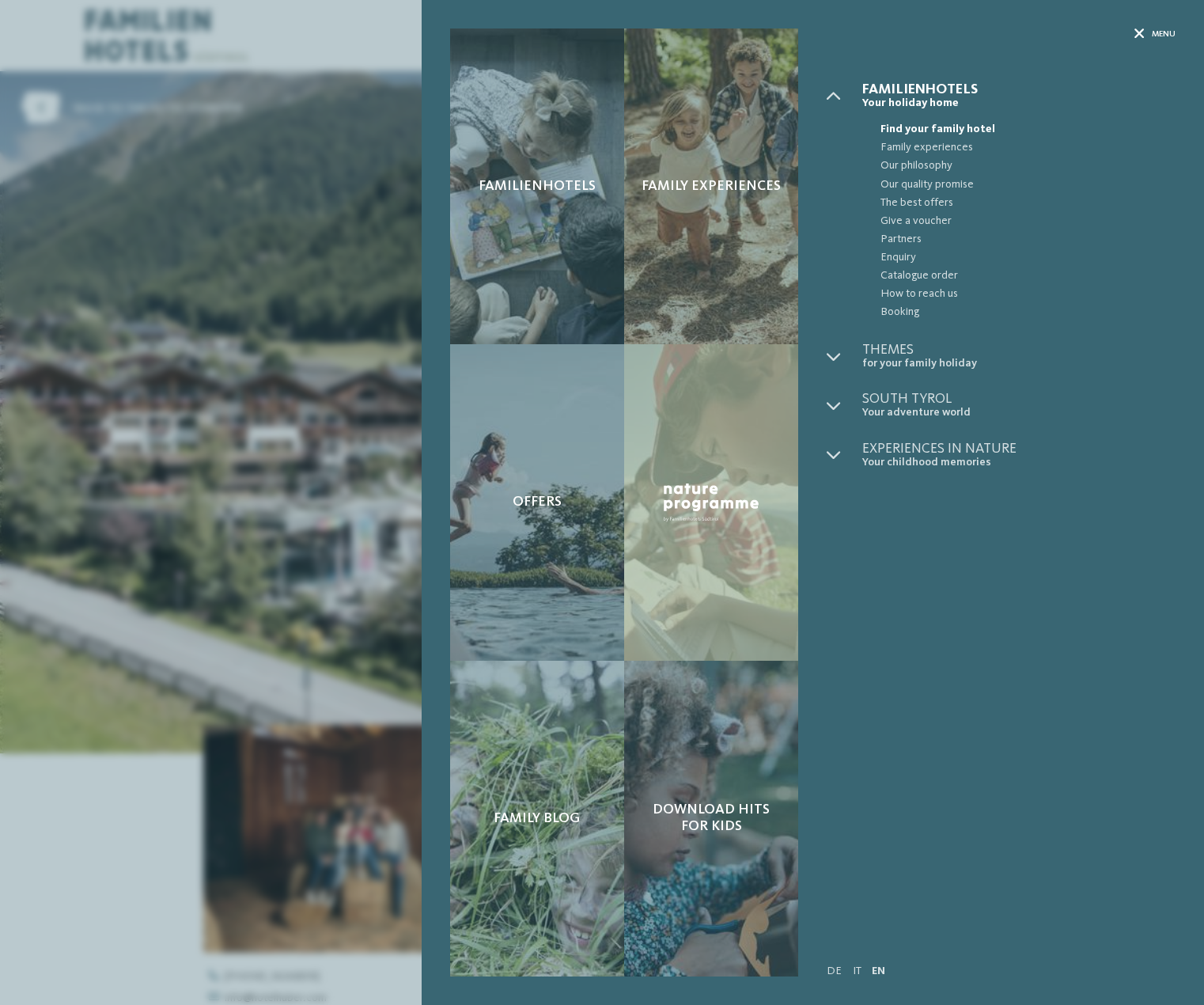
click at [1140, 34] on icon at bounding box center [1139, 34] width 10 height 10
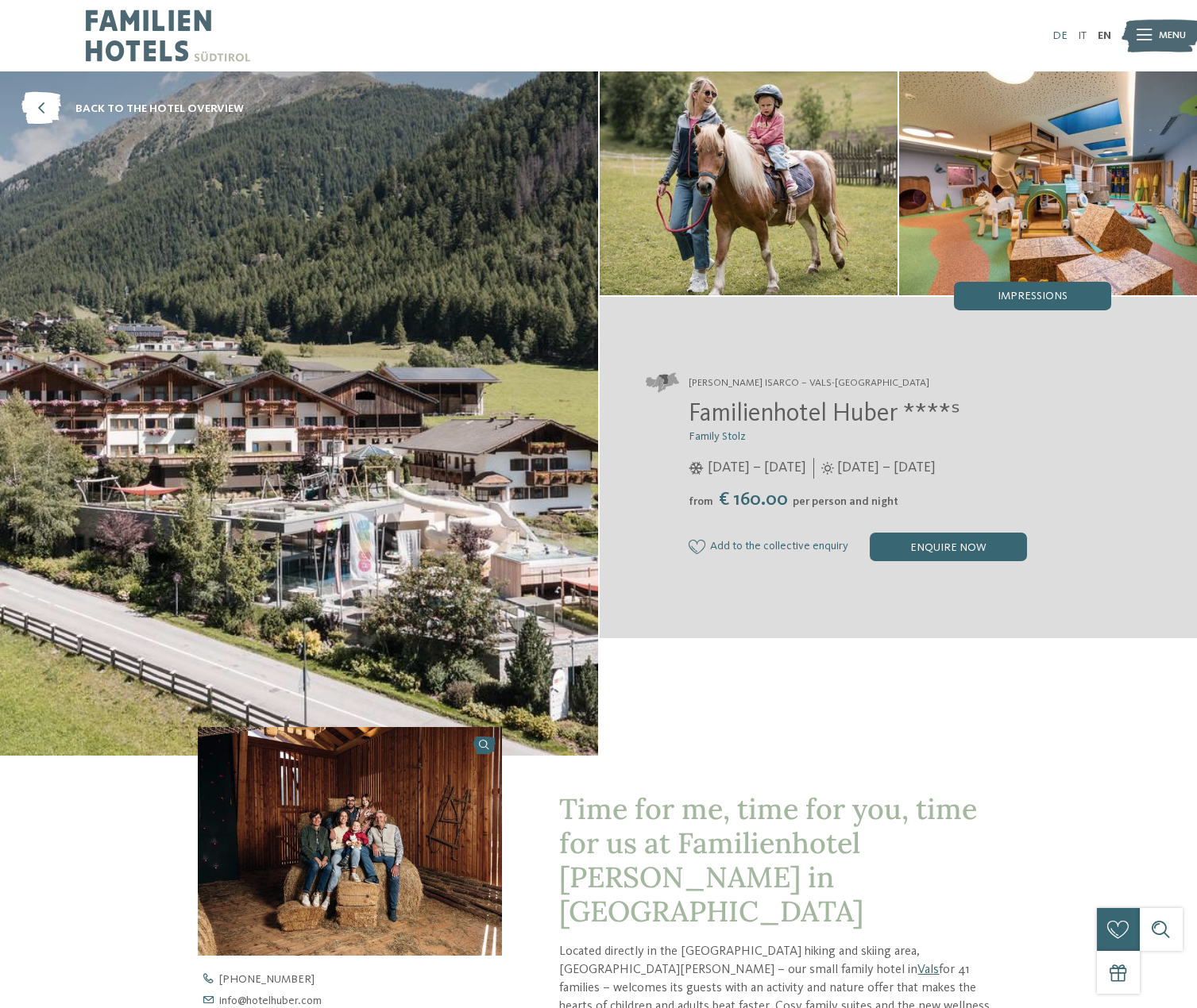
click at [1059, 33] on link "DE" at bounding box center [1060, 36] width 15 height 11
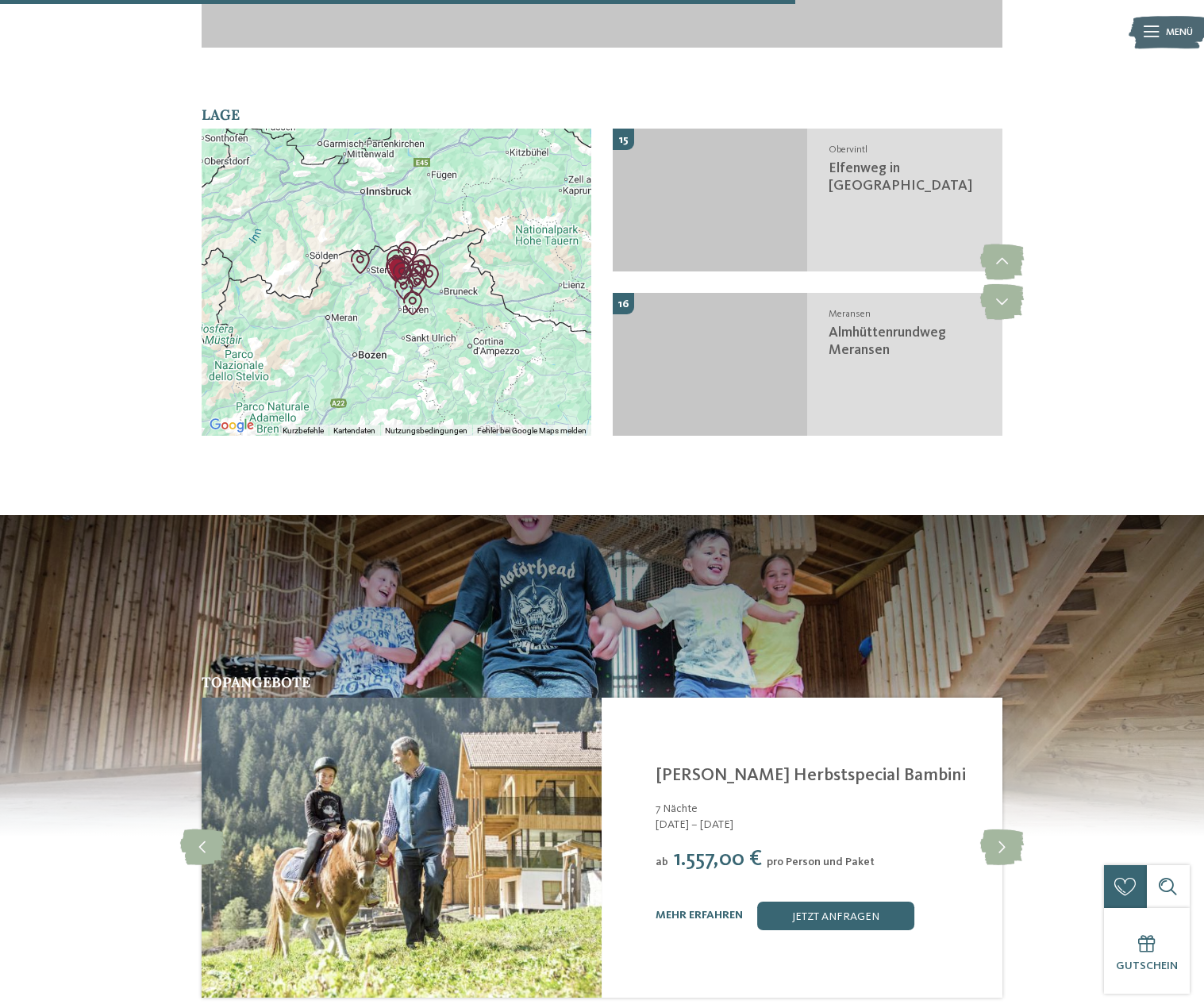
scroll to position [3849, 0]
